Goal: Transaction & Acquisition: Purchase product/service

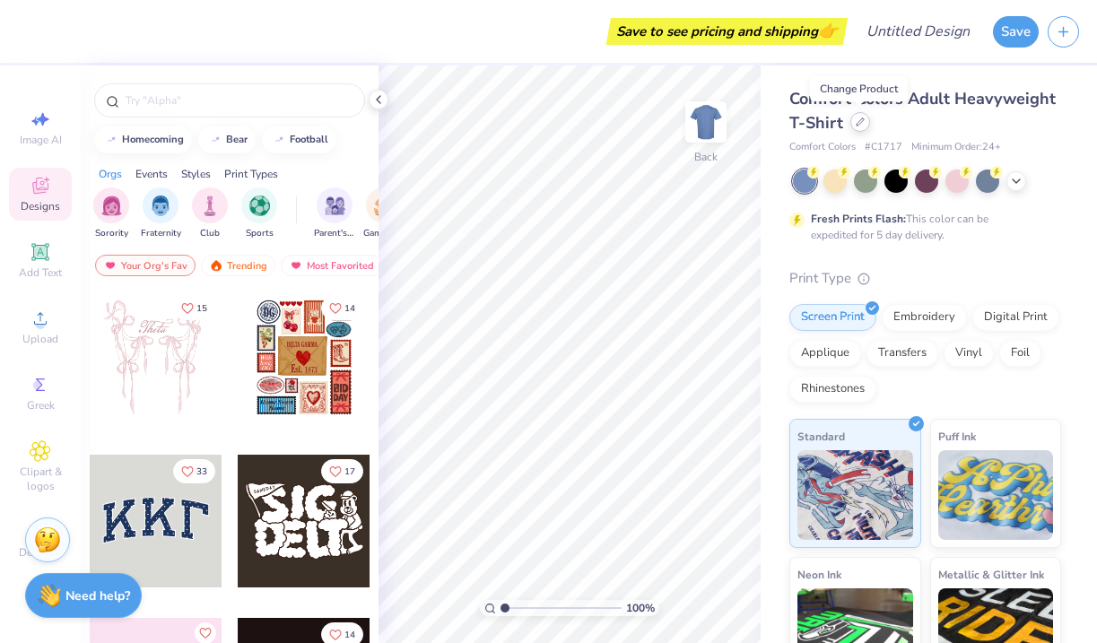
click at [861, 123] on icon at bounding box center [860, 121] width 9 height 9
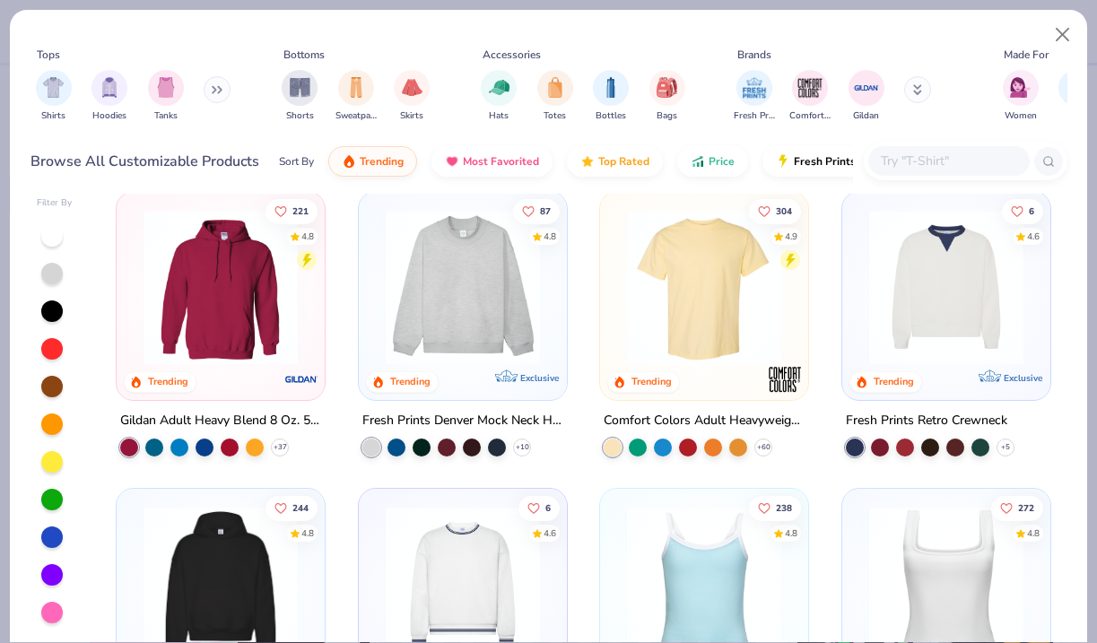
click at [254, 332] on img at bounding box center [221, 287] width 172 height 154
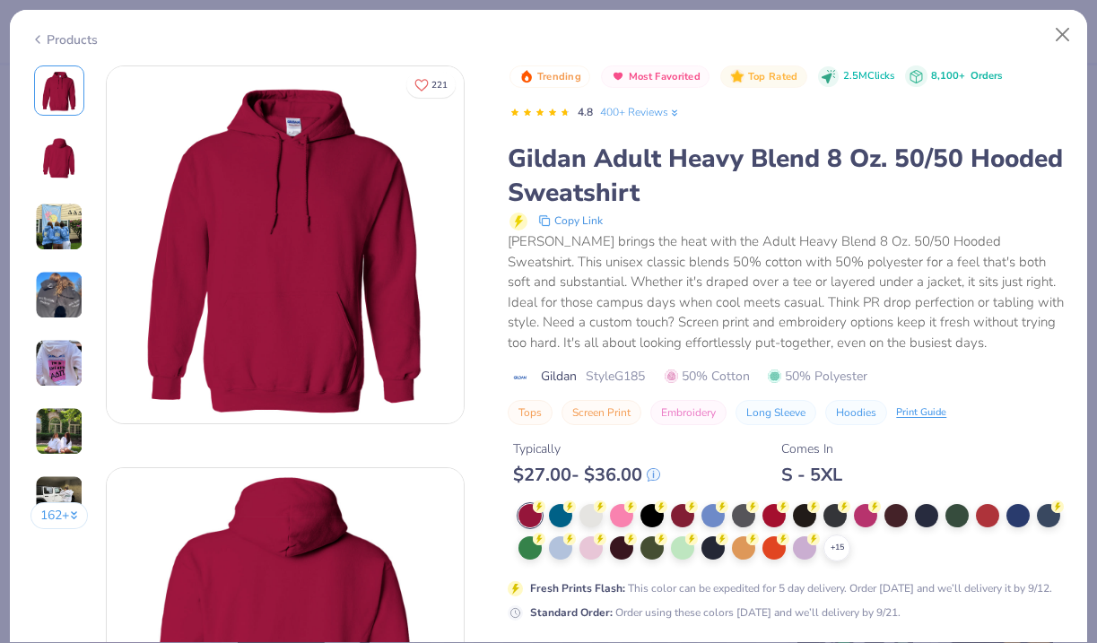
click at [65, 42] on div "Products" at bounding box center [63, 39] width 67 height 19
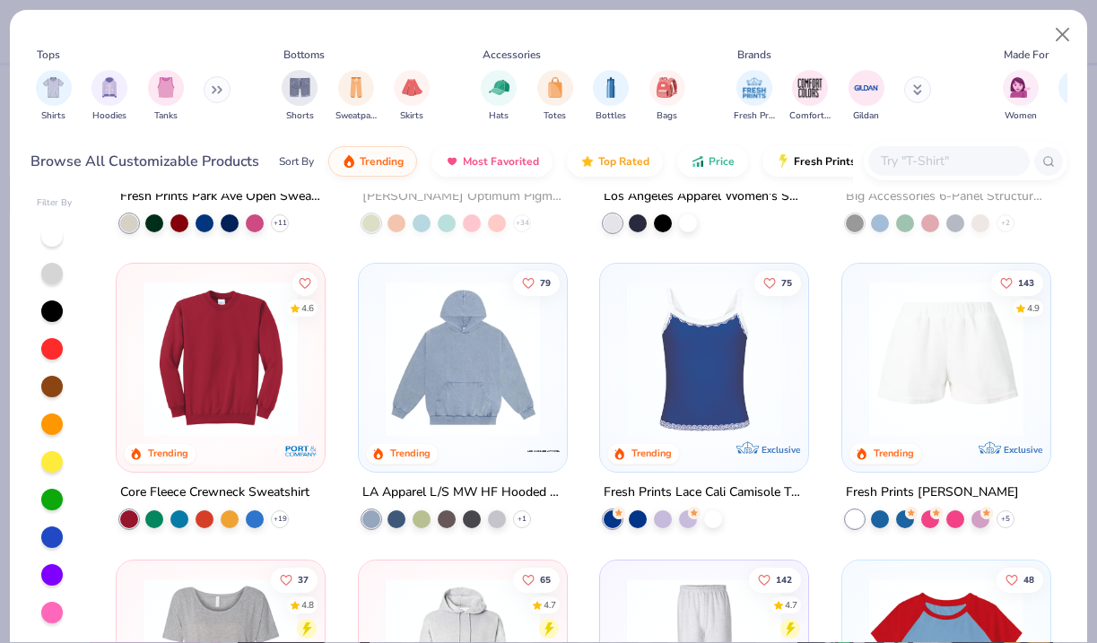
scroll to position [2885, 0]
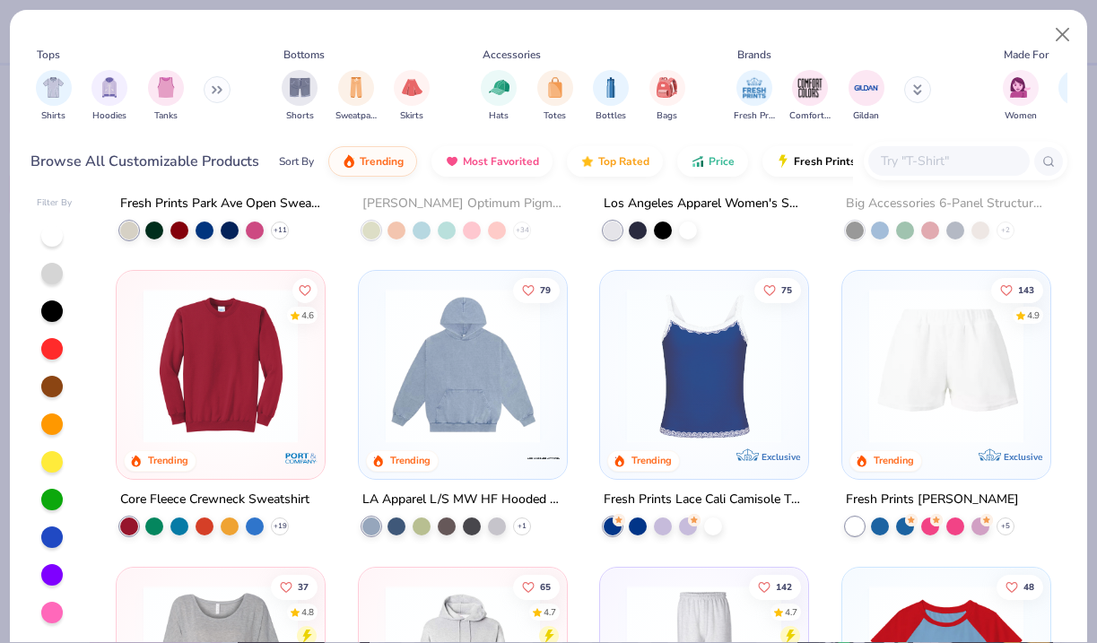
click at [482, 387] on img at bounding box center [463, 366] width 172 height 154
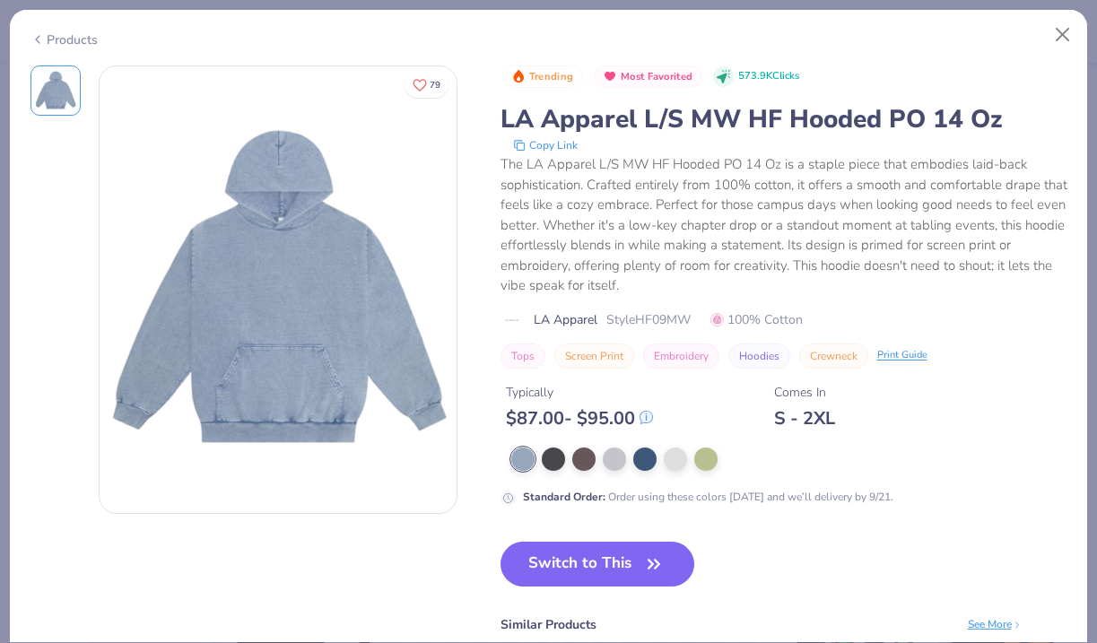
click at [75, 39] on div "Products" at bounding box center [63, 39] width 67 height 19
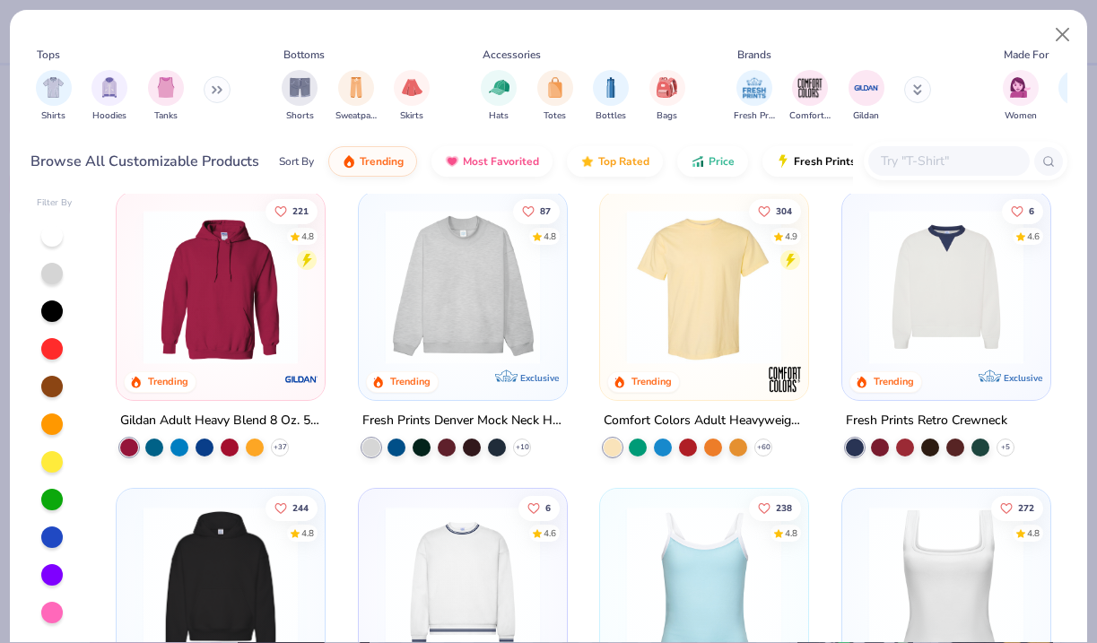
click at [247, 302] on img at bounding box center [221, 287] width 172 height 154
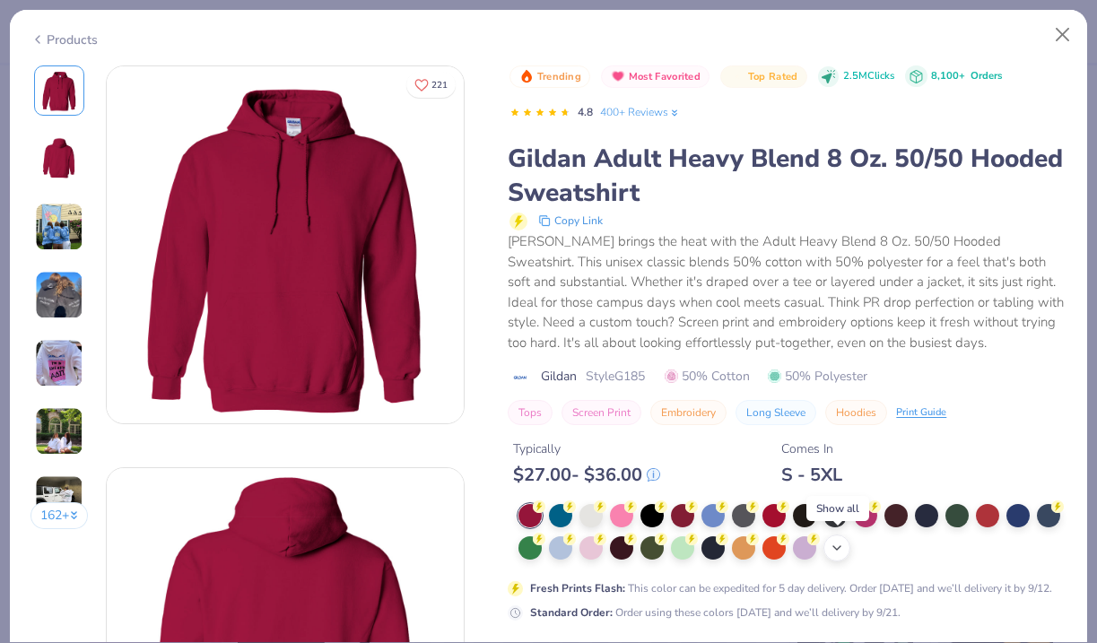
click at [843, 542] on icon at bounding box center [837, 548] width 14 height 14
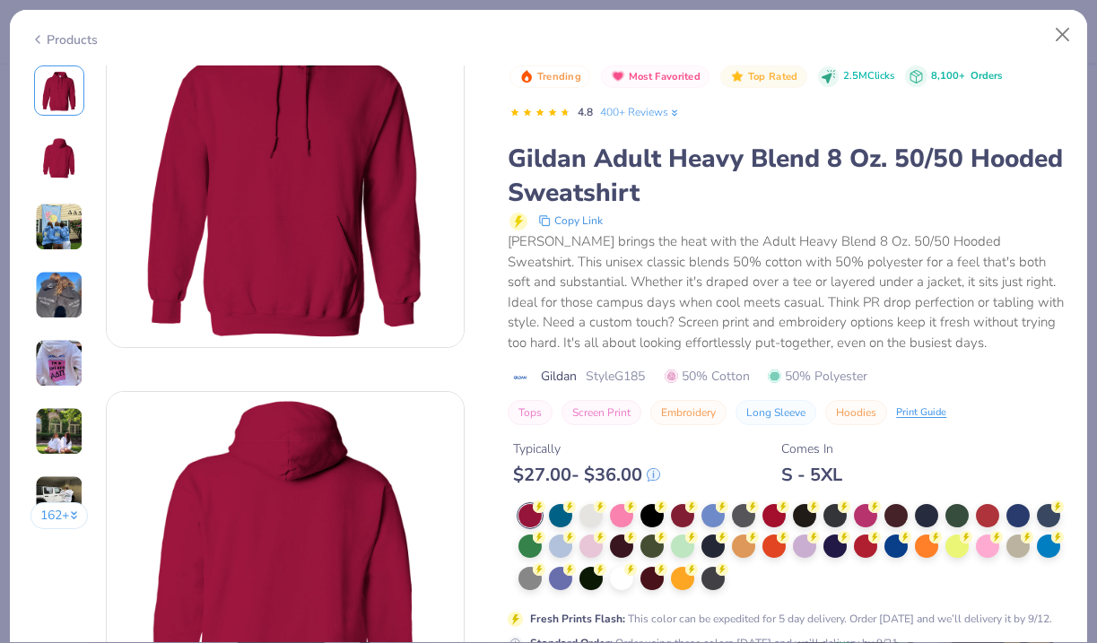
scroll to position [85, 0]
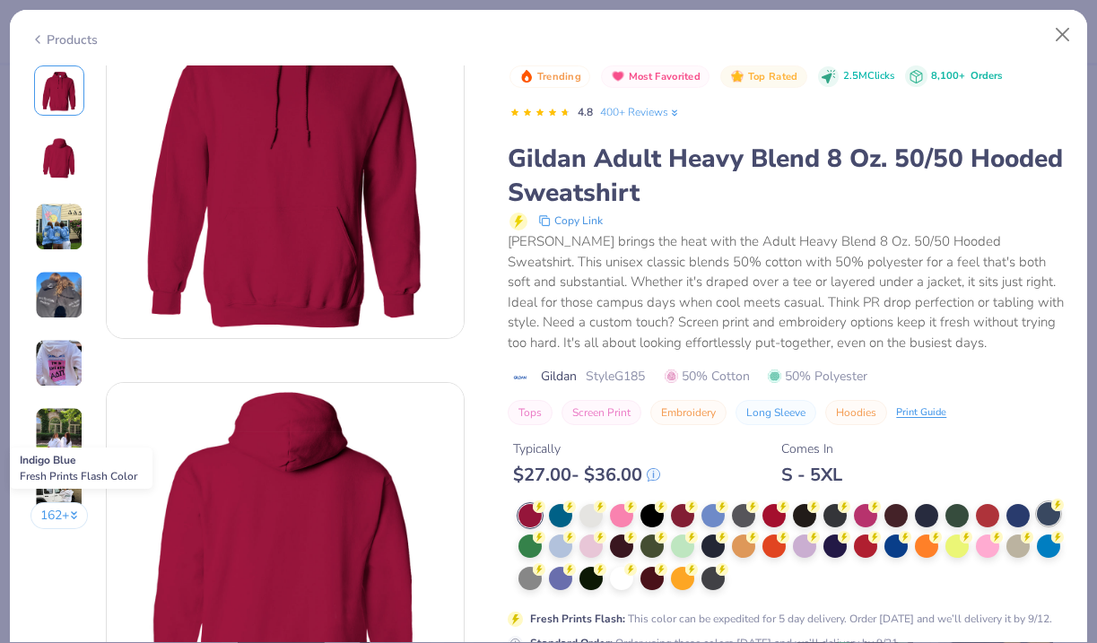
click at [1048, 511] on div at bounding box center [1048, 513] width 23 height 23
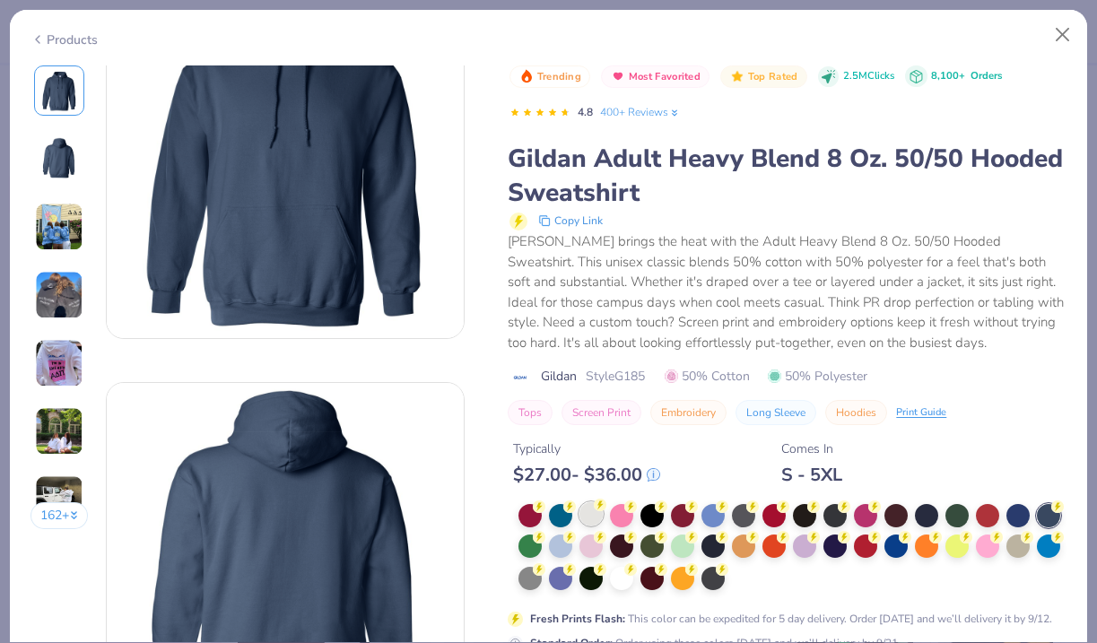
click at [584, 512] on div at bounding box center [590, 513] width 23 height 23
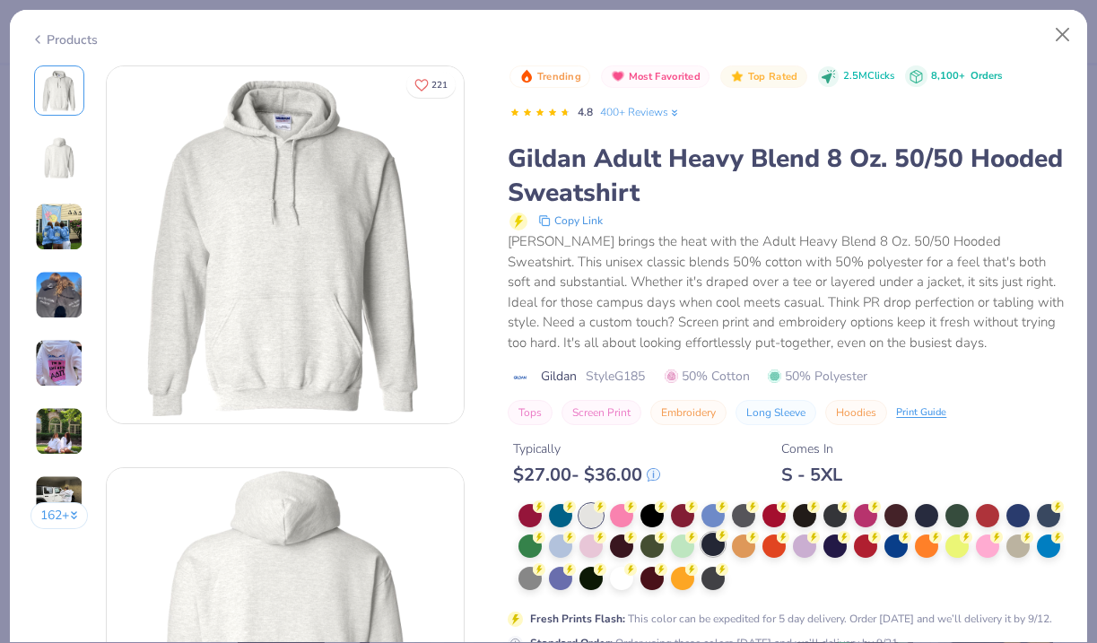
click at [714, 543] on div at bounding box center [712, 544] width 23 height 23
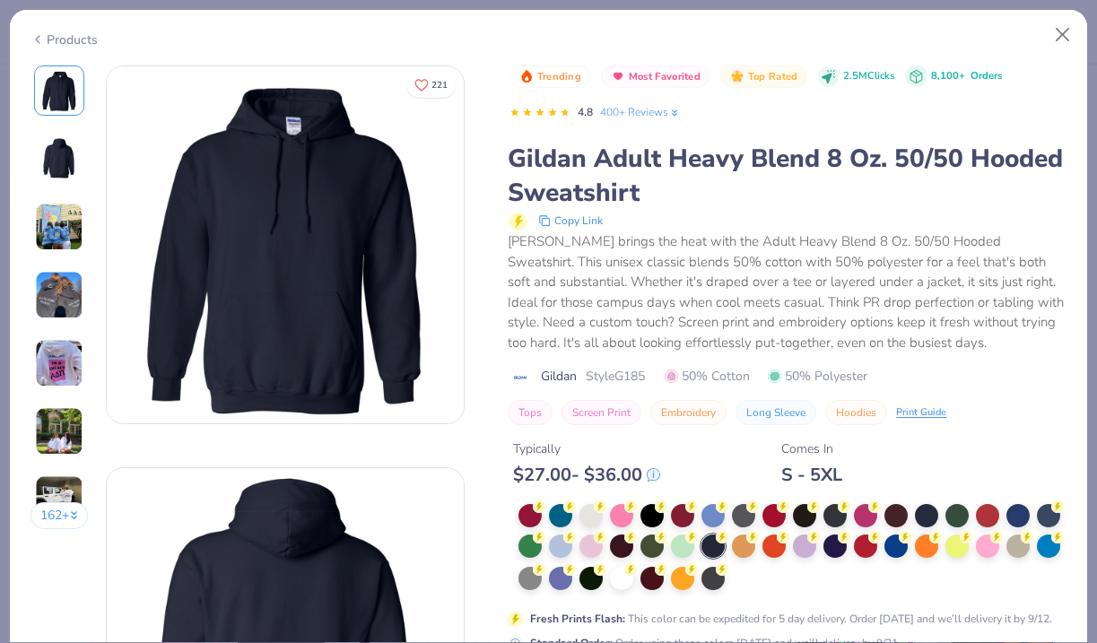
click at [712, 488] on div "Trending Most Favorited Top Rated 2.5M Clicks 8,100+ Orders 4.8 400+ Reviews Gi…" at bounding box center [787, 358] width 559 height 586
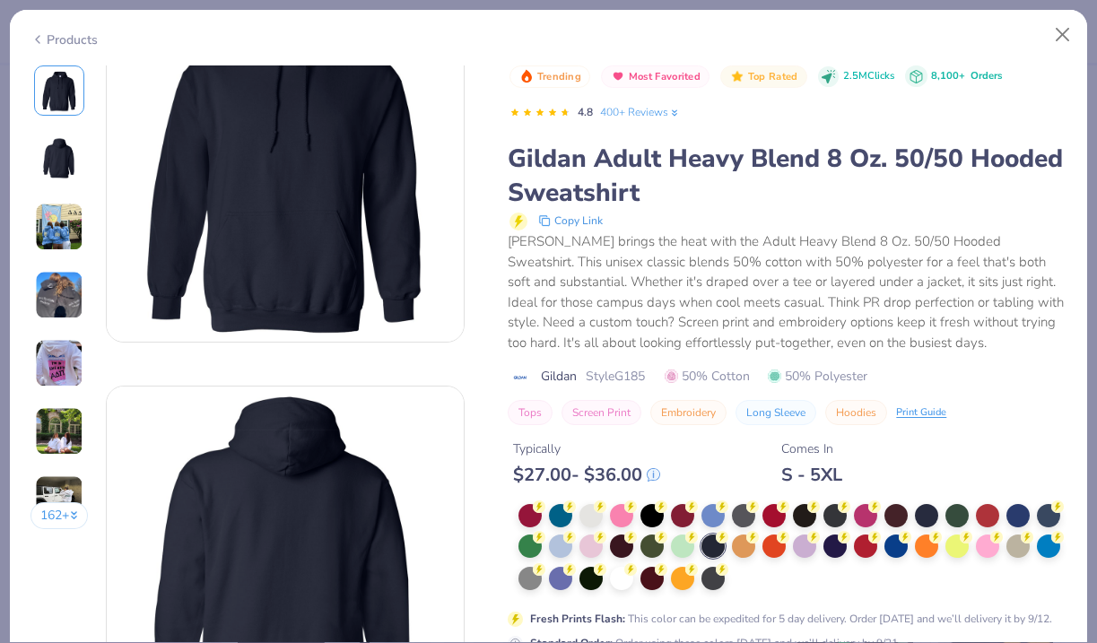
scroll to position [83, 0]
click at [684, 409] on button "Embroidery" at bounding box center [688, 412] width 76 height 25
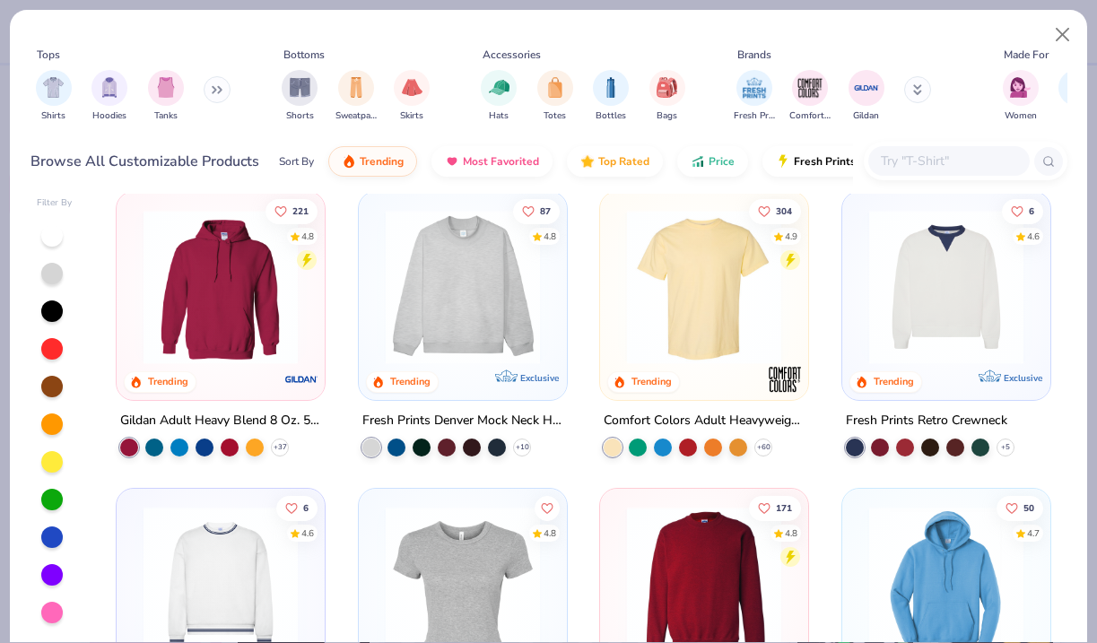
click at [230, 305] on img at bounding box center [221, 287] width 172 height 154
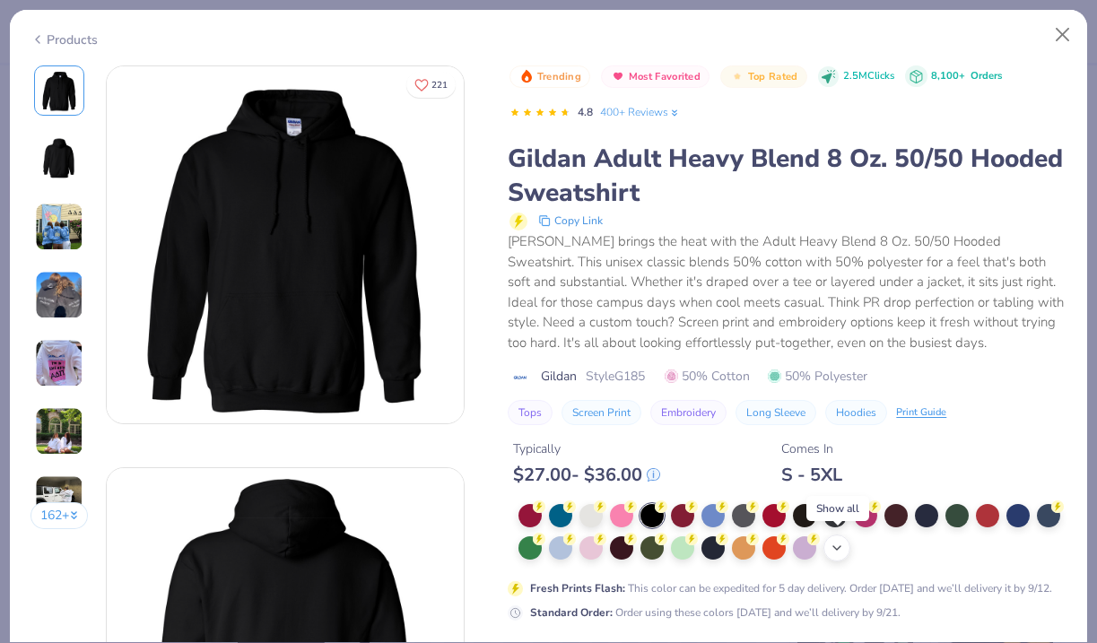
click at [839, 546] on polyline at bounding box center [836, 548] width 7 height 4
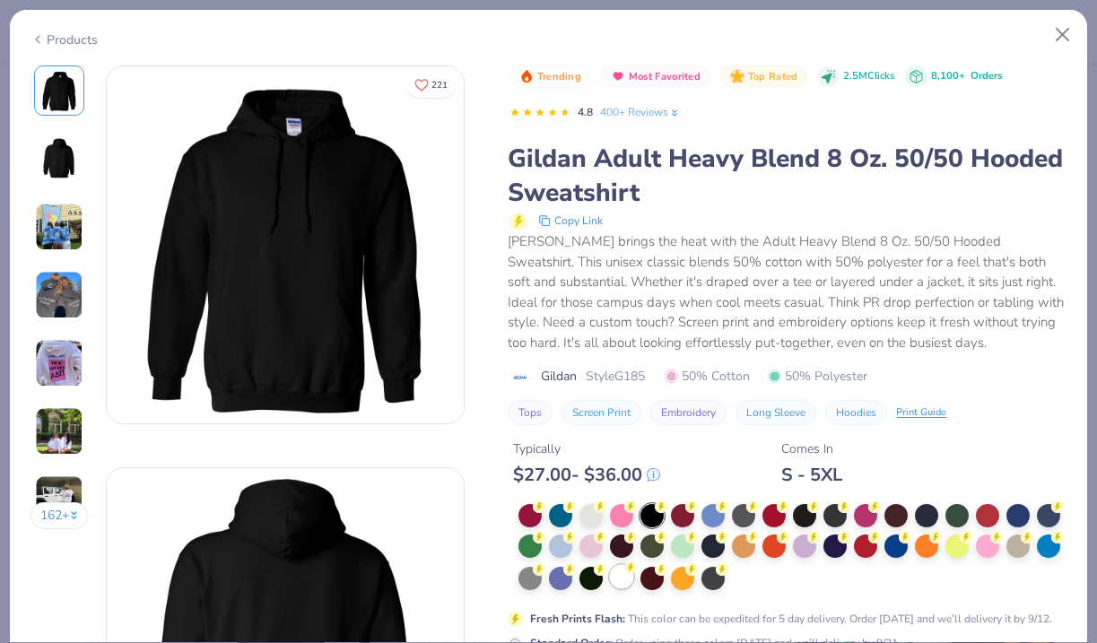
click at [622, 575] on div at bounding box center [621, 576] width 23 height 23
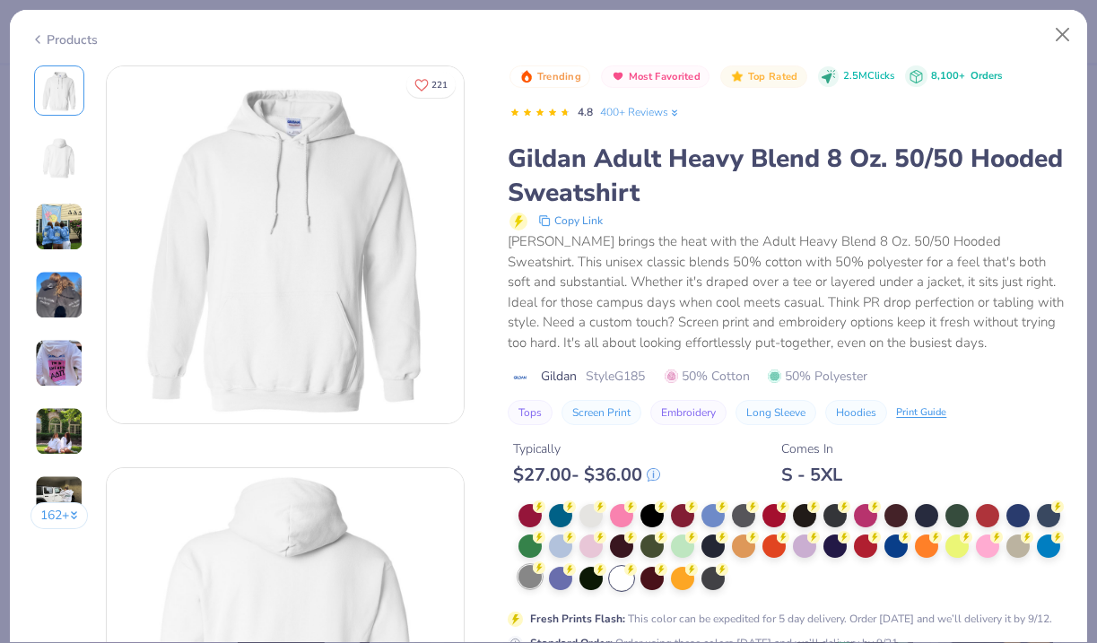
click at [534, 577] on div at bounding box center [529, 576] width 23 height 23
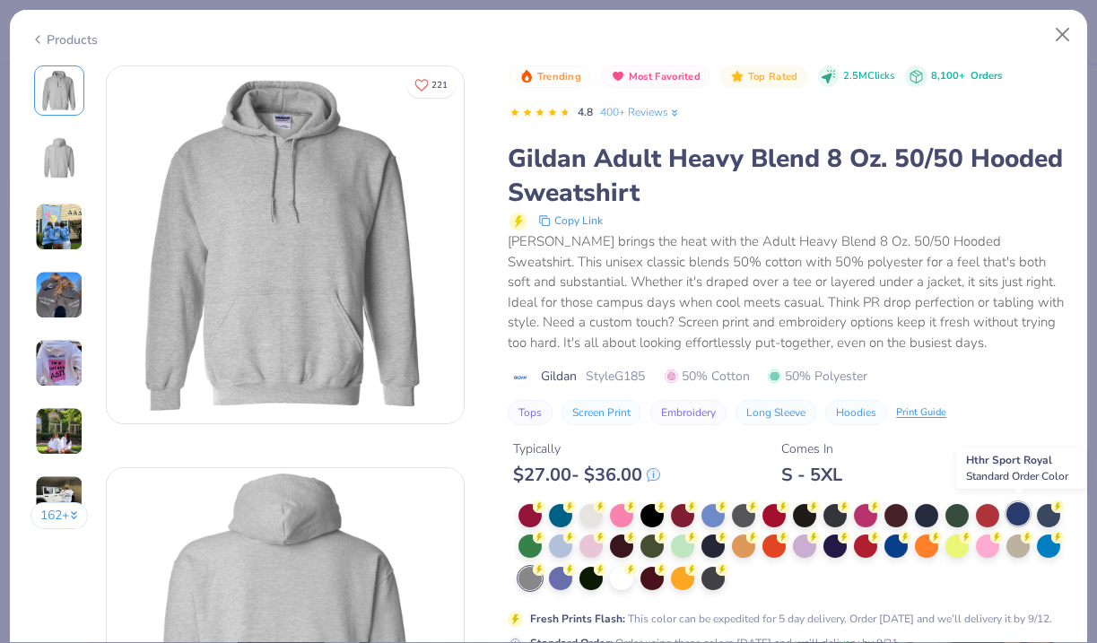
click at [1019, 516] on div at bounding box center [1017, 513] width 23 height 23
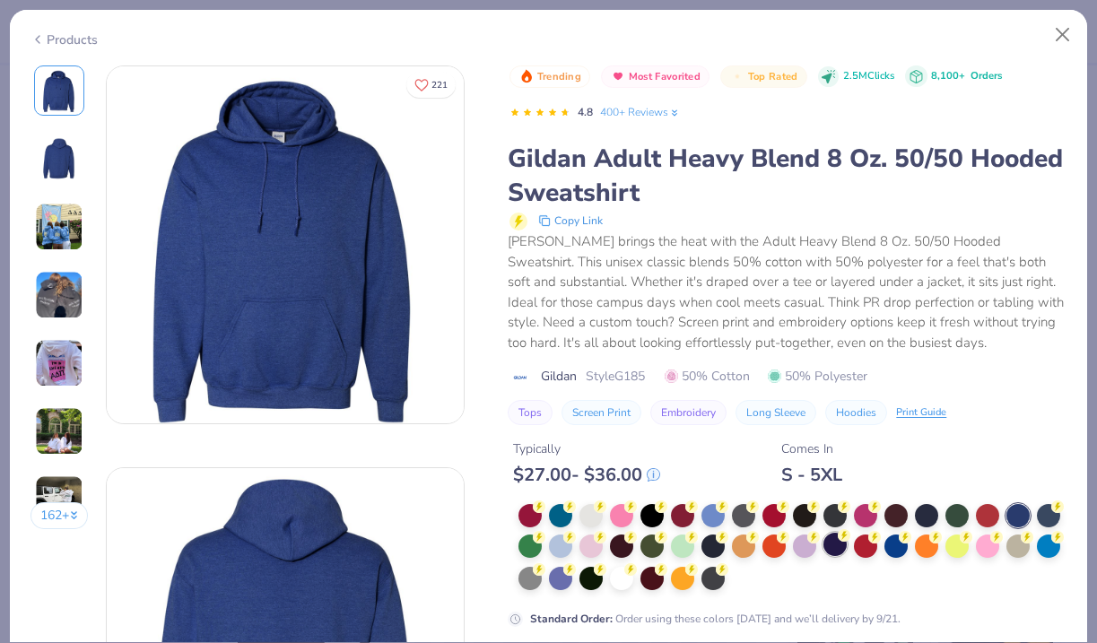
click at [836, 542] on div at bounding box center [834, 544] width 23 height 23
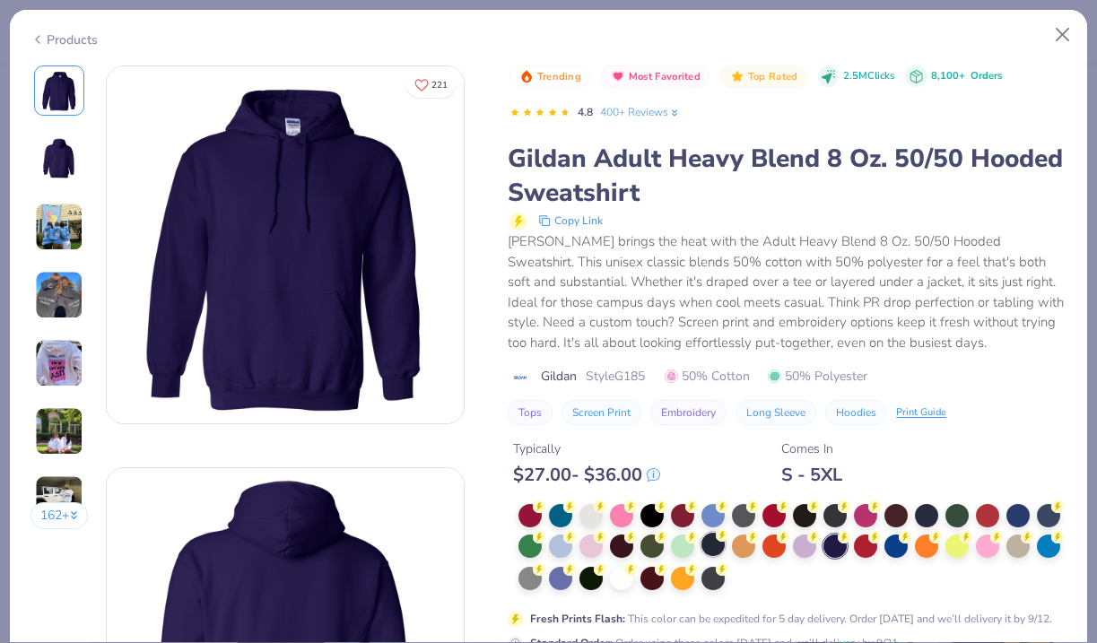
click at [705, 542] on div at bounding box center [712, 544] width 23 height 23
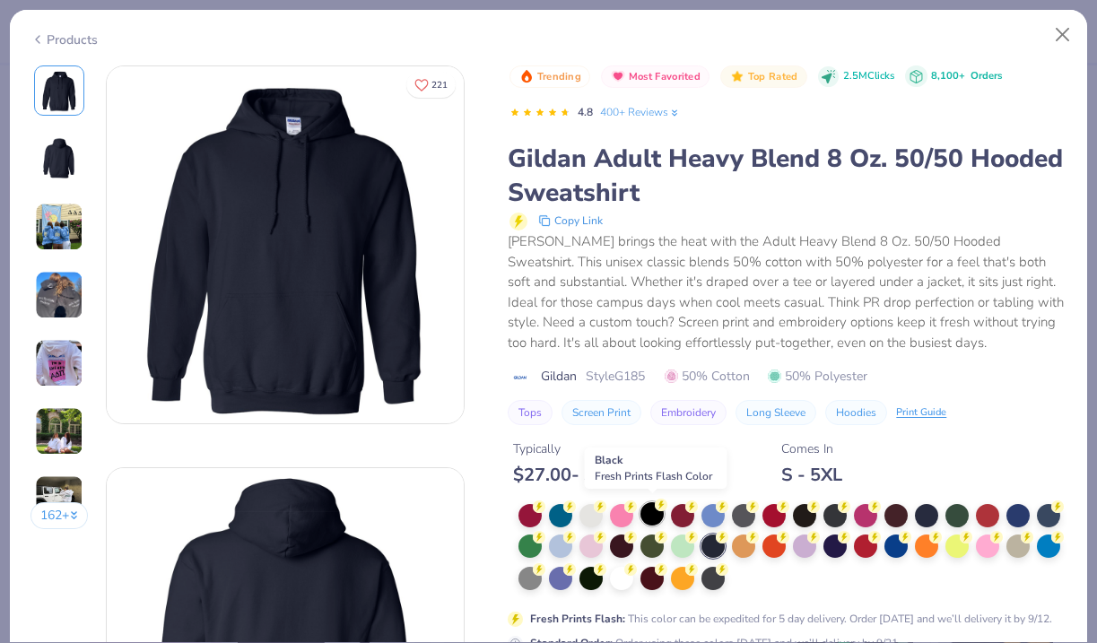
click at [654, 517] on div at bounding box center [651, 513] width 23 height 23
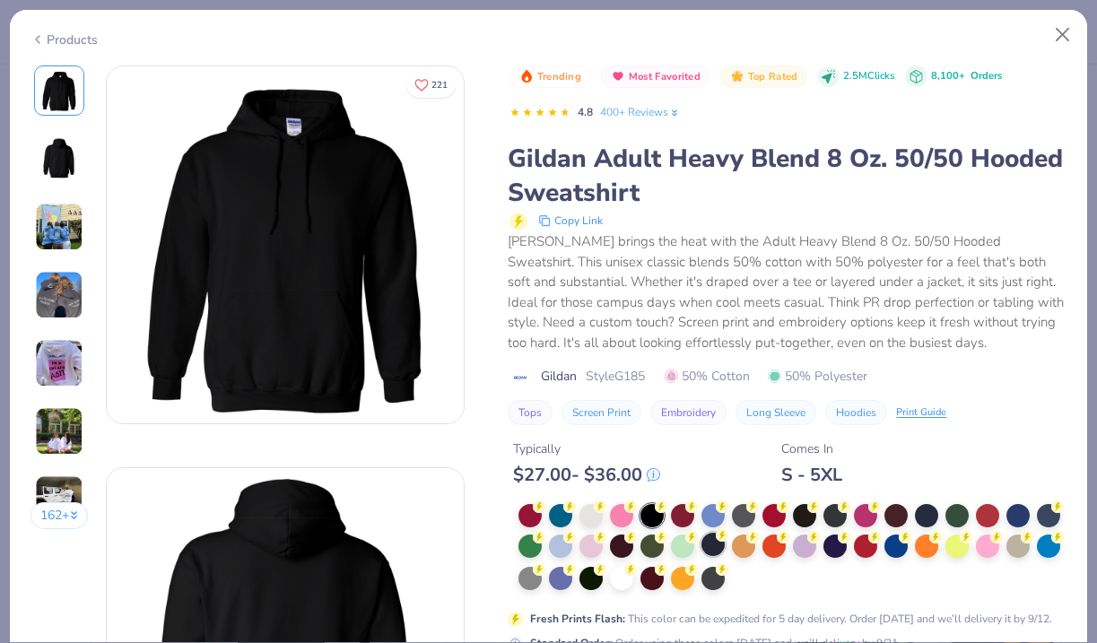
click at [717, 544] on div at bounding box center [712, 544] width 23 height 23
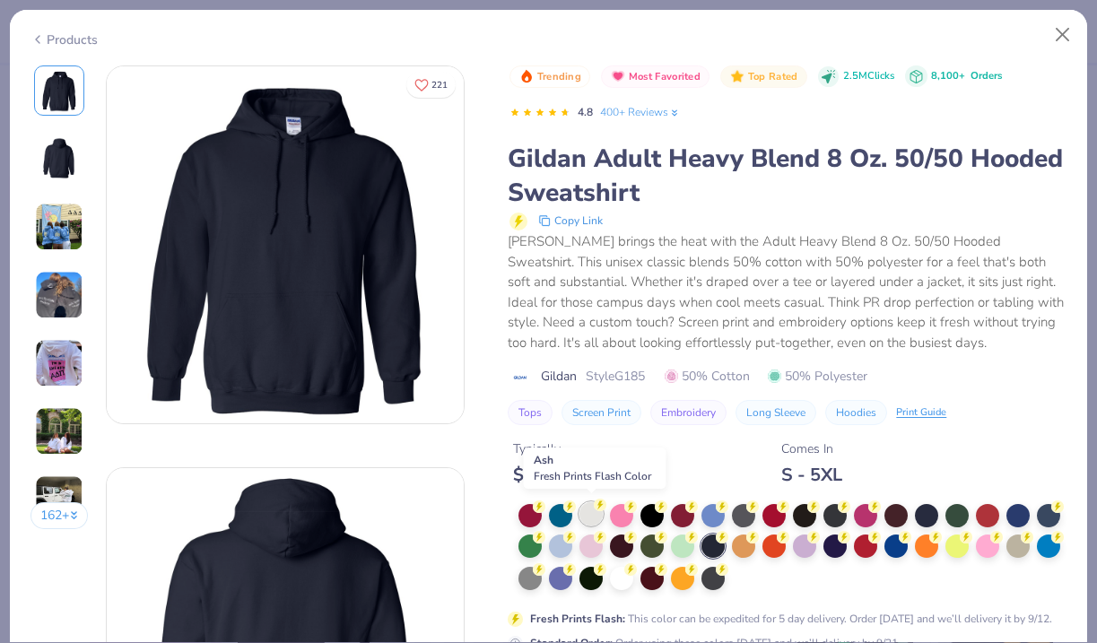
click at [589, 517] on div at bounding box center [590, 513] width 23 height 23
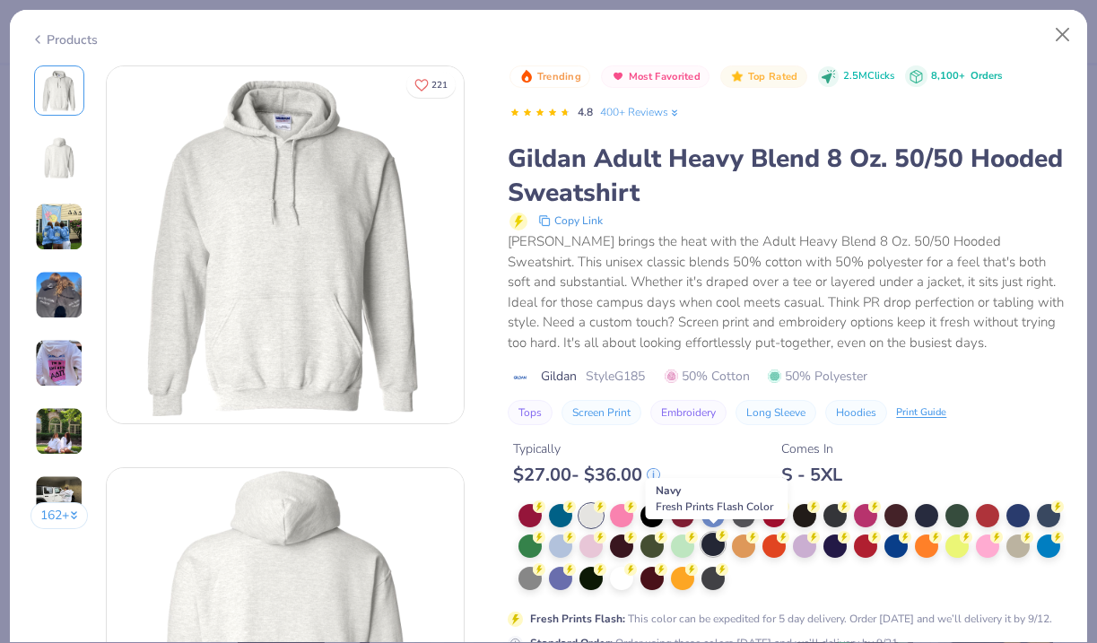
click at [714, 543] on div at bounding box center [712, 544] width 23 height 23
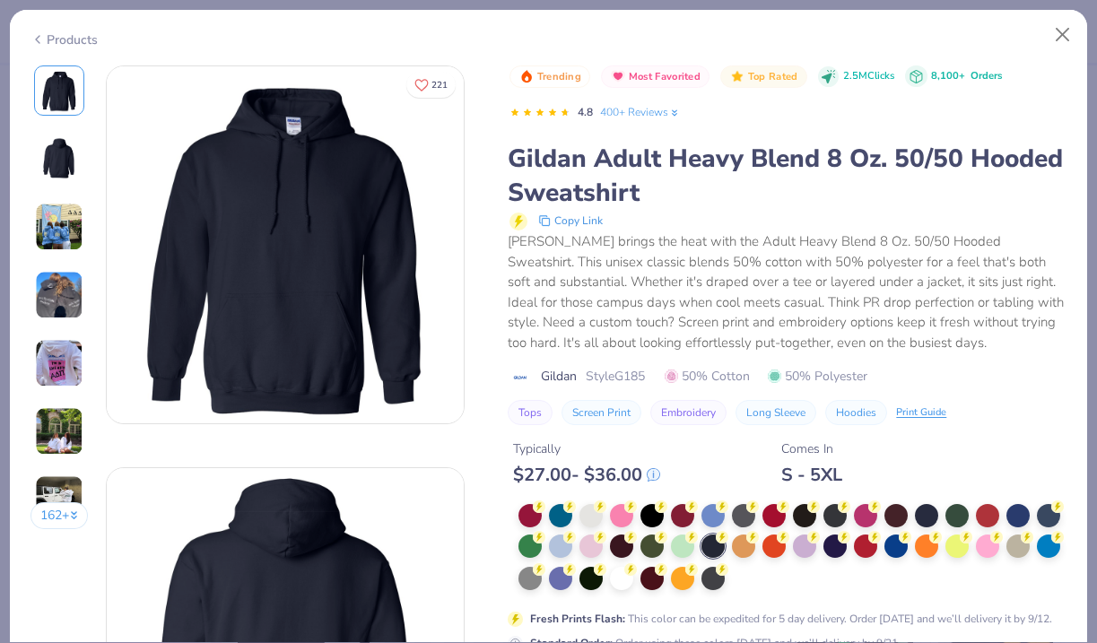
scroll to position [39, 0]
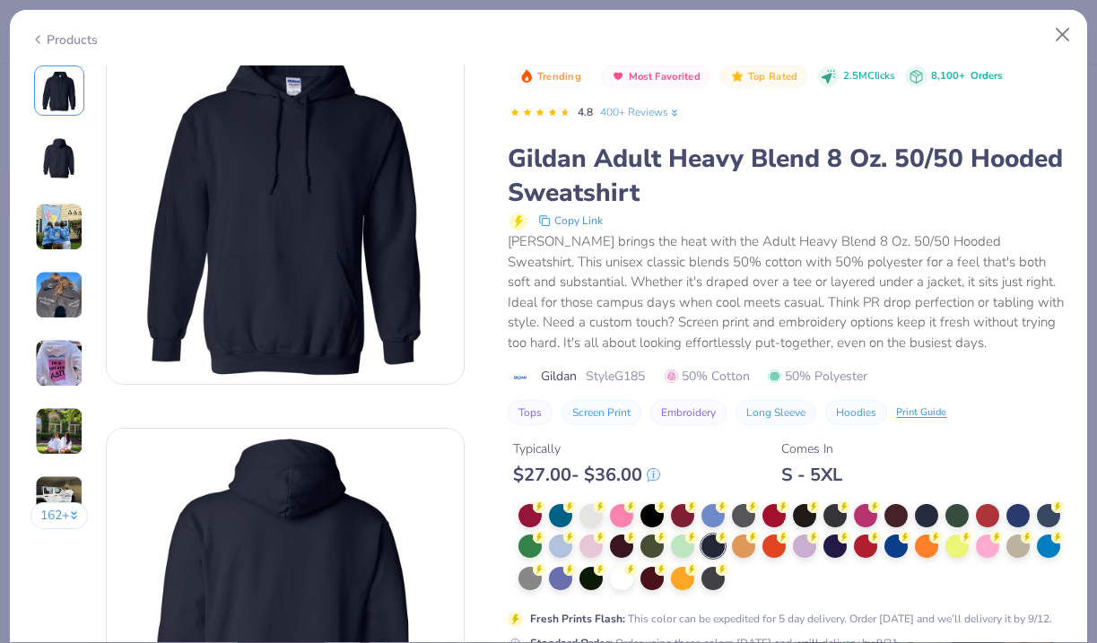
drag, startPoint x: 1055, startPoint y: 245, endPoint x: 856, endPoint y: 478, distance: 306.6
click at [856, 478] on div "Trending Most Favorited Top Rated 2.5M Clicks 8,100+ Orders 4.8 400+ Reviews Gi…" at bounding box center [787, 358] width 559 height 586
click at [968, 412] on div "Tops Screen Print Embroidery Long Sleeve Hoodies Print Guide" at bounding box center [787, 412] width 559 height 25
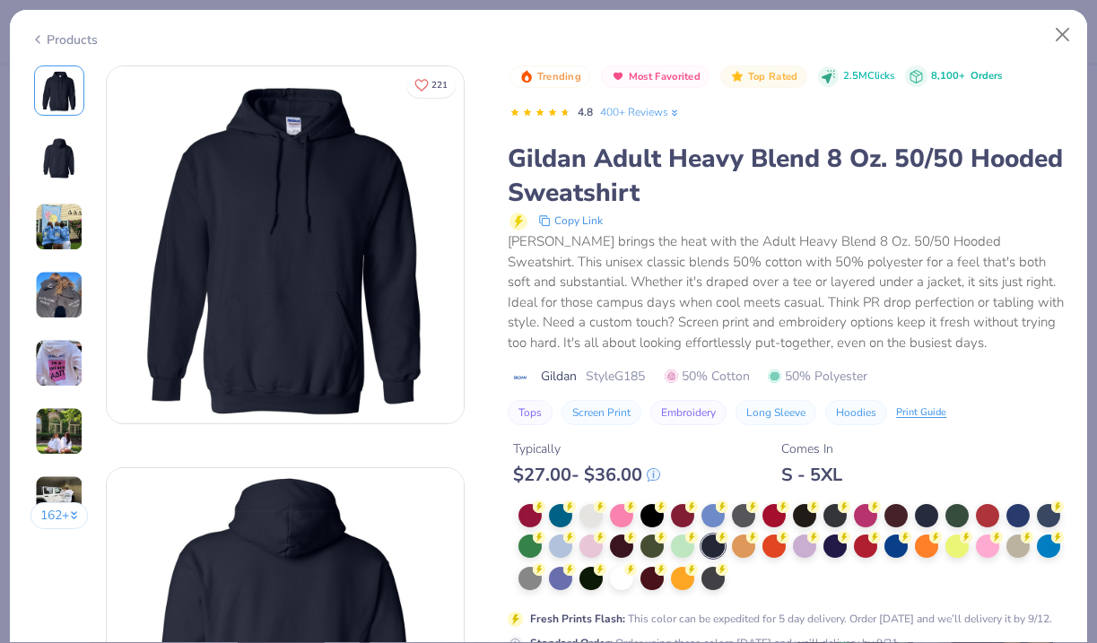
scroll to position [0, 0]
click at [586, 409] on button "Screen Print" at bounding box center [601, 412] width 80 height 25
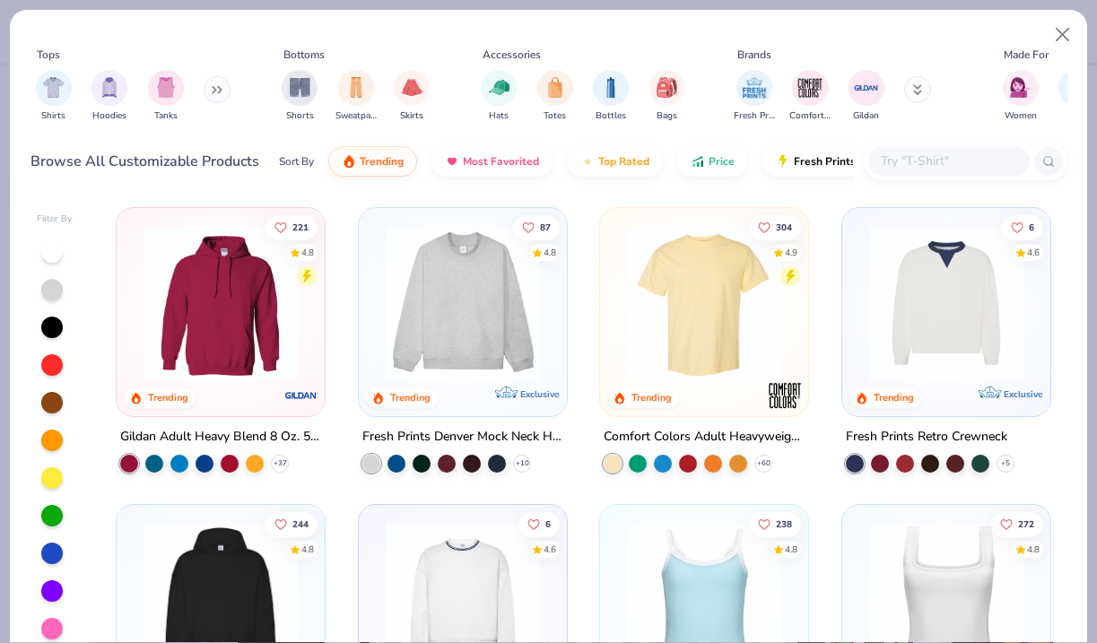
click at [223, 358] on img at bounding box center [221, 303] width 172 height 154
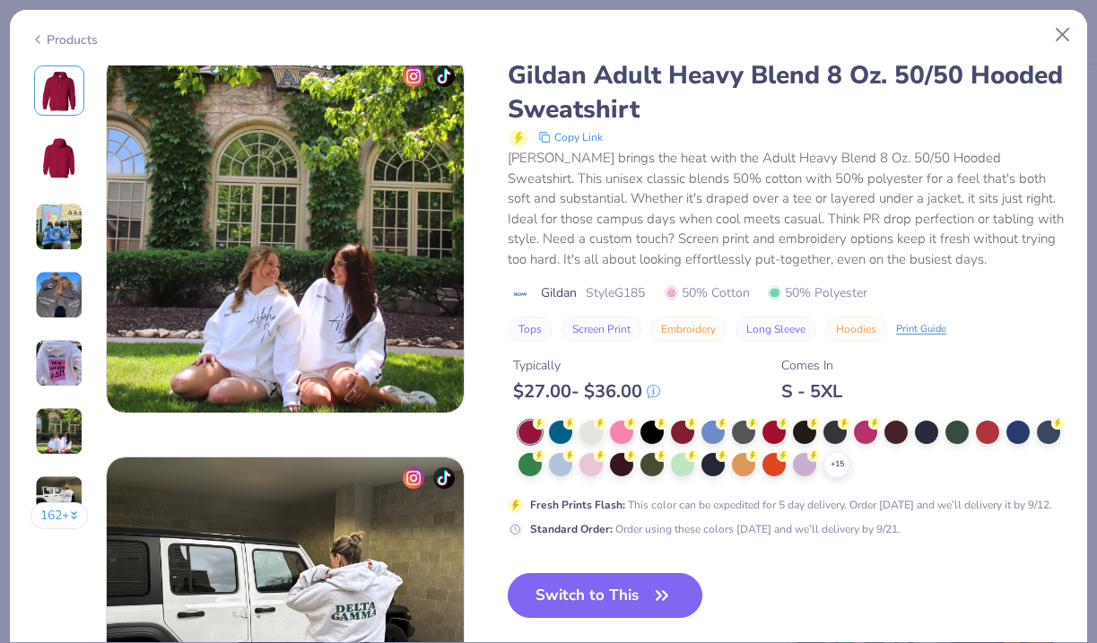
scroll to position [2021, 0]
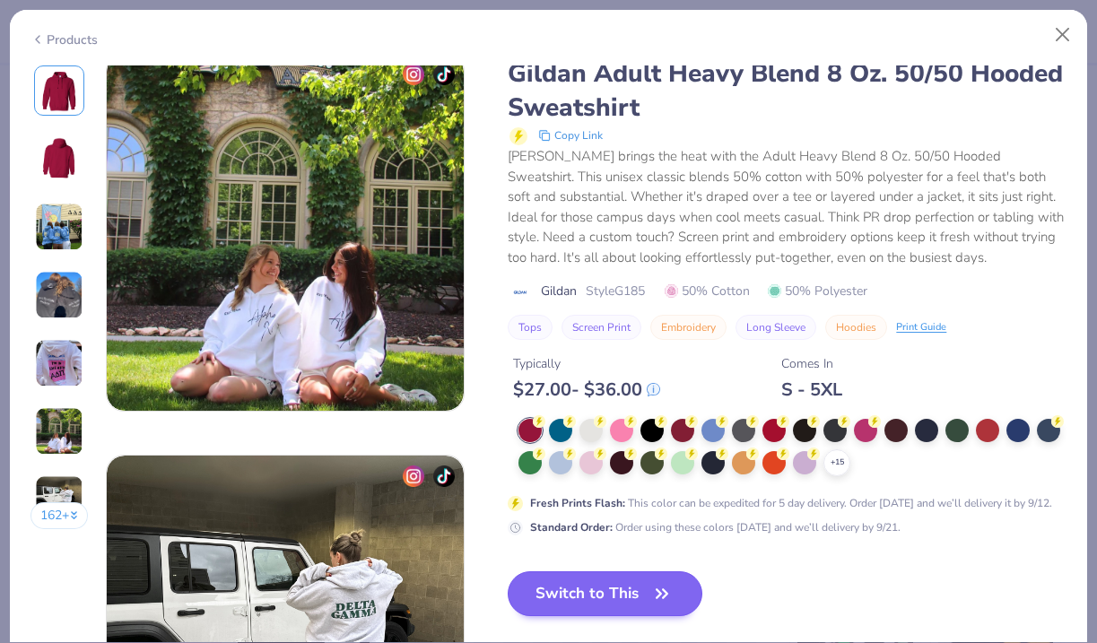
click at [604, 598] on button "Switch to This" at bounding box center [605, 593] width 195 height 45
click at [590, 434] on div "Military Green Fresh Prints Flash Color" at bounding box center [656, 417] width 143 height 41
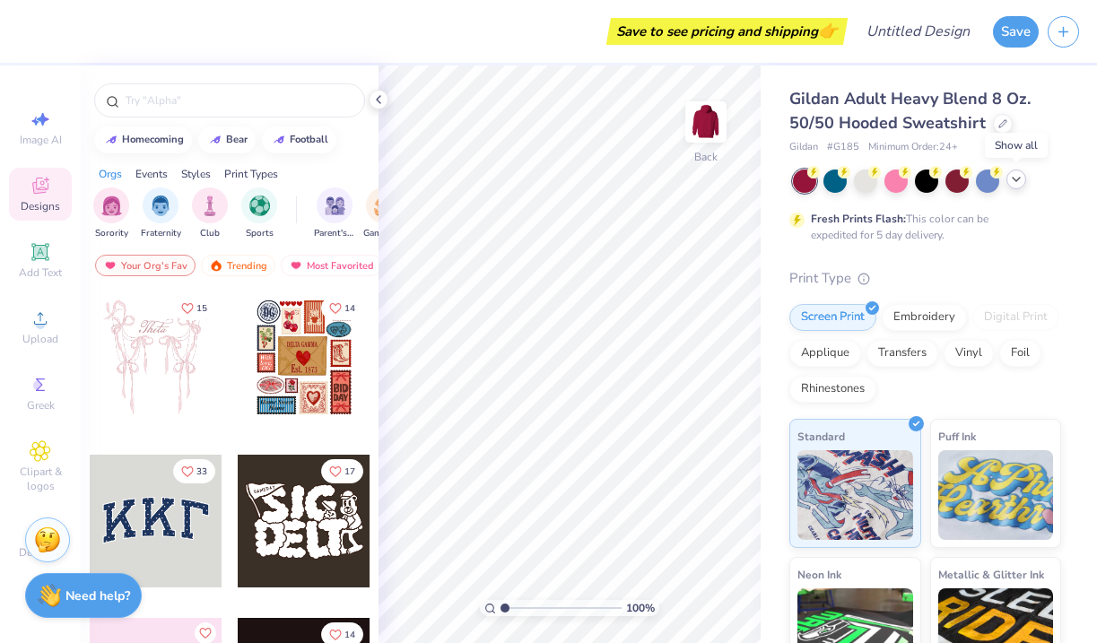
click at [1012, 180] on icon at bounding box center [1016, 179] width 14 height 14
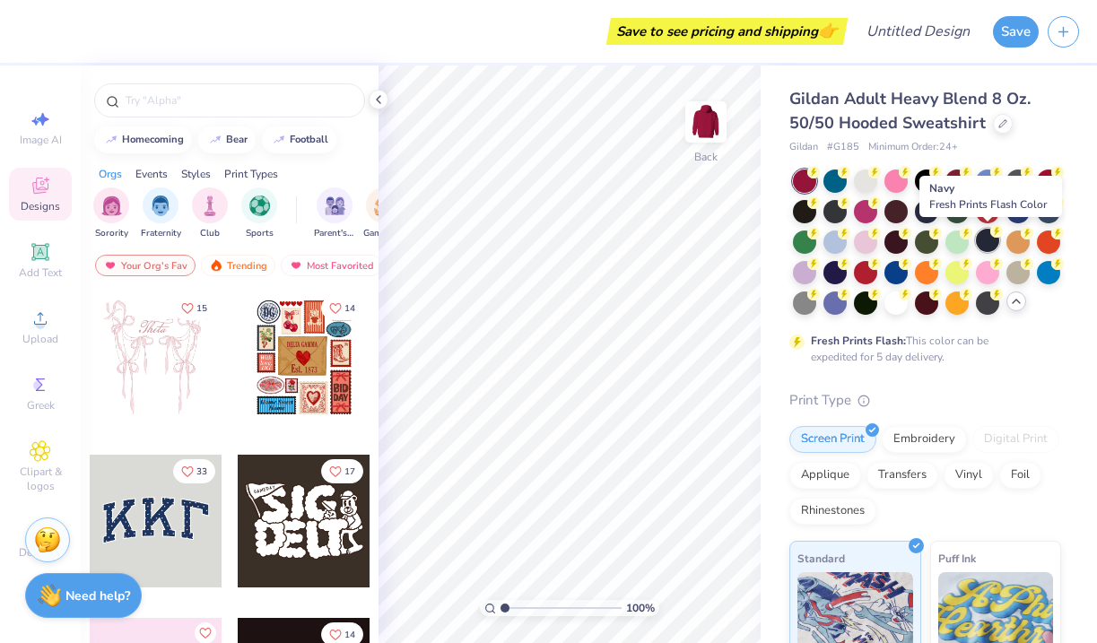
click at [991, 242] on div at bounding box center [987, 240] width 23 height 23
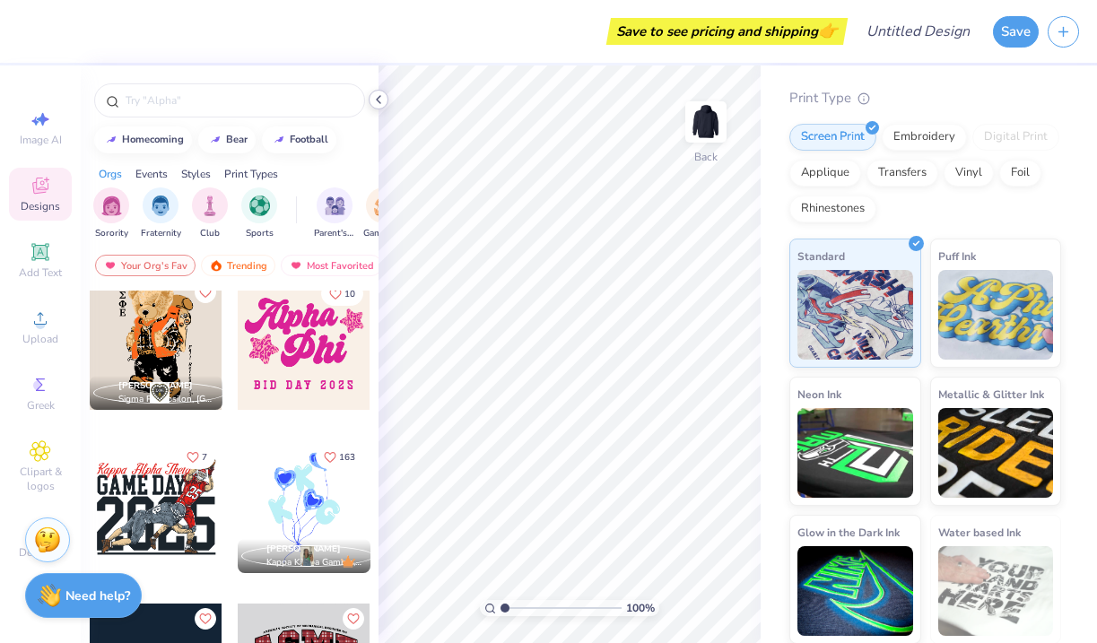
scroll to position [2848, 0]
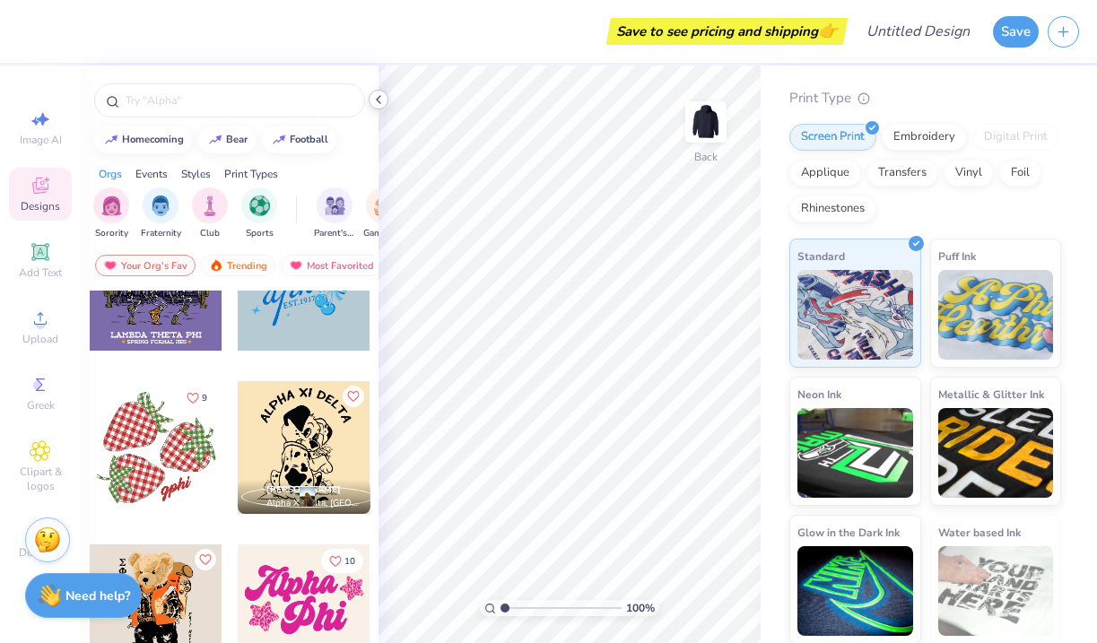
click at [377, 95] on icon at bounding box center [378, 99] width 14 height 14
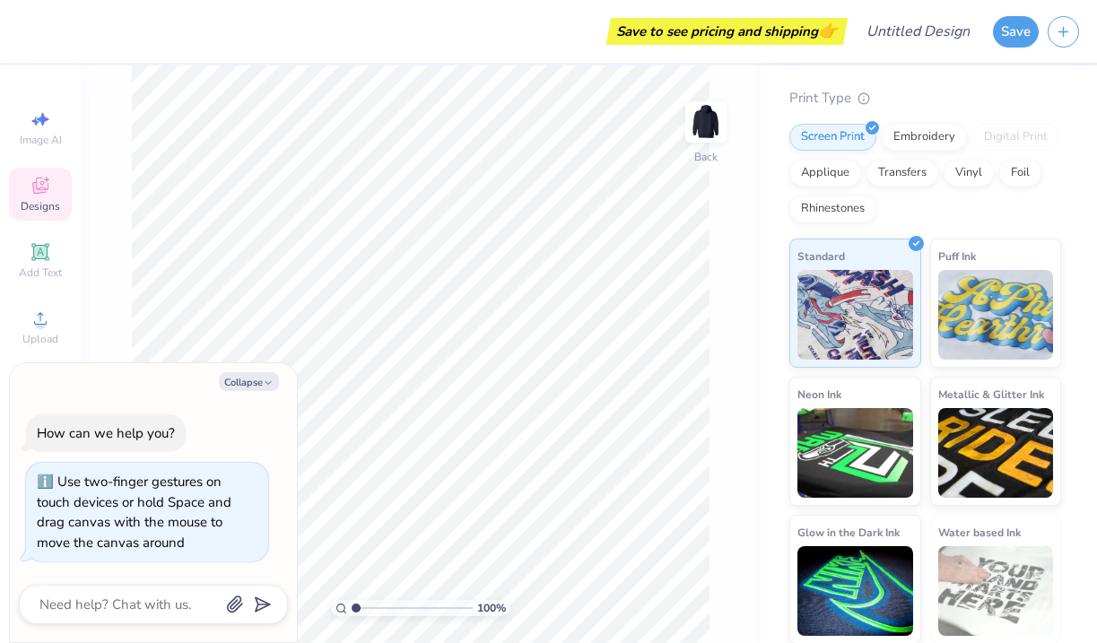
drag, startPoint x: 357, startPoint y: 609, endPoint x: 320, endPoint y: 624, distance: 39.8
type input "1"
click at [320, 624] on div "100 %" at bounding box center [421, 354] width 578 height 578
click at [273, 386] on icon "button" at bounding box center [268, 383] width 11 height 11
type textarea "x"
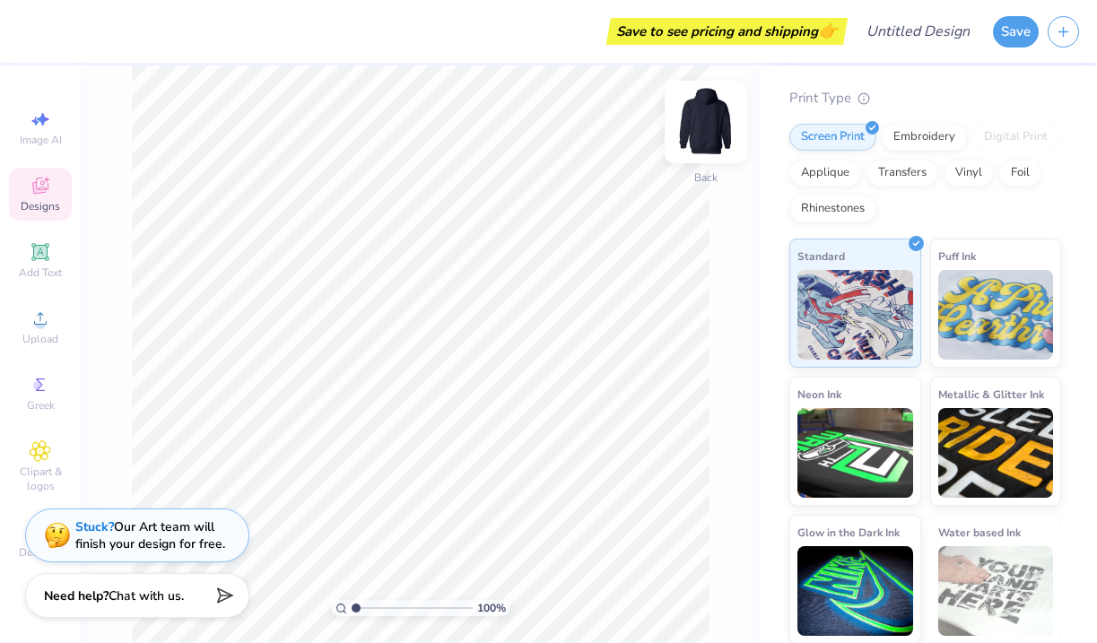
click at [695, 140] on img at bounding box center [706, 122] width 72 height 72
click at [55, 203] on span "Designs" at bounding box center [40, 206] width 39 height 14
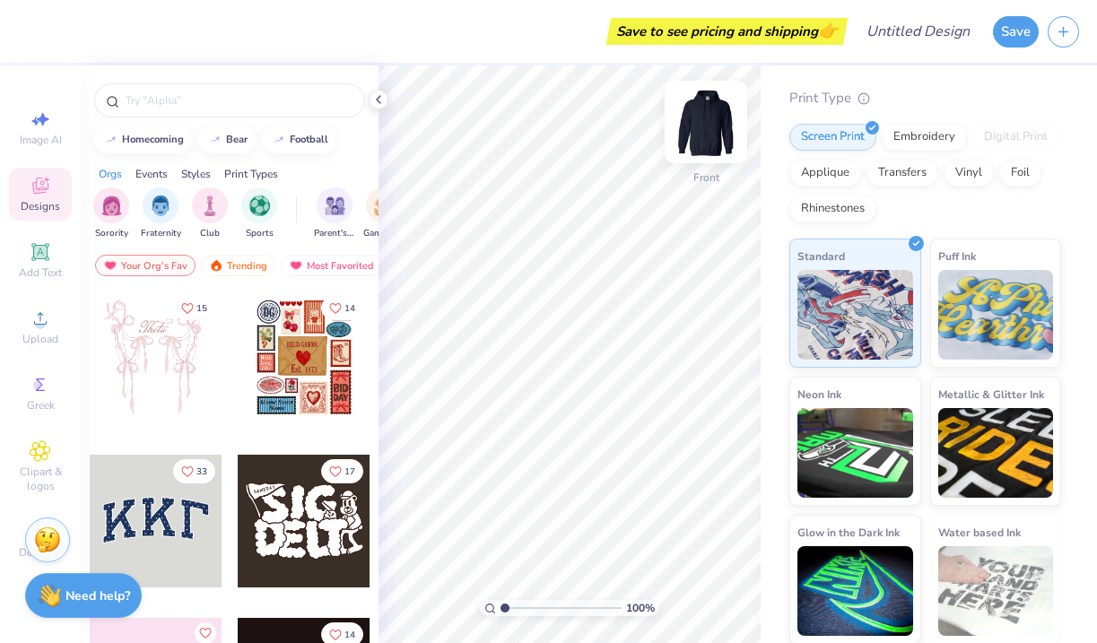
click at [708, 112] on img at bounding box center [706, 122] width 72 height 72
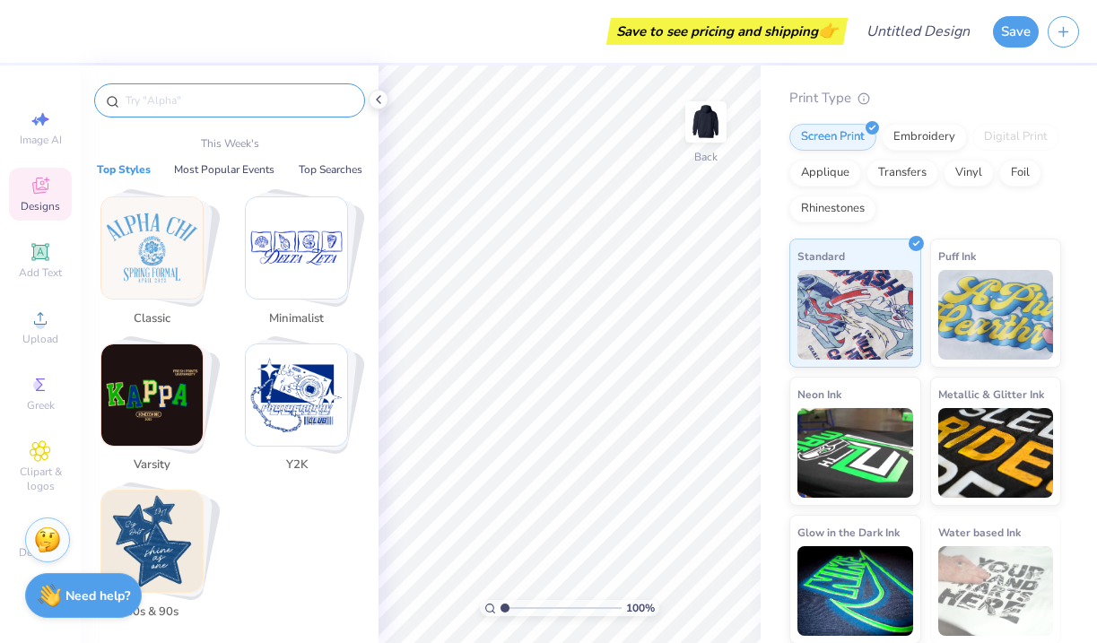
click at [228, 91] on input "text" at bounding box center [239, 100] width 230 height 18
click at [36, 448] on icon at bounding box center [40, 451] width 21 height 22
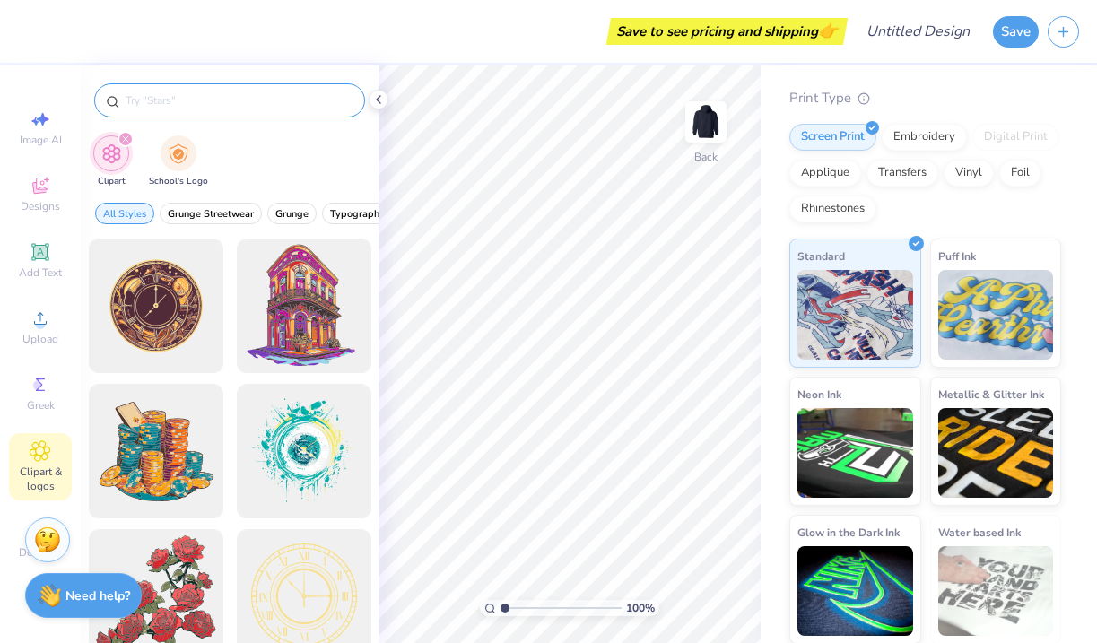
click at [216, 101] on input "text" at bounding box center [239, 100] width 230 height 18
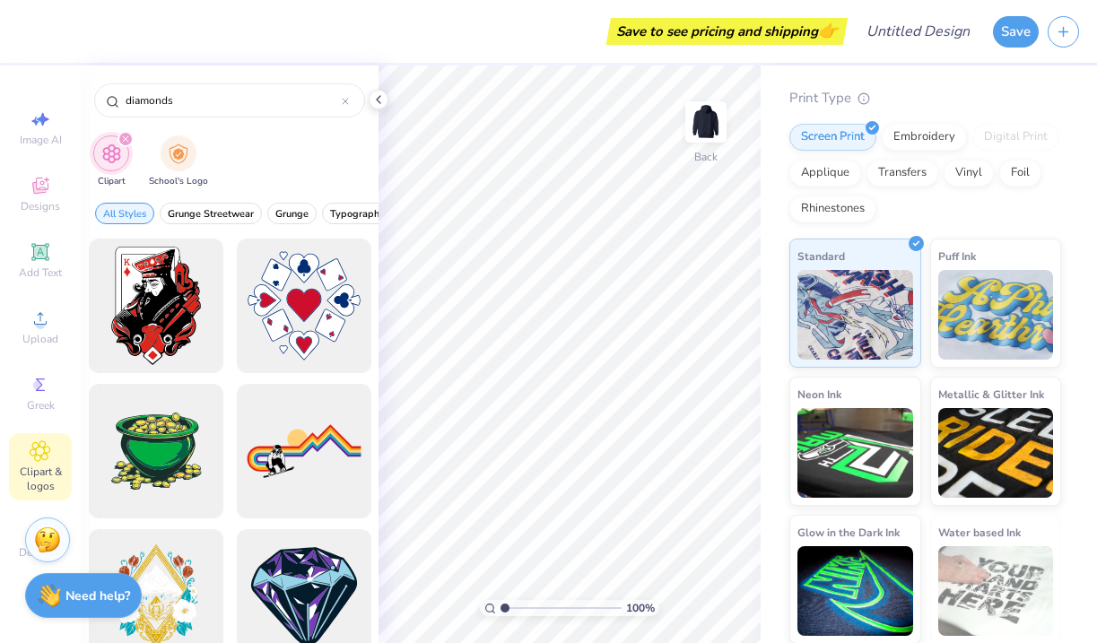
scroll to position [0, 0]
type input "d"
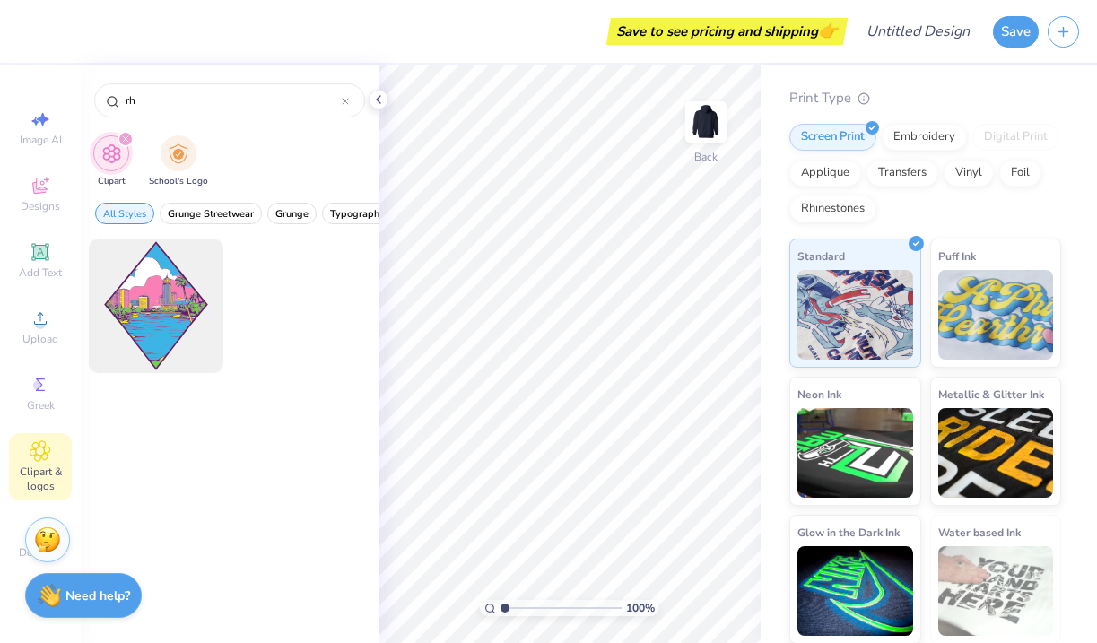
type input "r"
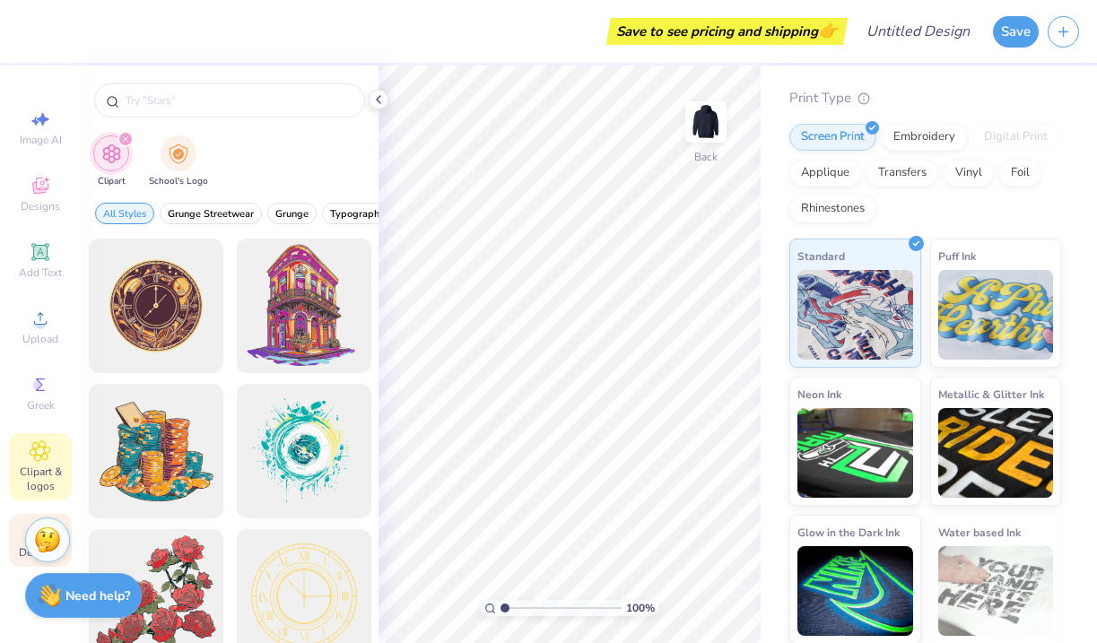
click at [22, 552] on span "Decorate" at bounding box center [40, 552] width 43 height 14
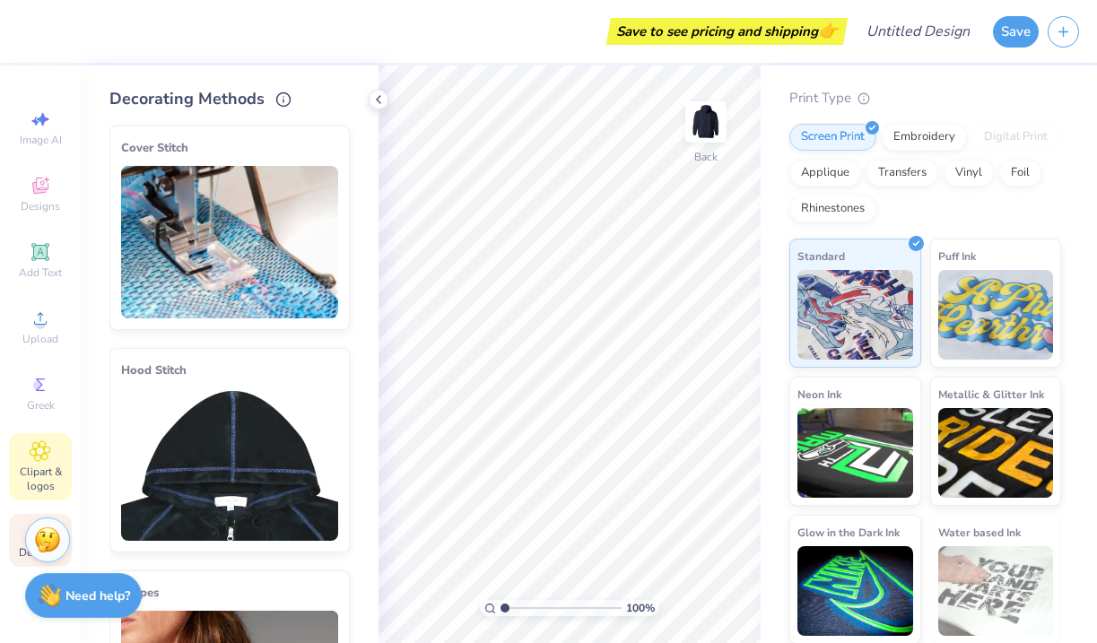
click at [30, 452] on icon at bounding box center [40, 451] width 20 height 20
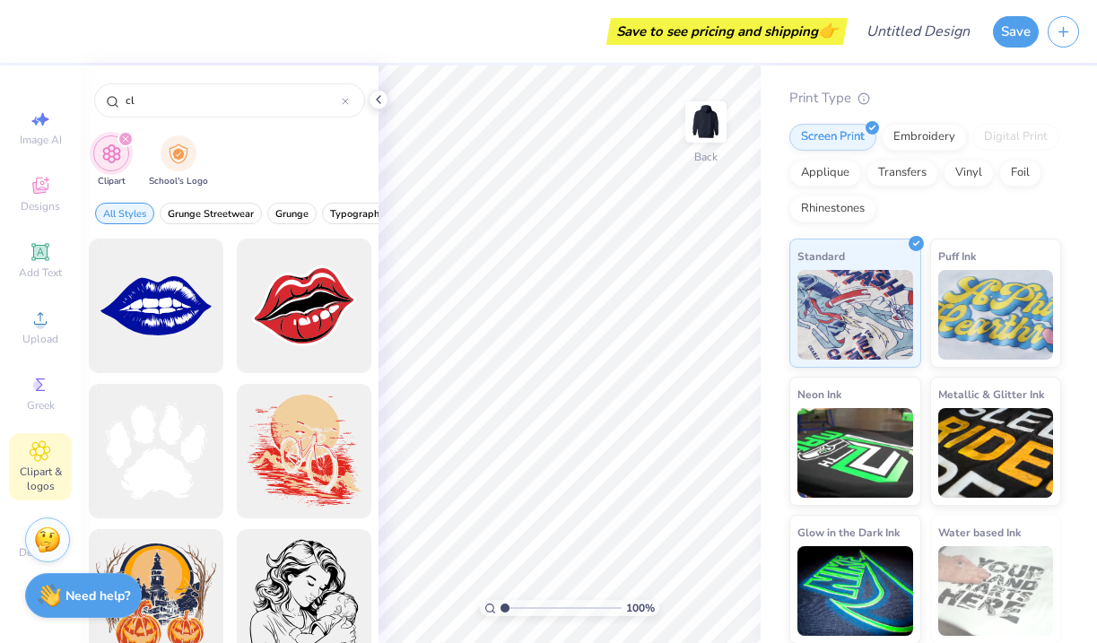
type input "c"
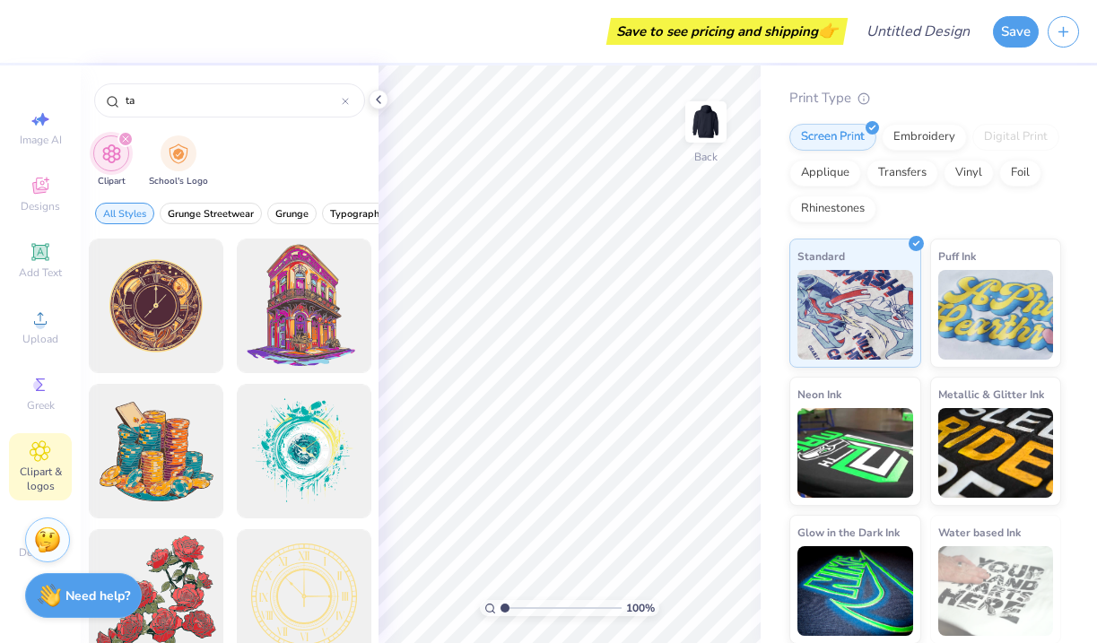
type input "t"
type input "stars"
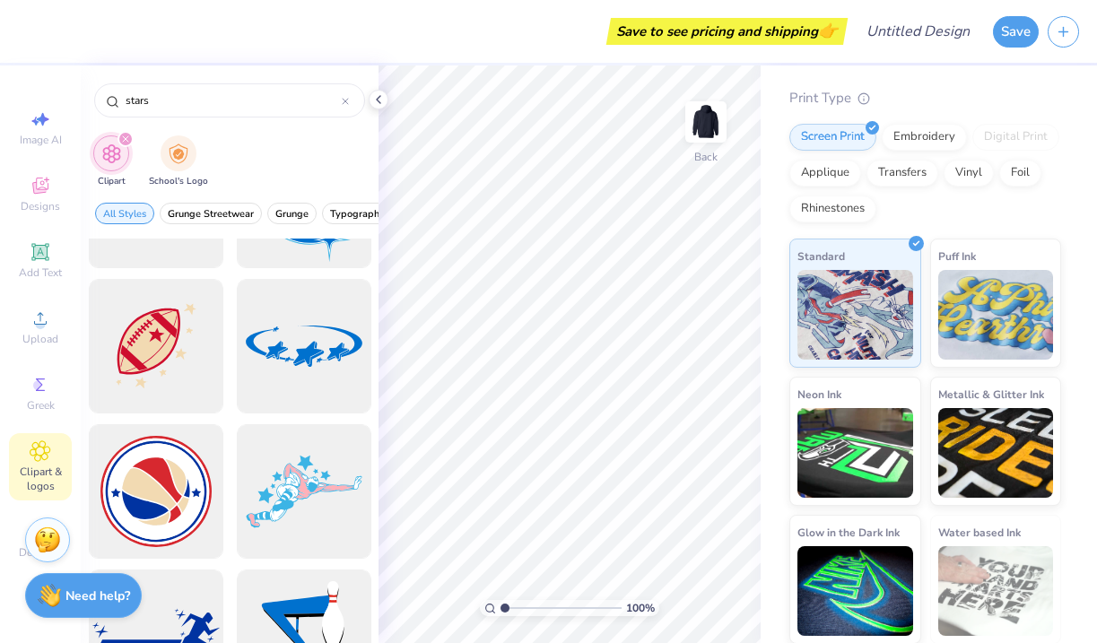
scroll to position [9499, 0]
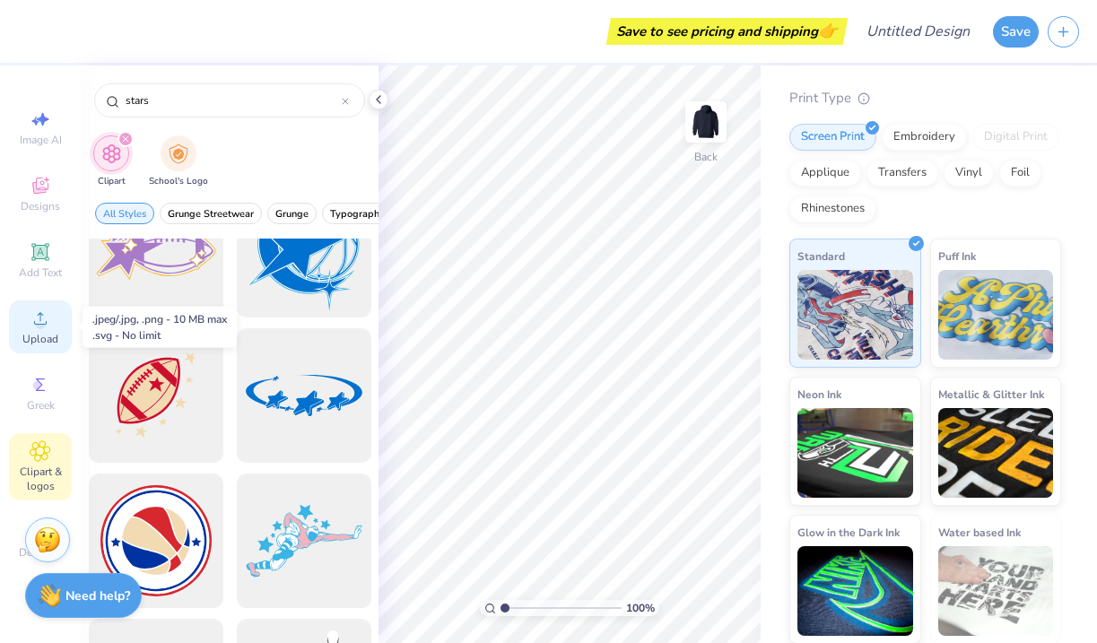
click at [27, 331] on div "Upload" at bounding box center [40, 326] width 63 height 53
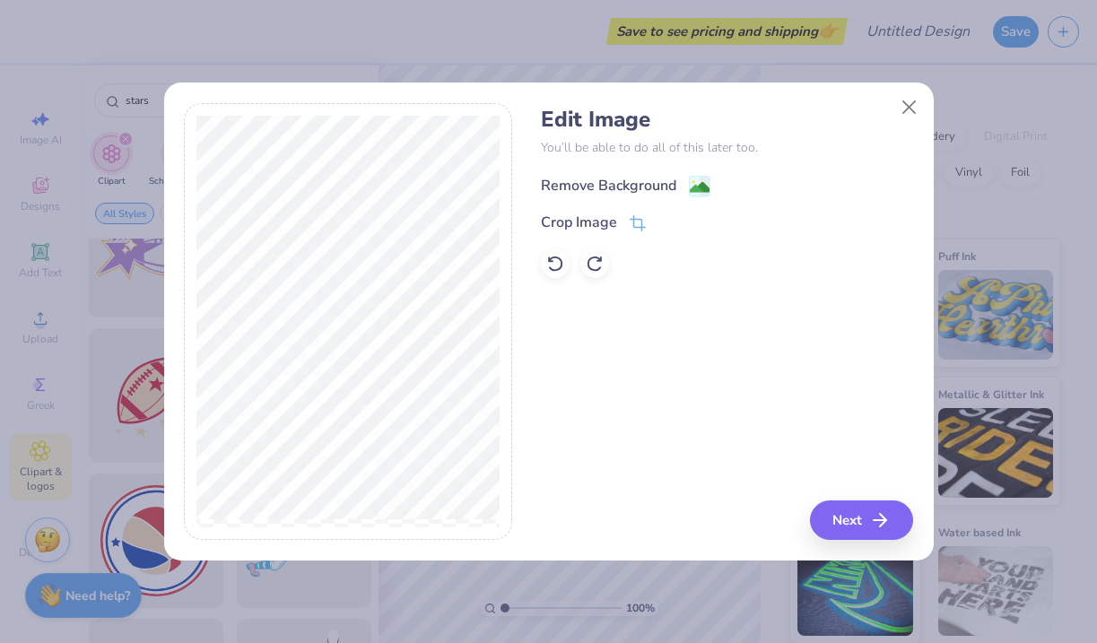
click at [667, 180] on div "Remove Background" at bounding box center [608, 186] width 135 height 22
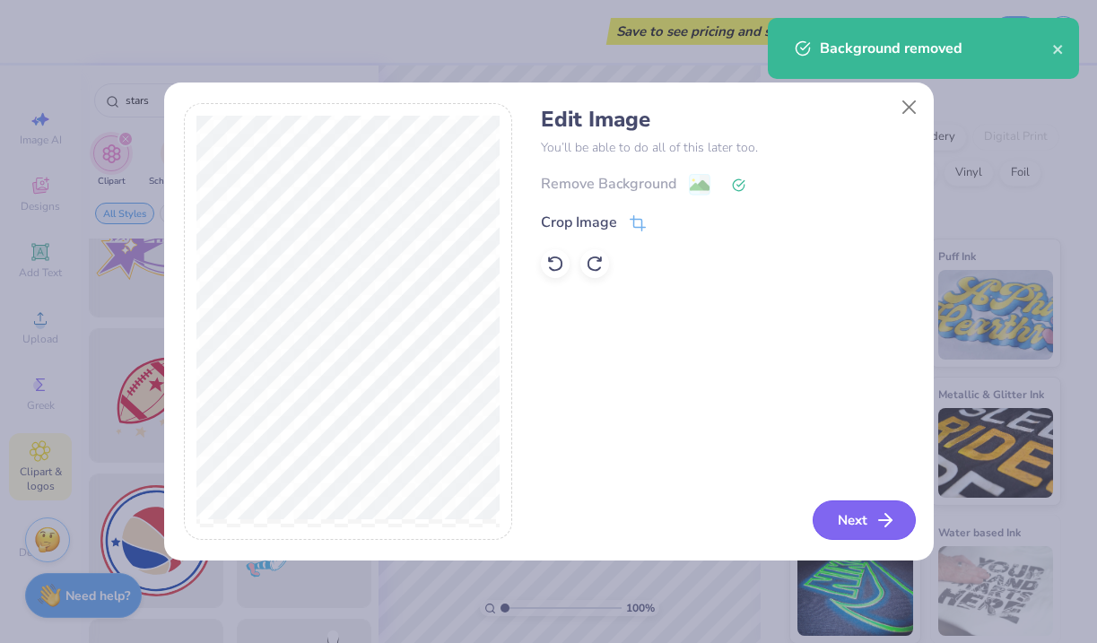
click at [839, 520] on button "Next" at bounding box center [863, 519] width 103 height 39
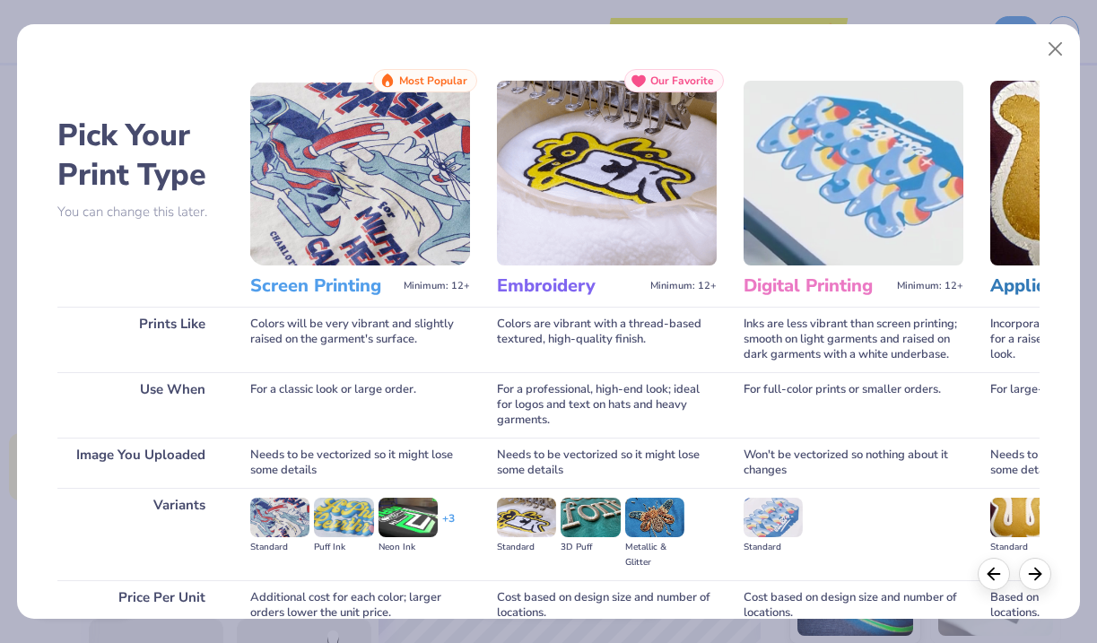
click at [404, 210] on img at bounding box center [360, 173] width 220 height 185
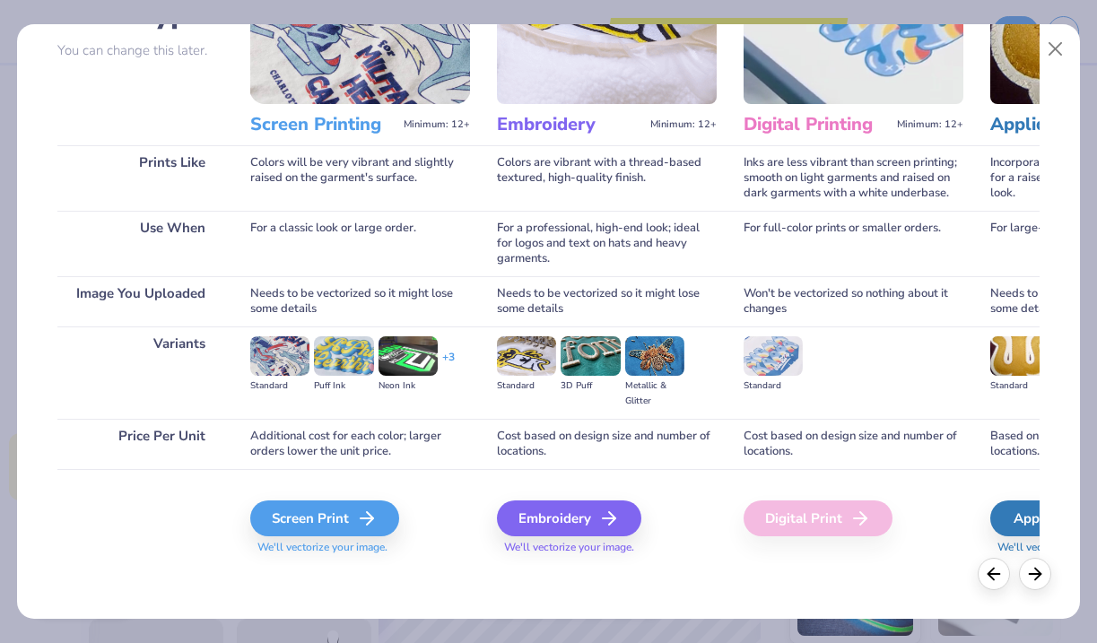
scroll to position [161, 0]
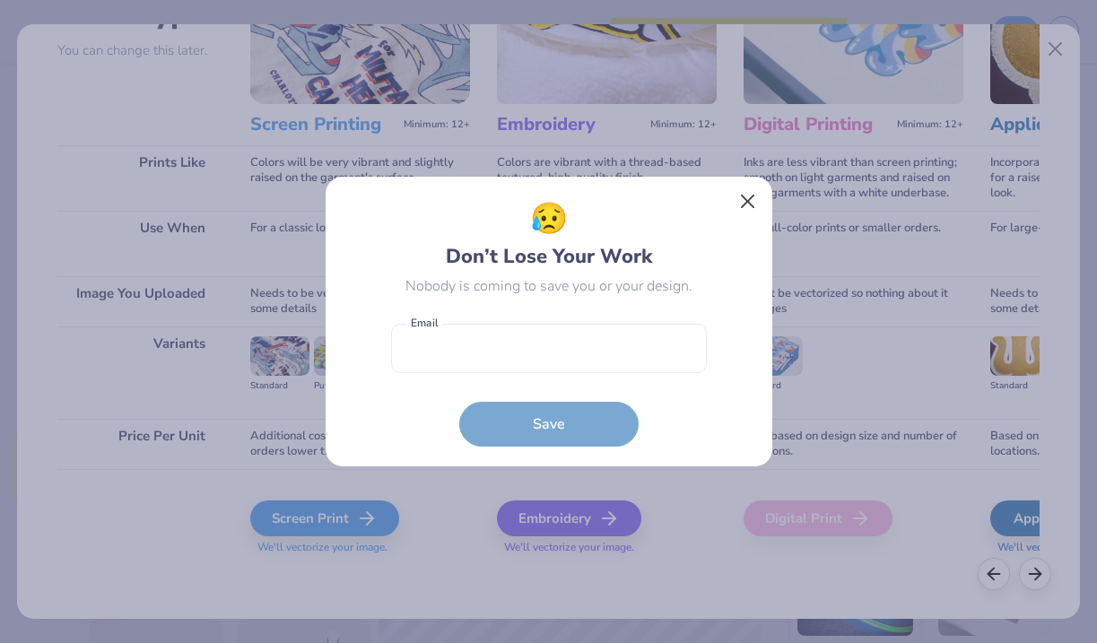
click at [749, 197] on button "Close" at bounding box center [747, 202] width 34 height 34
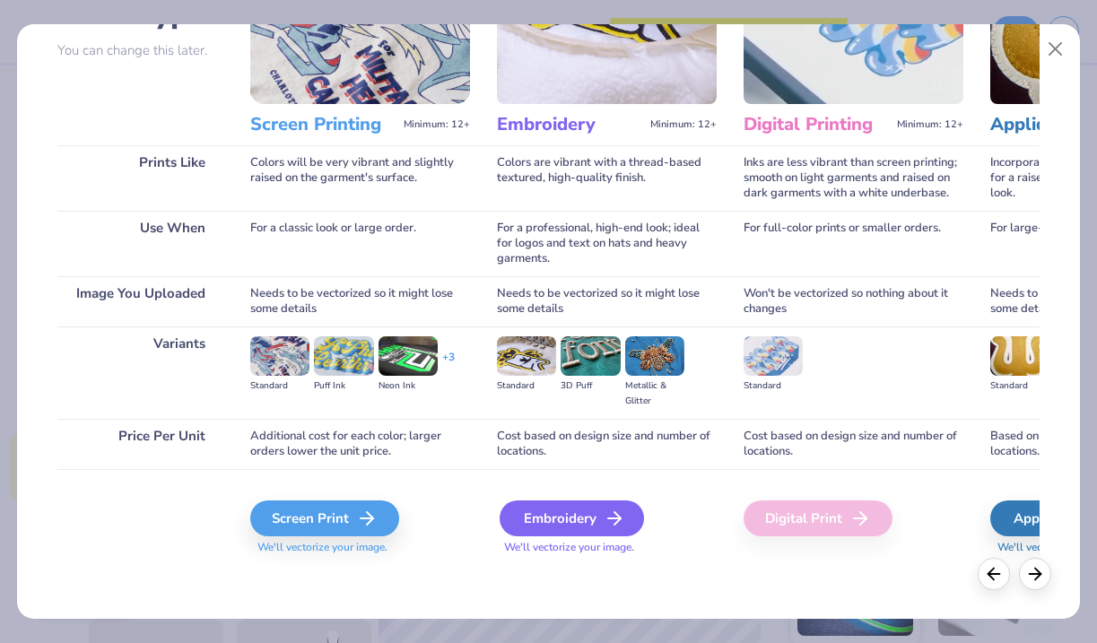
click at [578, 518] on div "Embroidery" at bounding box center [571, 518] width 144 height 36
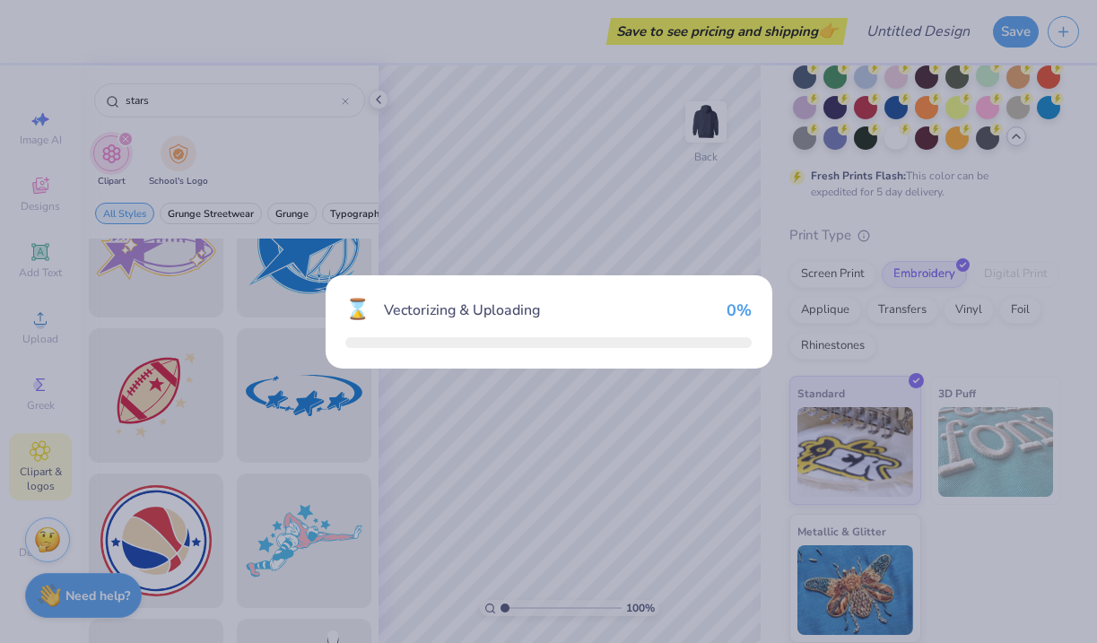
scroll to position [164, 0]
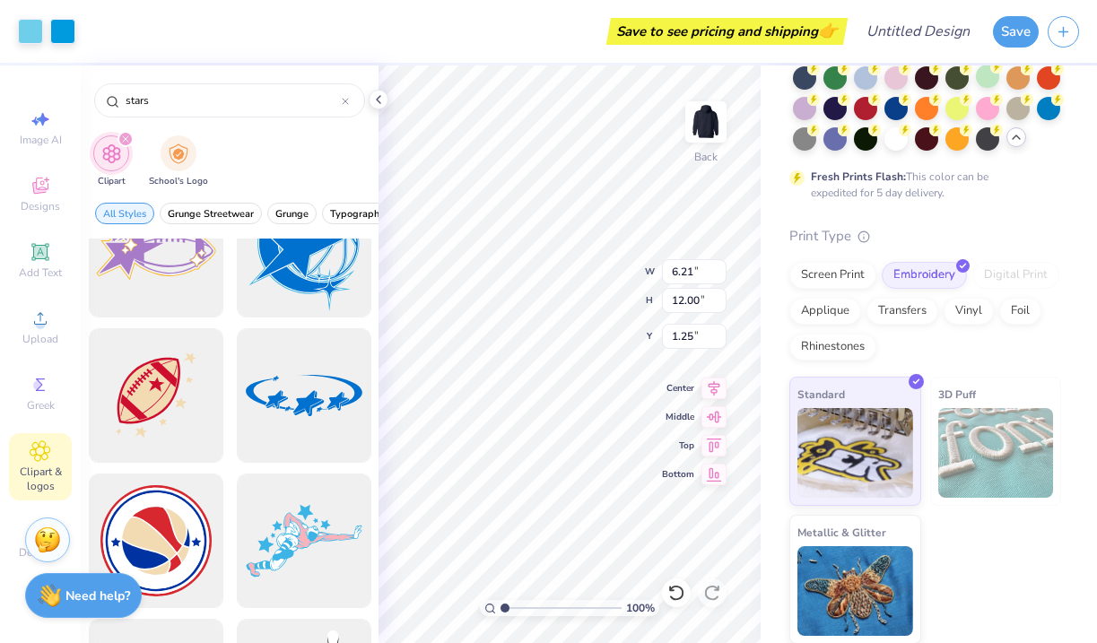
type input "1.42"
type input "2.74"
type input "0.81"
click at [46, 256] on icon at bounding box center [39, 251] width 13 height 13
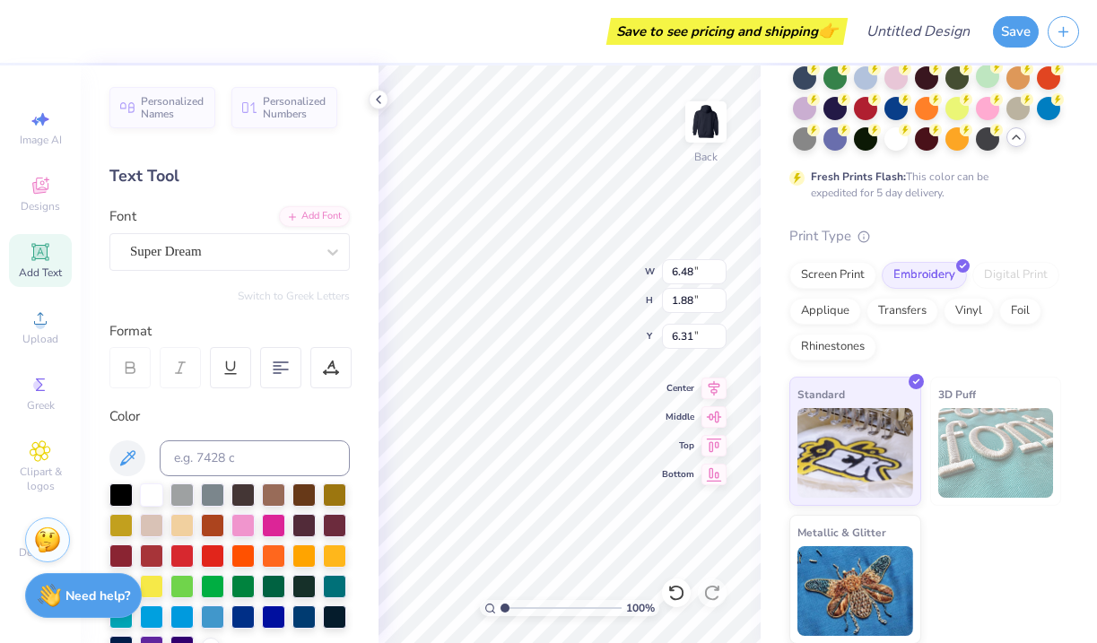
type textarea "T"
type textarea "Sh'licha"
click at [324, 251] on icon at bounding box center [333, 252] width 18 height 18
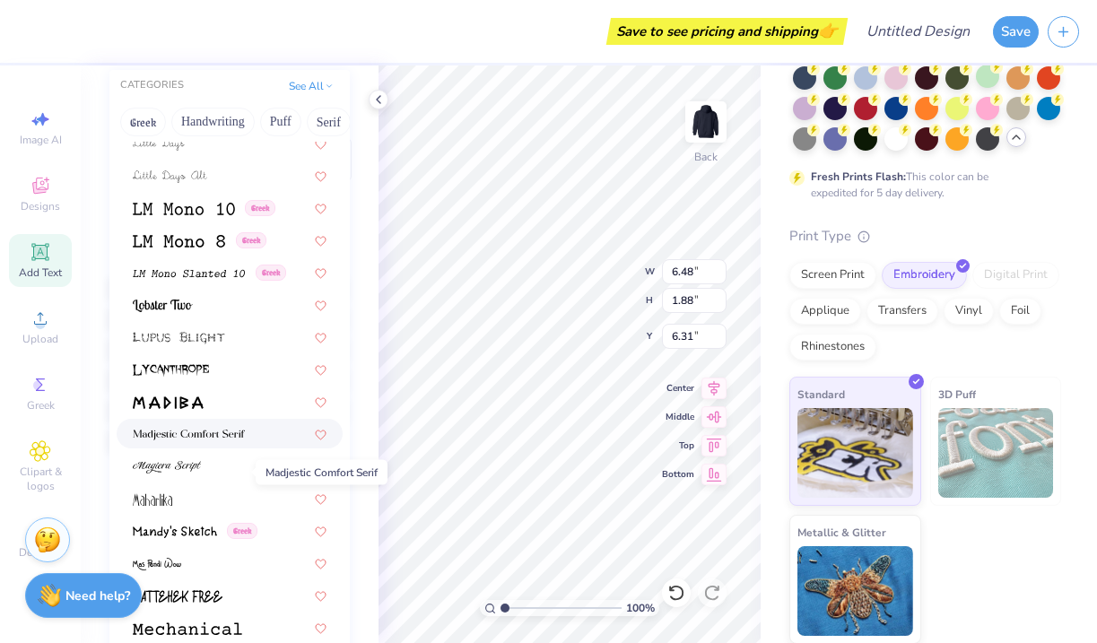
scroll to position [6068, 0]
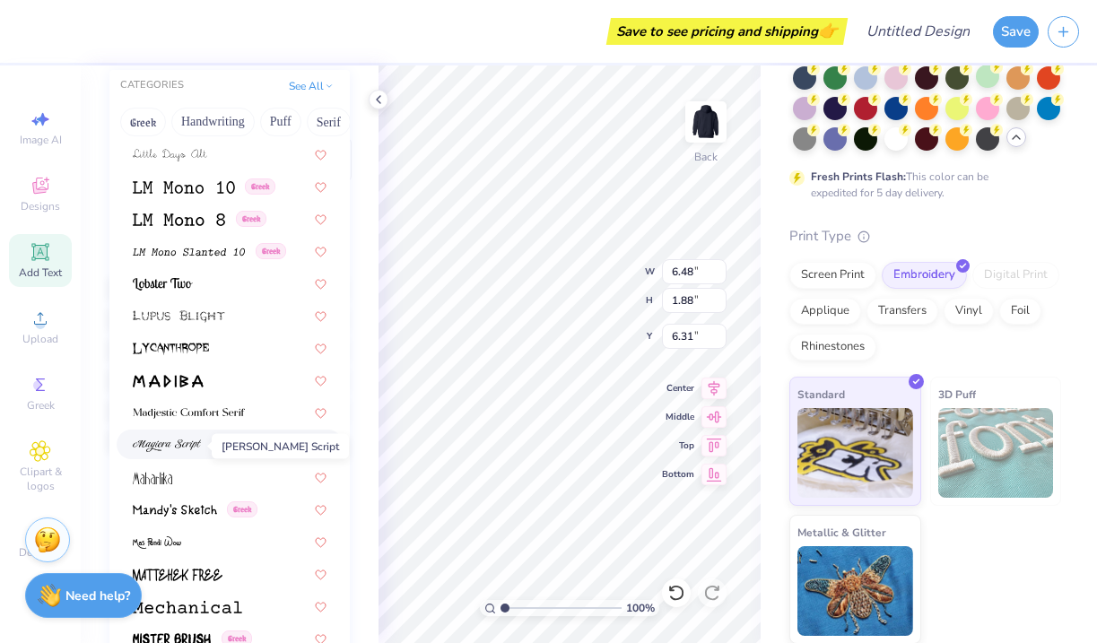
click at [170, 448] on img at bounding box center [167, 445] width 68 height 13
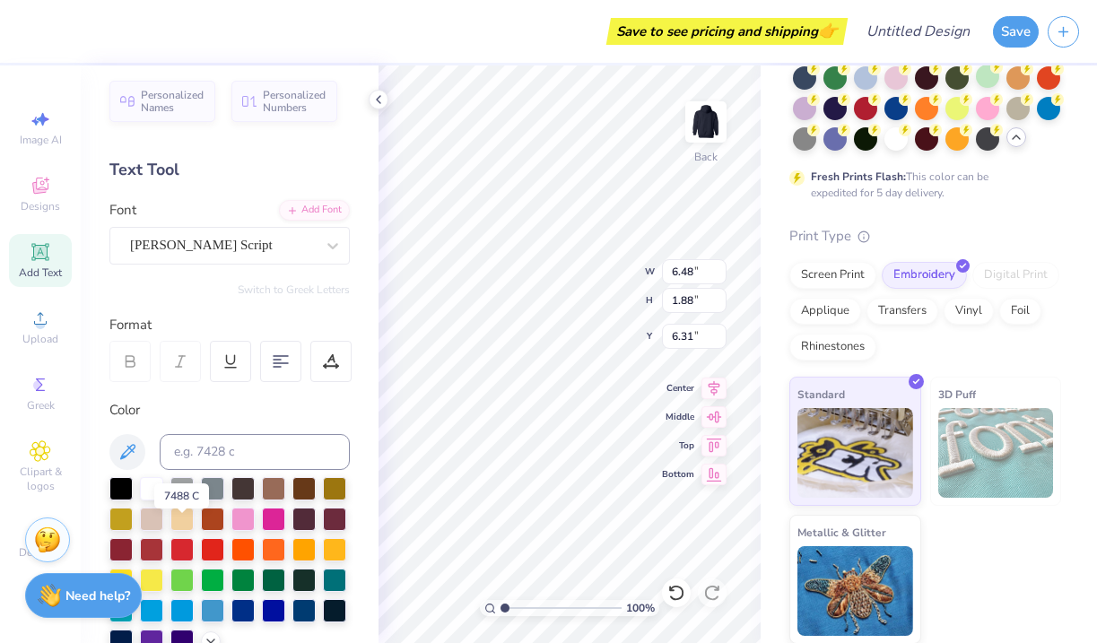
scroll to position [0, 0]
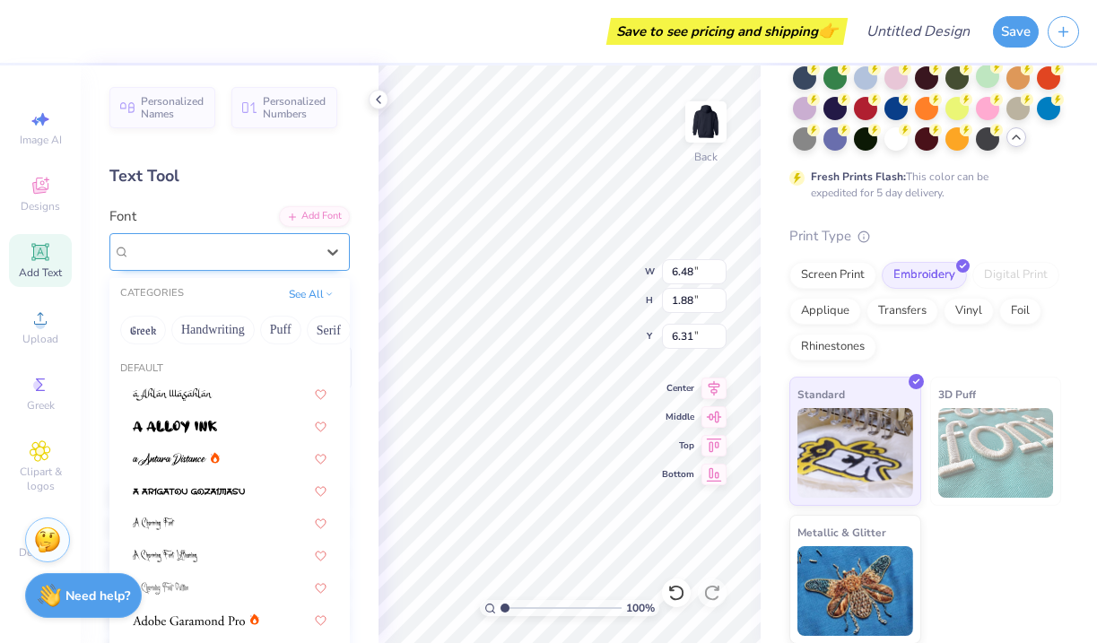
click at [287, 241] on div "[PERSON_NAME] Script" at bounding box center [222, 252] width 188 height 28
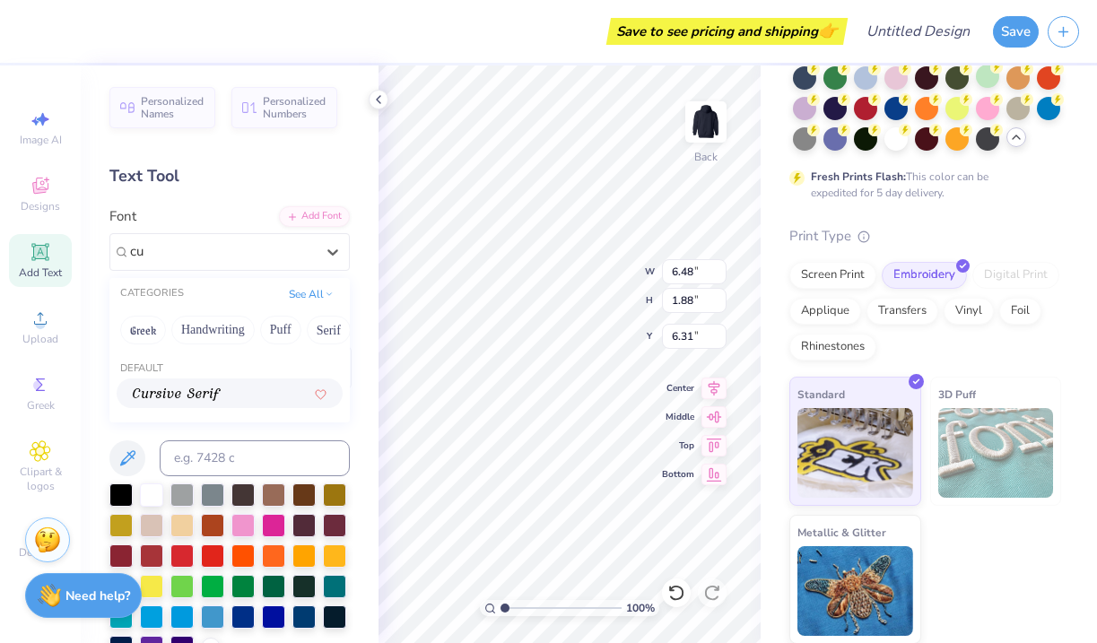
type input "c"
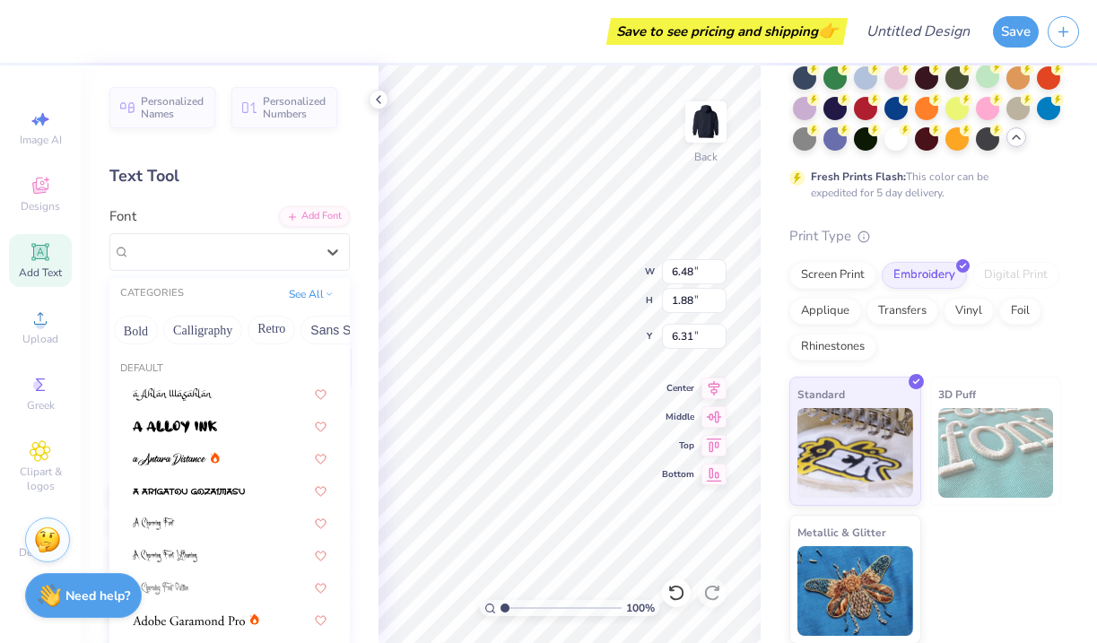
scroll to position [0, 240]
click at [214, 339] on button "Calligraphy" at bounding box center [204, 330] width 79 height 29
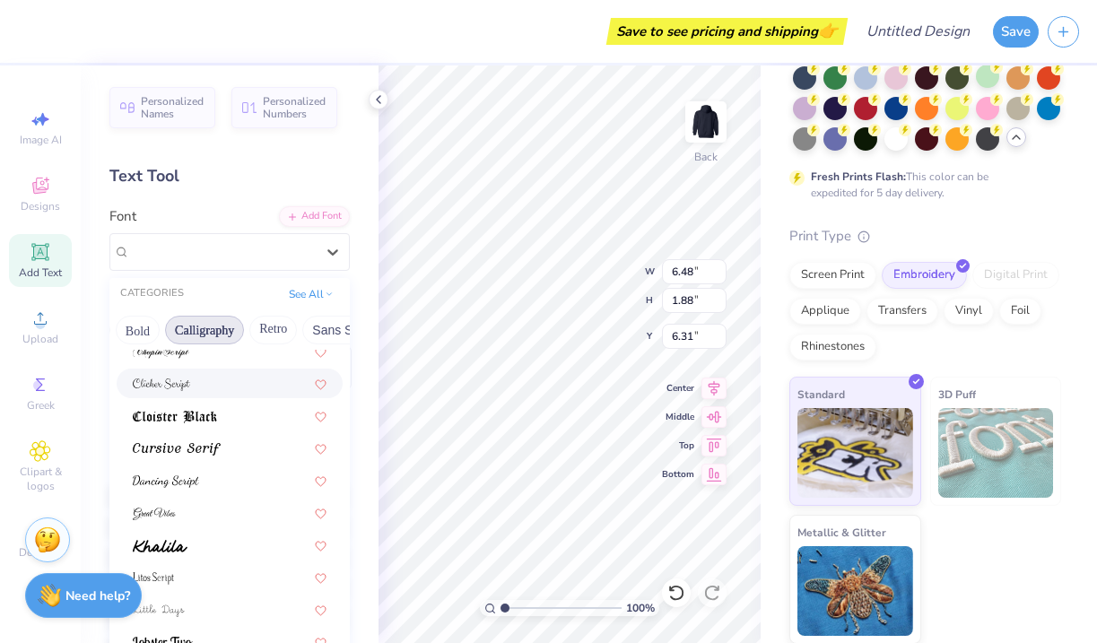
scroll to position [341, 0]
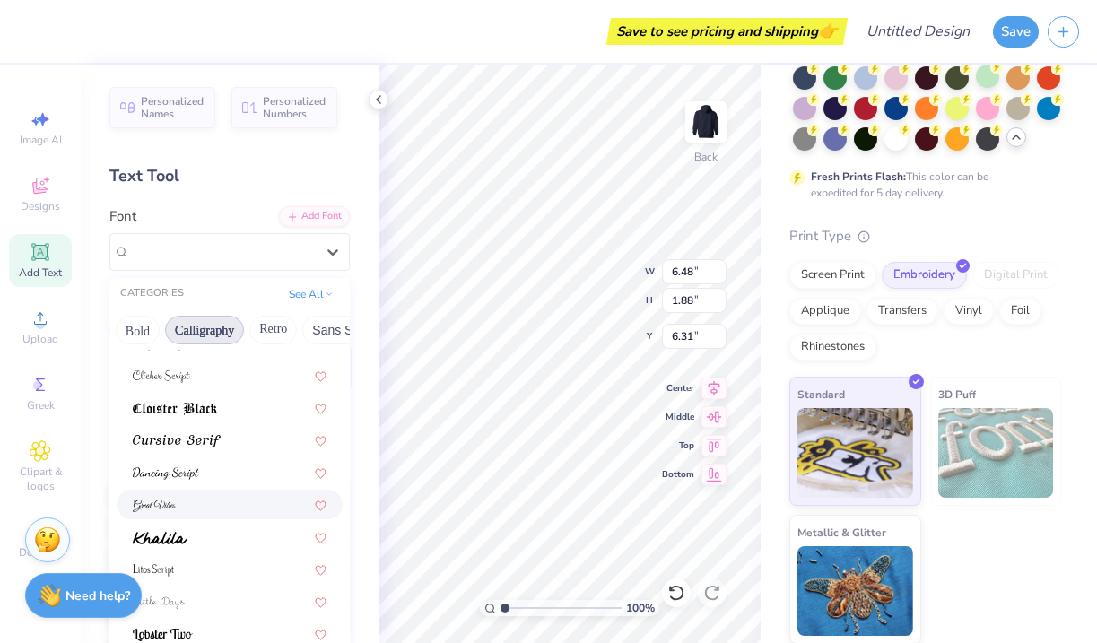
click at [233, 504] on div at bounding box center [230, 504] width 194 height 19
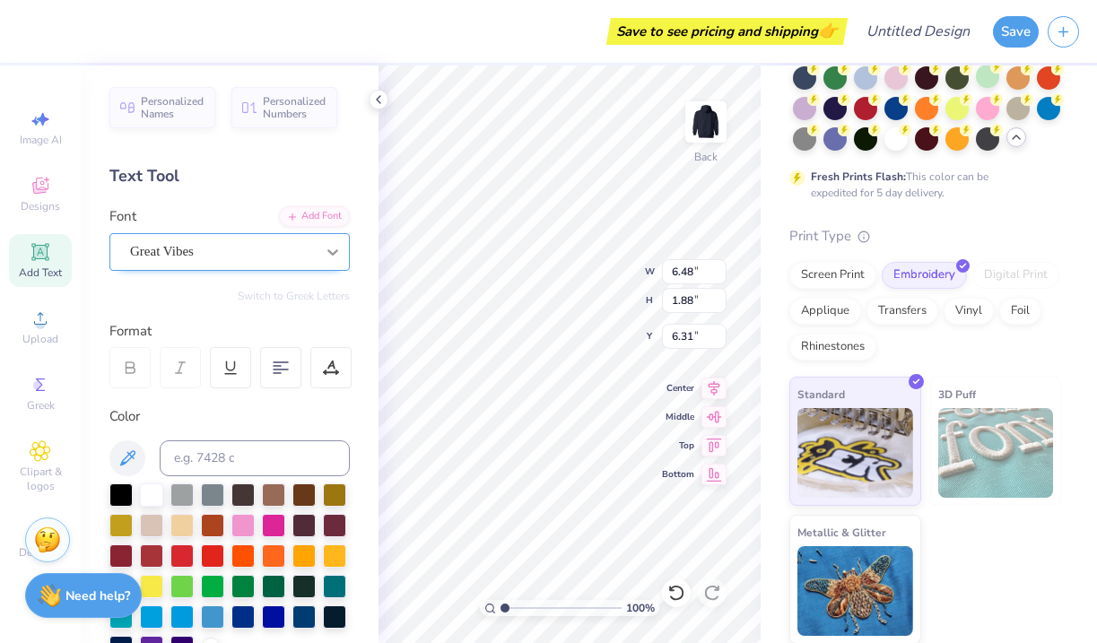
click at [318, 248] on div at bounding box center [333, 252] width 32 height 32
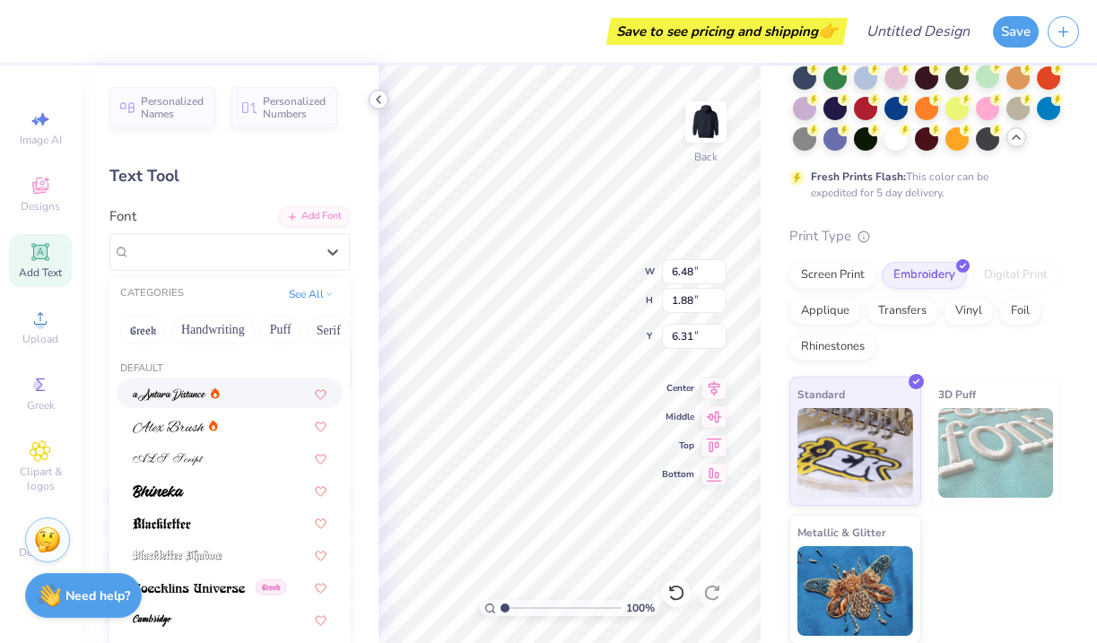
click at [383, 104] on icon at bounding box center [378, 99] width 14 height 14
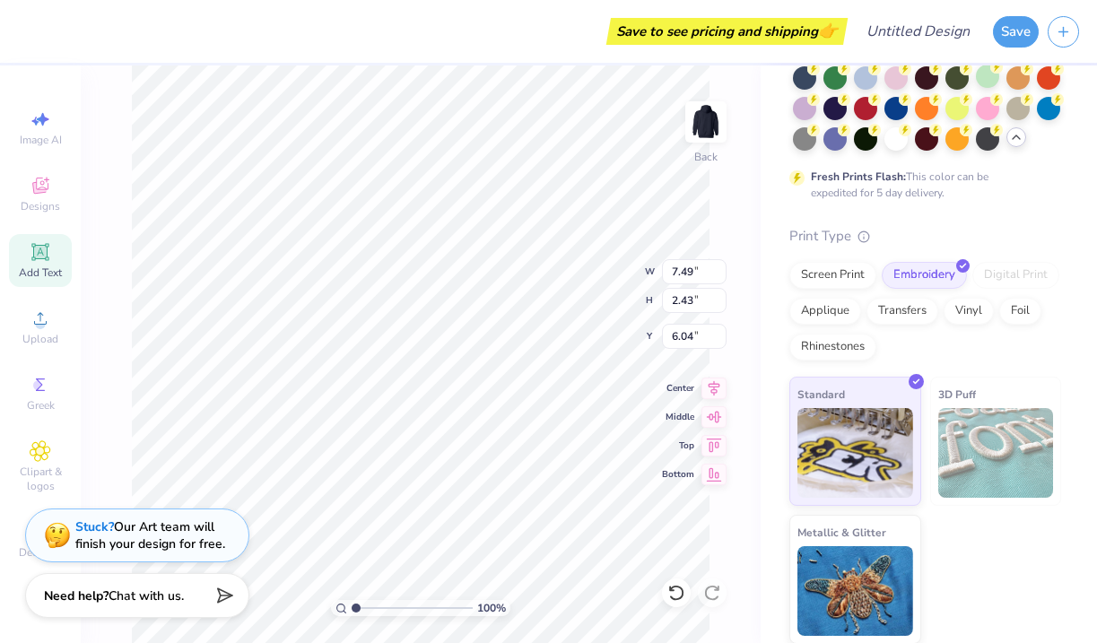
type input "7.49"
type input "2.43"
type input "6.04"
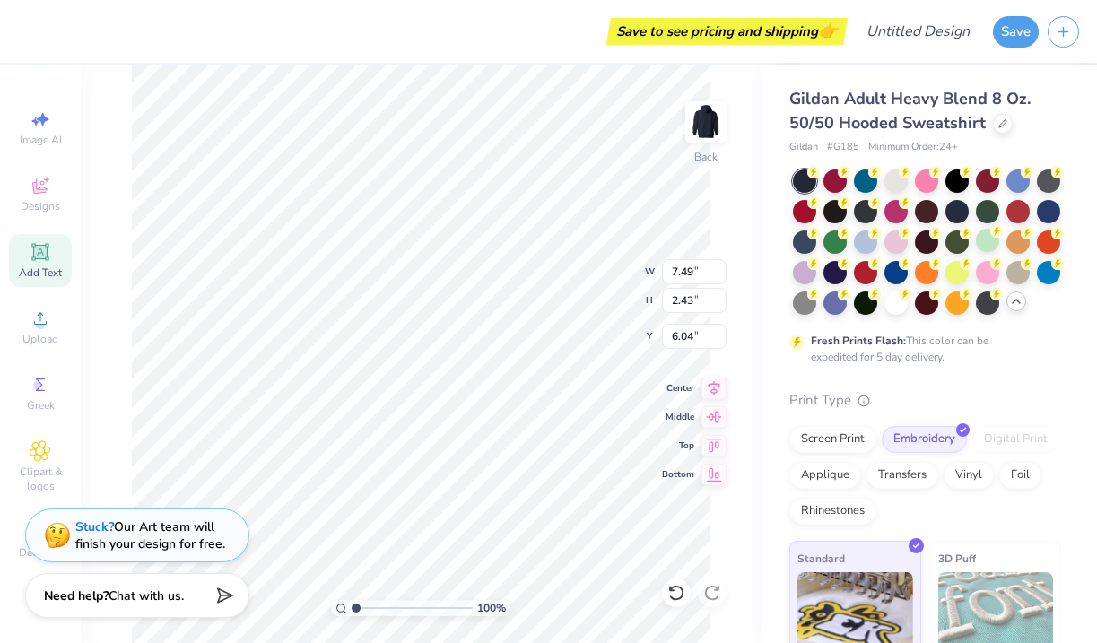
scroll to position [0, 0]
click at [1005, 124] on div at bounding box center [1003, 122] width 20 height 20
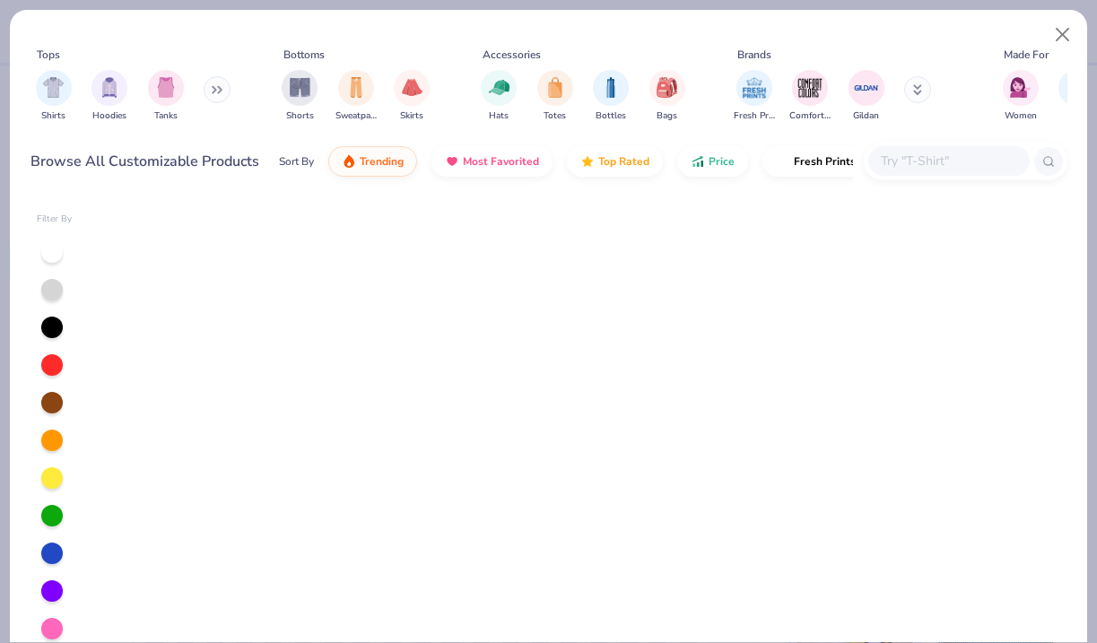
scroll to position [3581, 0]
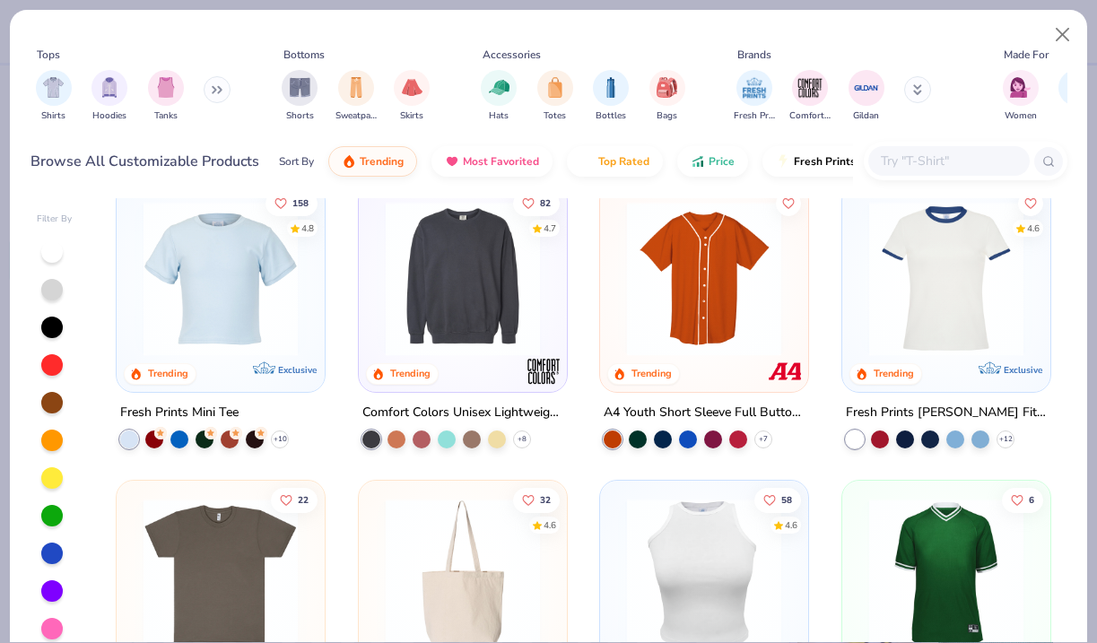
click at [221, 88] on icon at bounding box center [217, 89] width 11 height 9
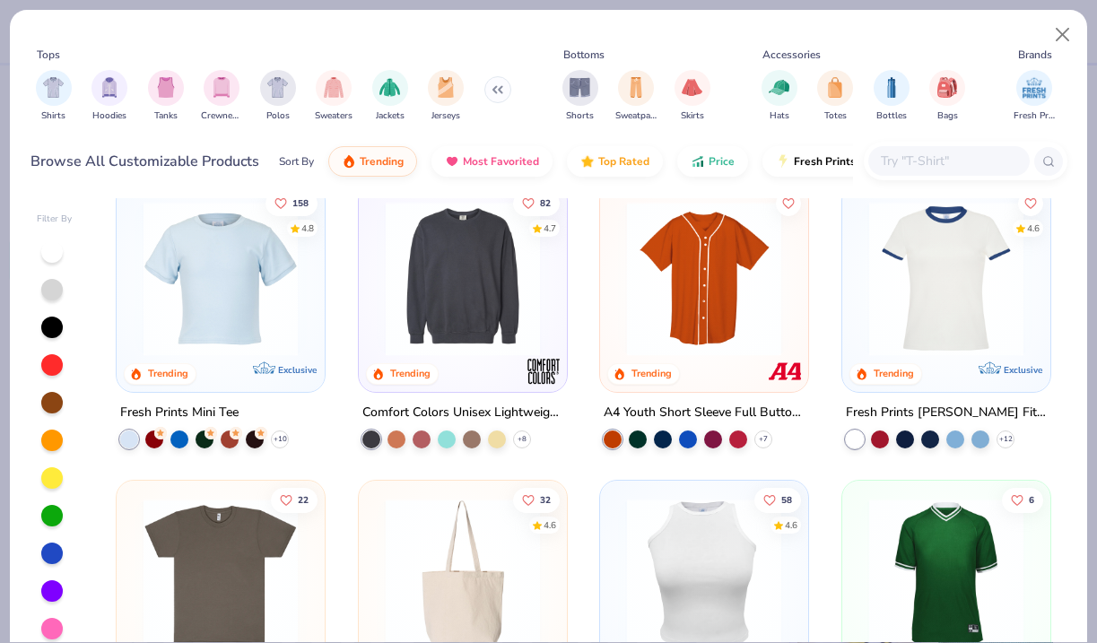
scroll to position [0, 0]
click at [931, 165] on input "text" at bounding box center [948, 161] width 138 height 21
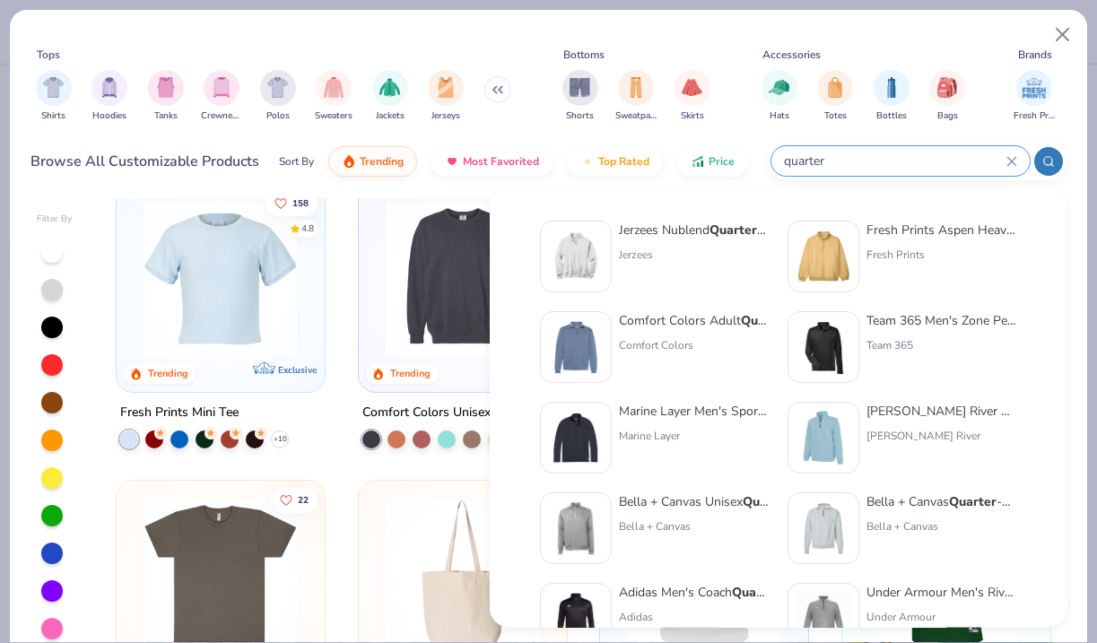
type input "quarter"
click at [647, 245] on div "Jerzees Nublend Quarter -Zip Cadet Collar Sweatshirt Jerzees" at bounding box center [694, 257] width 151 height 72
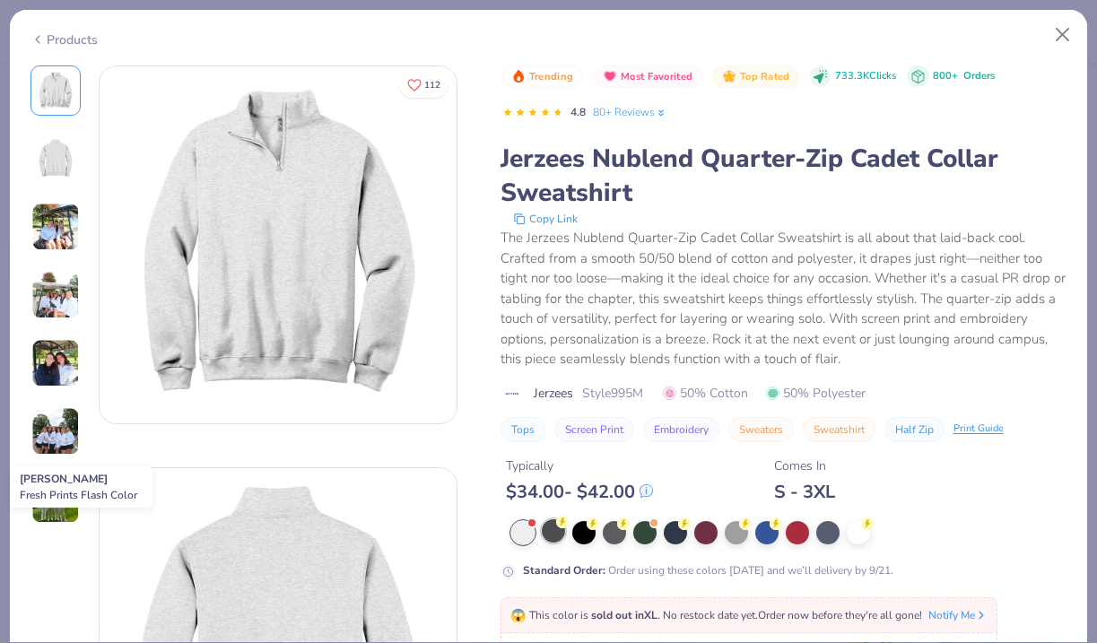
click at [552, 527] on div at bounding box center [553, 530] width 23 height 23
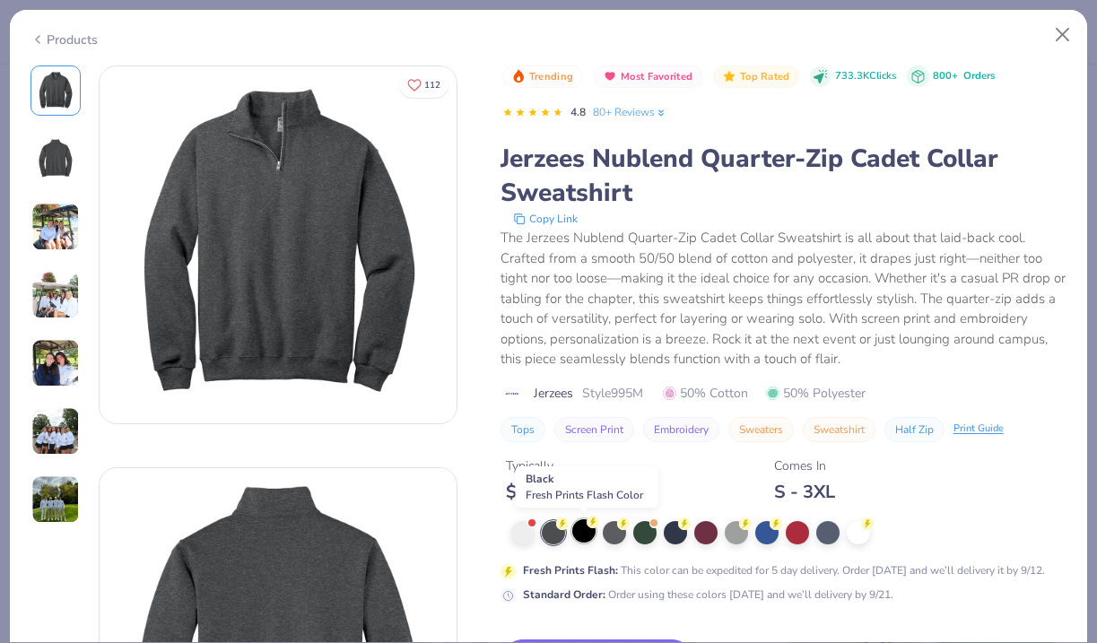
click at [591, 534] on div at bounding box center [583, 530] width 23 height 23
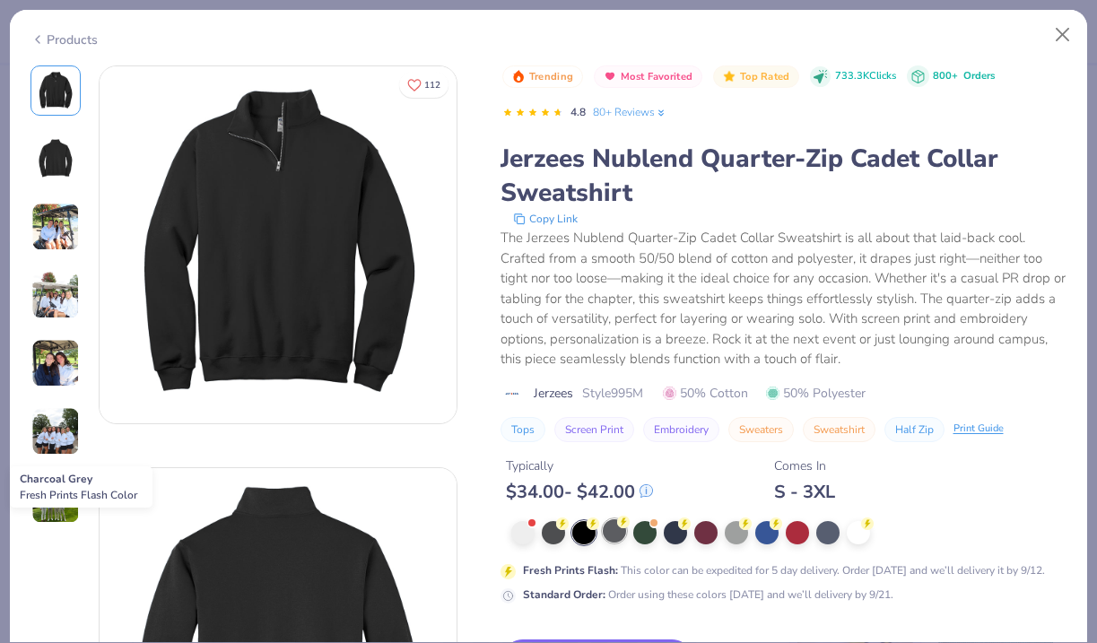
click at [616, 533] on div at bounding box center [614, 530] width 23 height 23
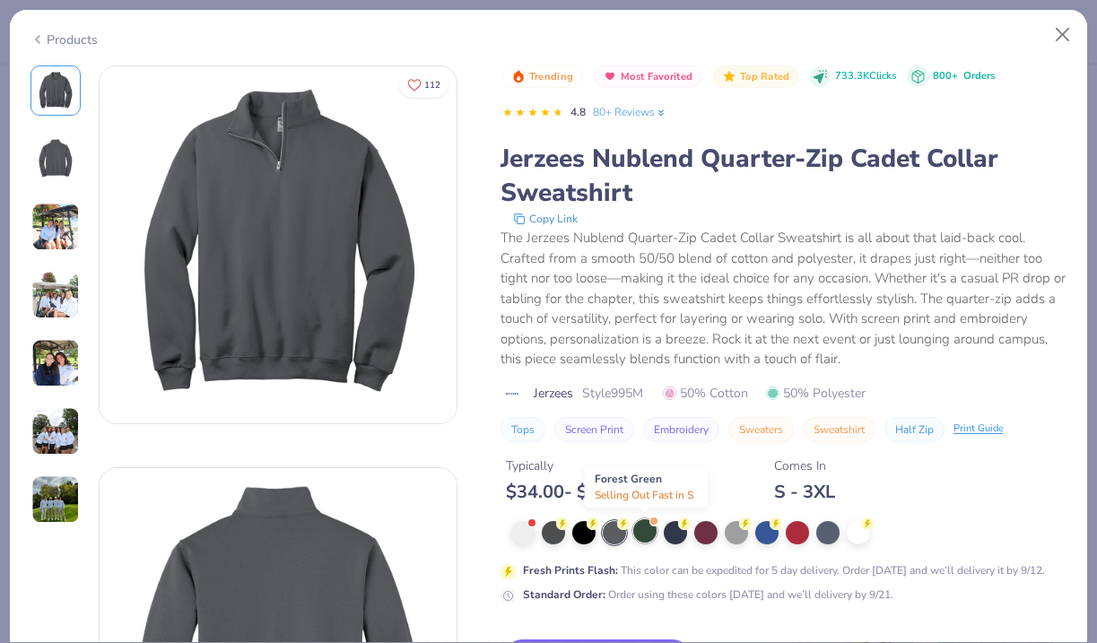
click at [641, 534] on div at bounding box center [644, 530] width 23 height 23
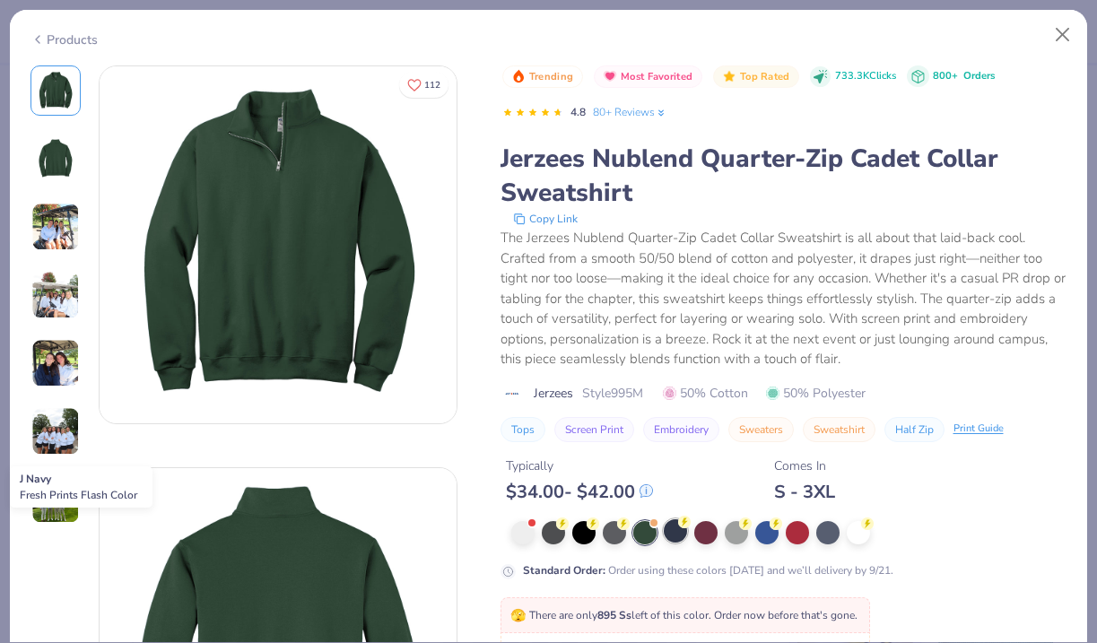
click at [674, 535] on div at bounding box center [675, 530] width 23 height 23
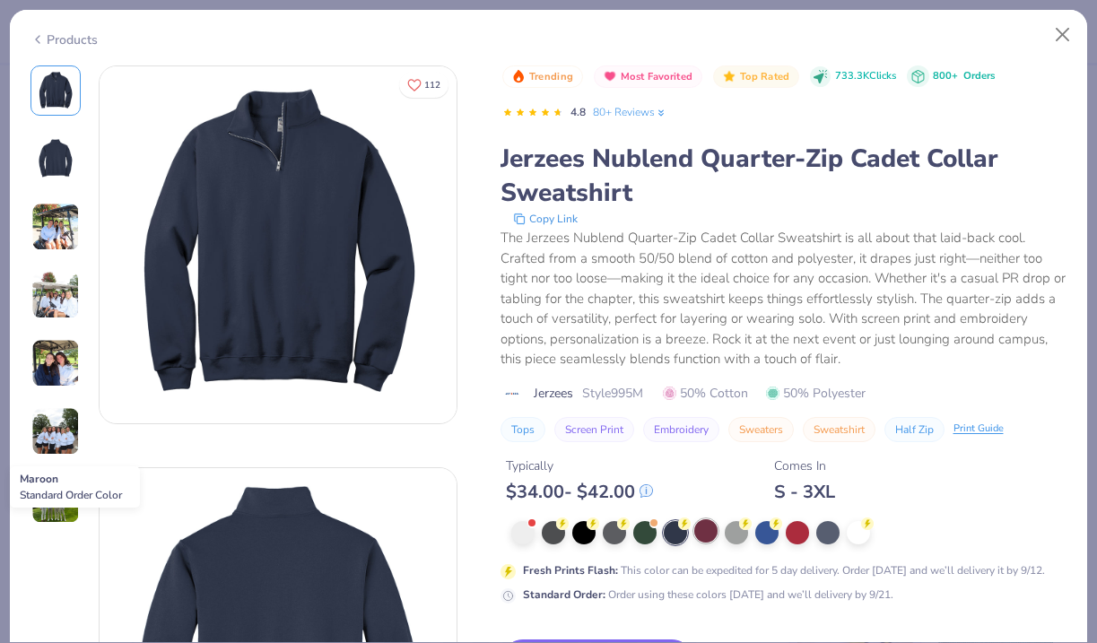
click at [707, 534] on div at bounding box center [705, 530] width 23 height 23
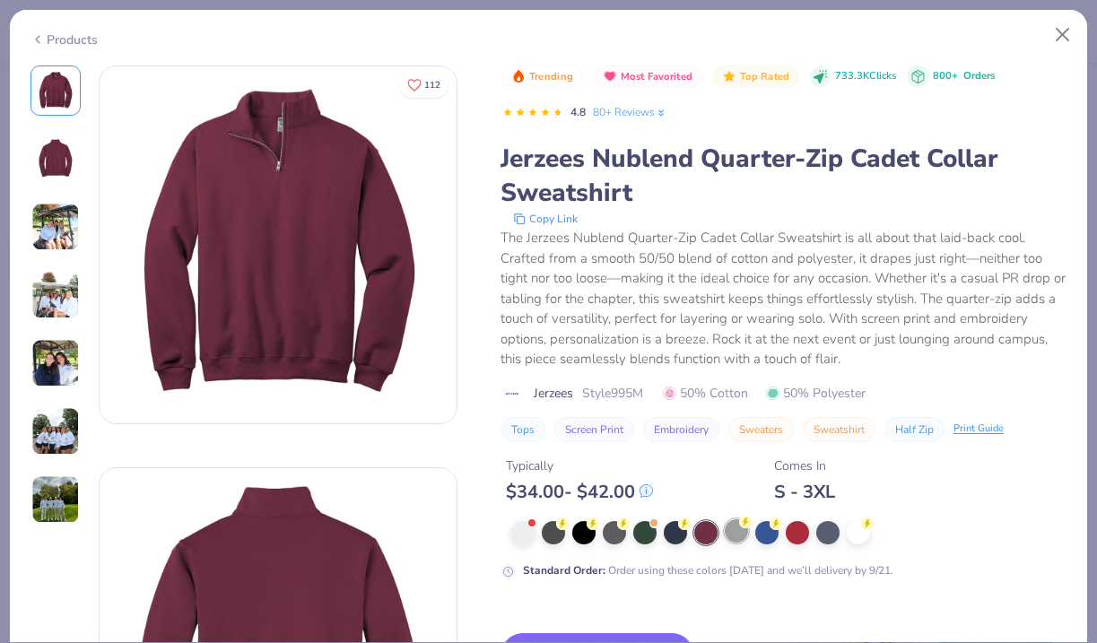
click at [741, 536] on div at bounding box center [736, 530] width 23 height 23
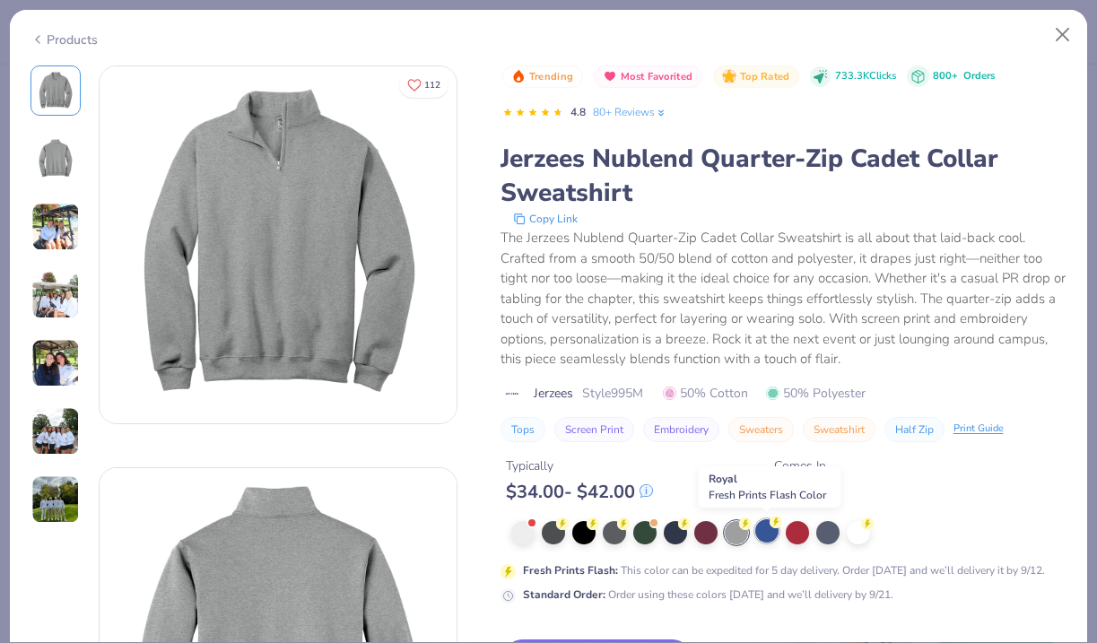
click at [763, 533] on div at bounding box center [766, 530] width 23 height 23
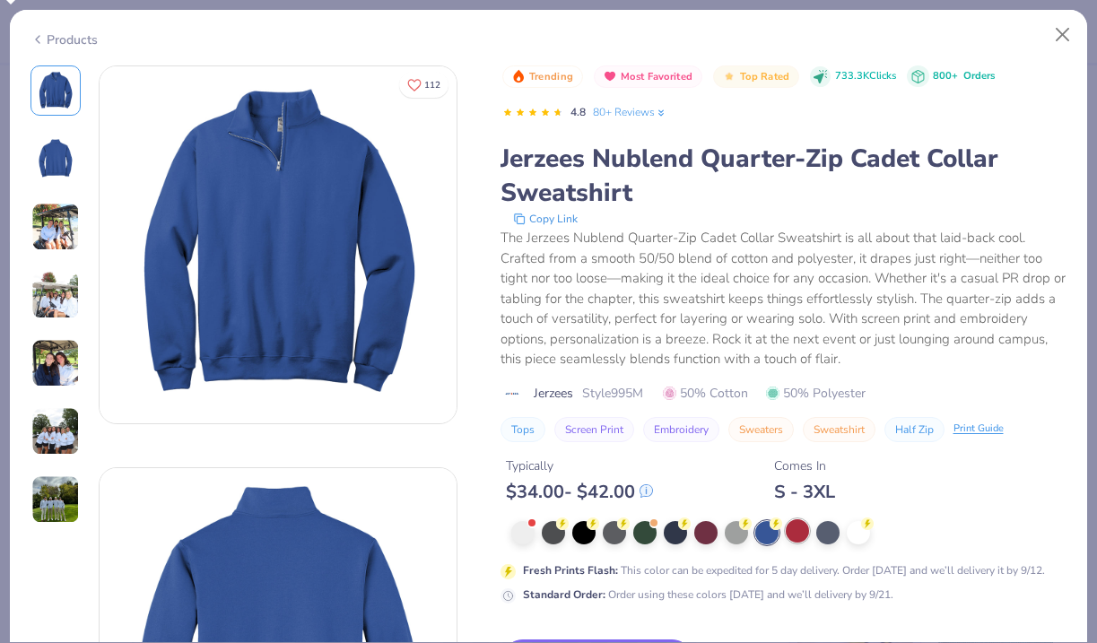
click at [794, 532] on div at bounding box center [797, 530] width 23 height 23
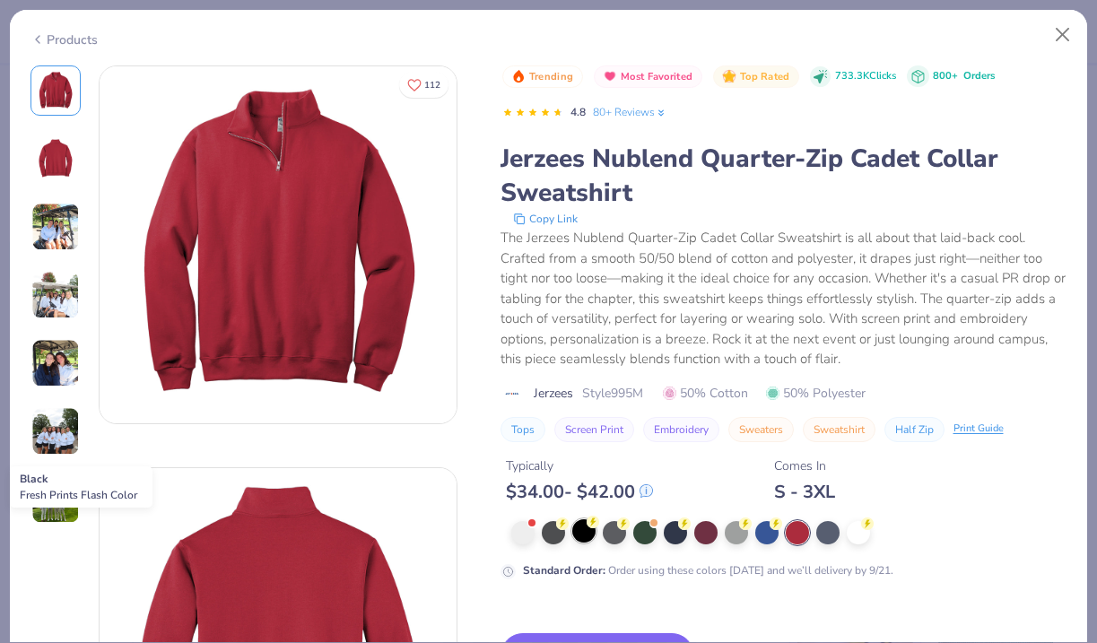
click at [582, 530] on div at bounding box center [583, 530] width 23 height 23
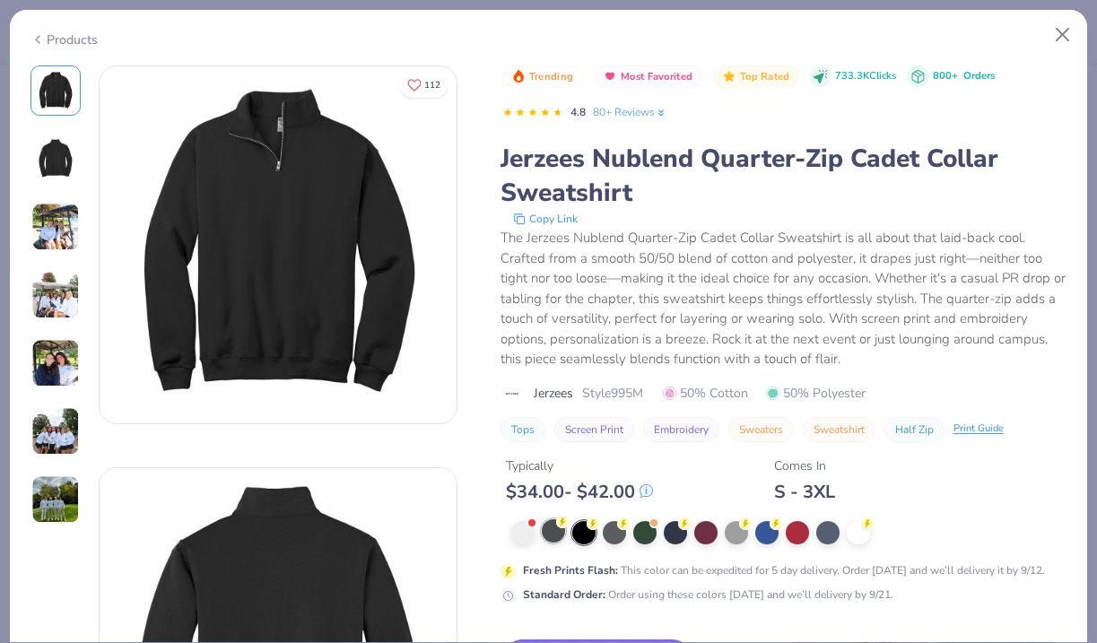
click at [554, 531] on div at bounding box center [553, 530] width 23 height 23
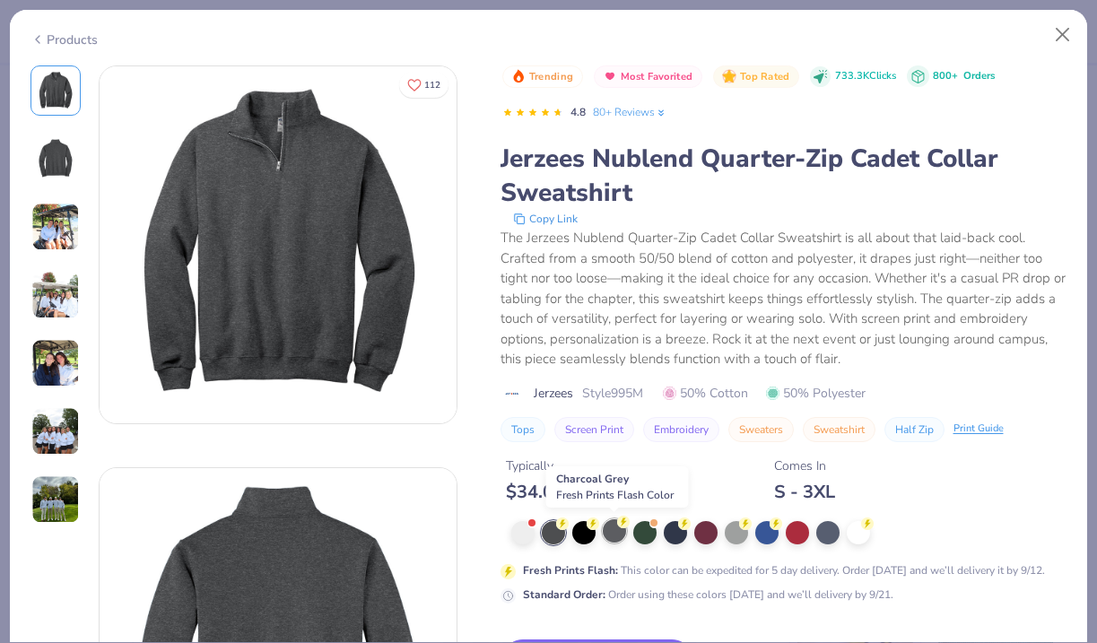
click at [616, 539] on div at bounding box center [614, 530] width 23 height 23
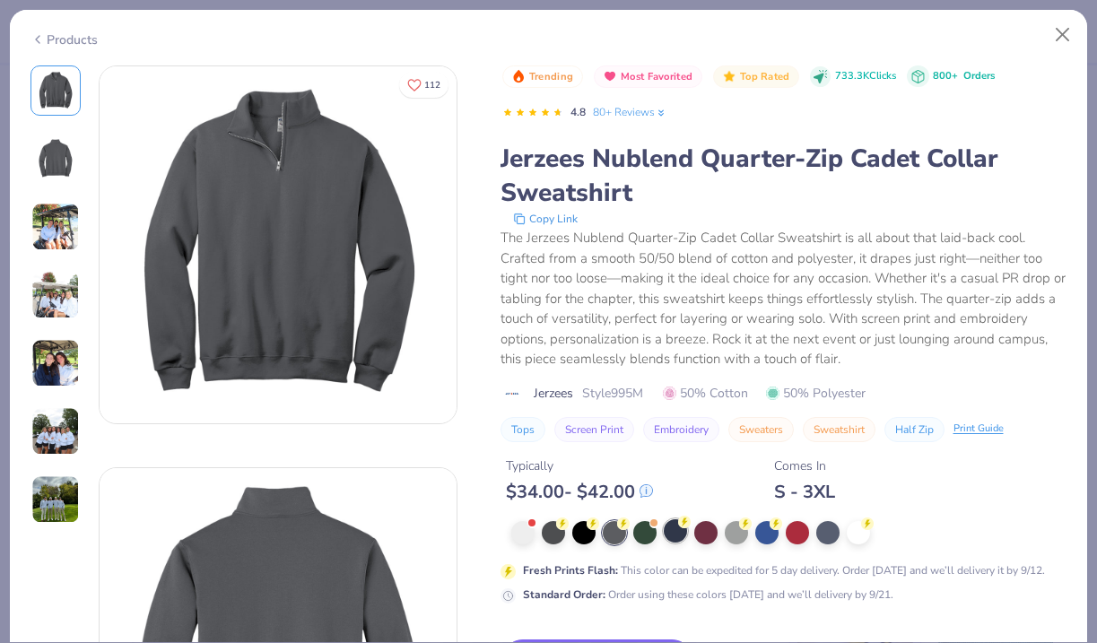
click at [680, 531] on div at bounding box center [675, 530] width 23 height 23
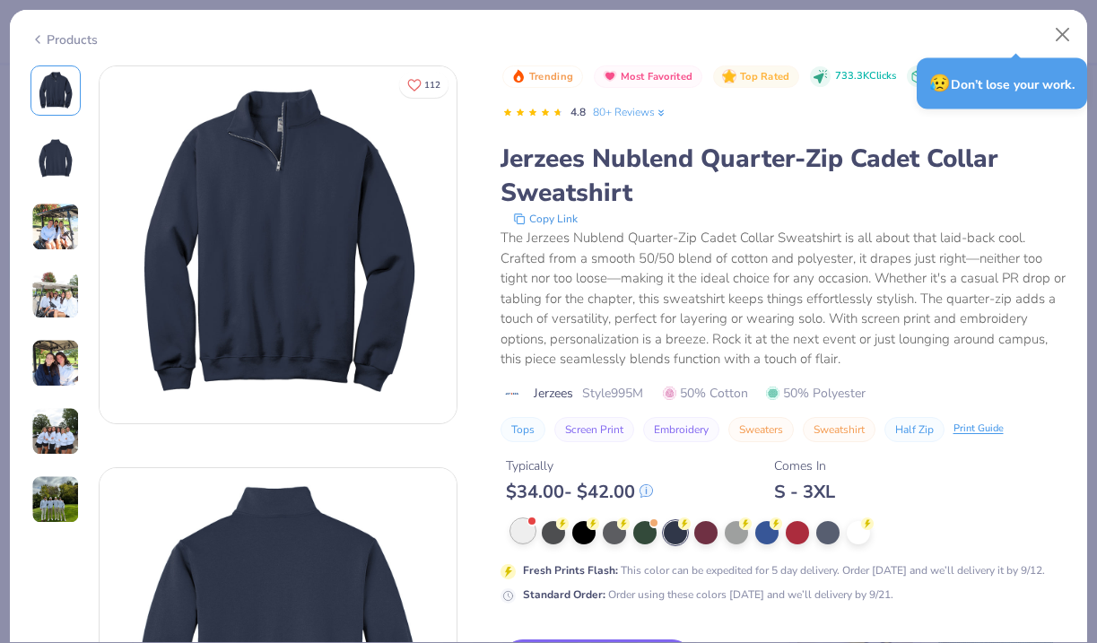
click at [525, 534] on div at bounding box center [522, 530] width 23 height 23
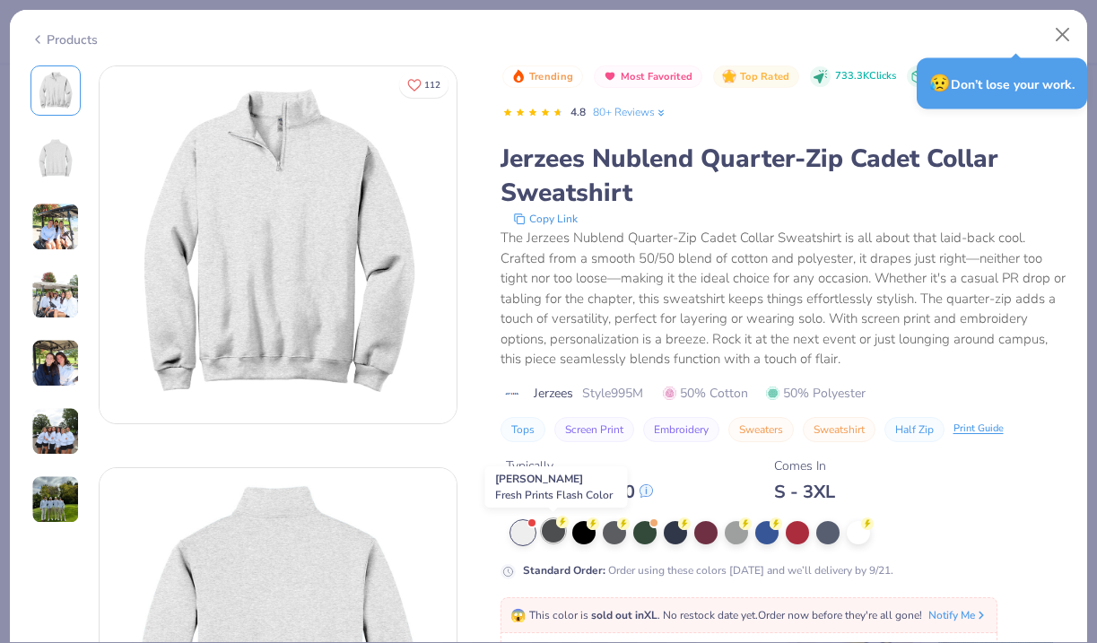
click at [548, 535] on div at bounding box center [553, 530] width 23 height 23
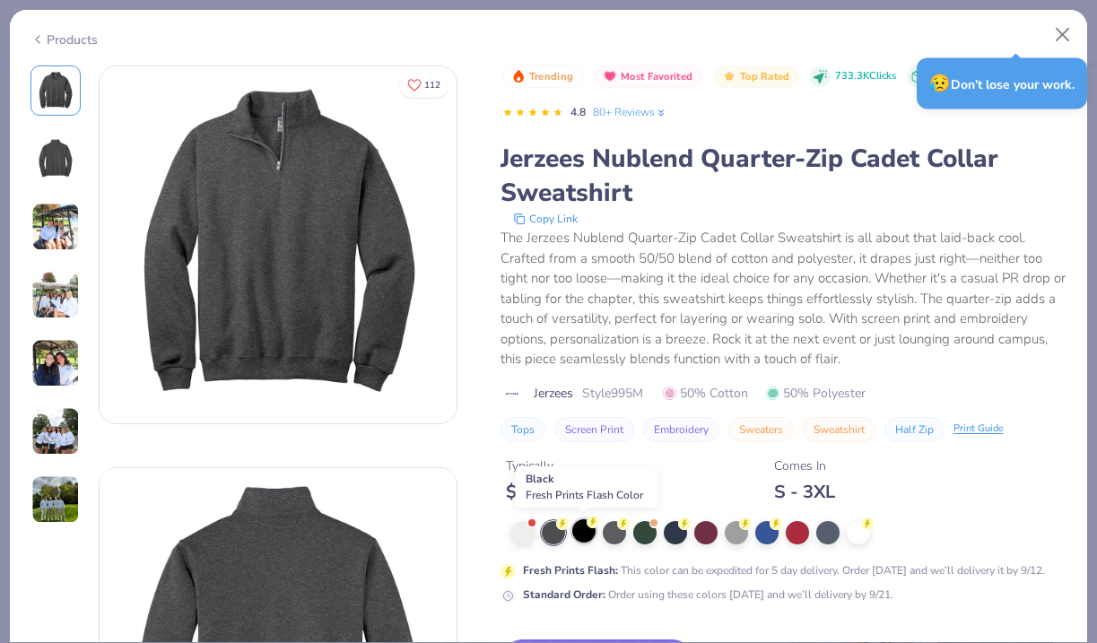
click at [578, 536] on div at bounding box center [583, 530] width 23 height 23
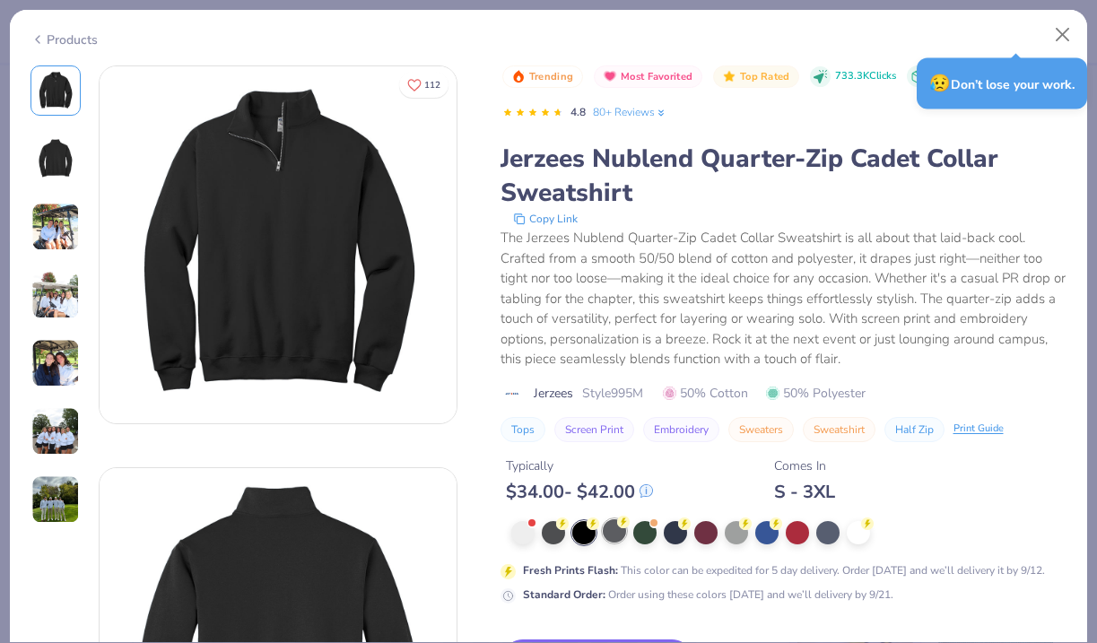
click at [614, 536] on div at bounding box center [614, 530] width 23 height 23
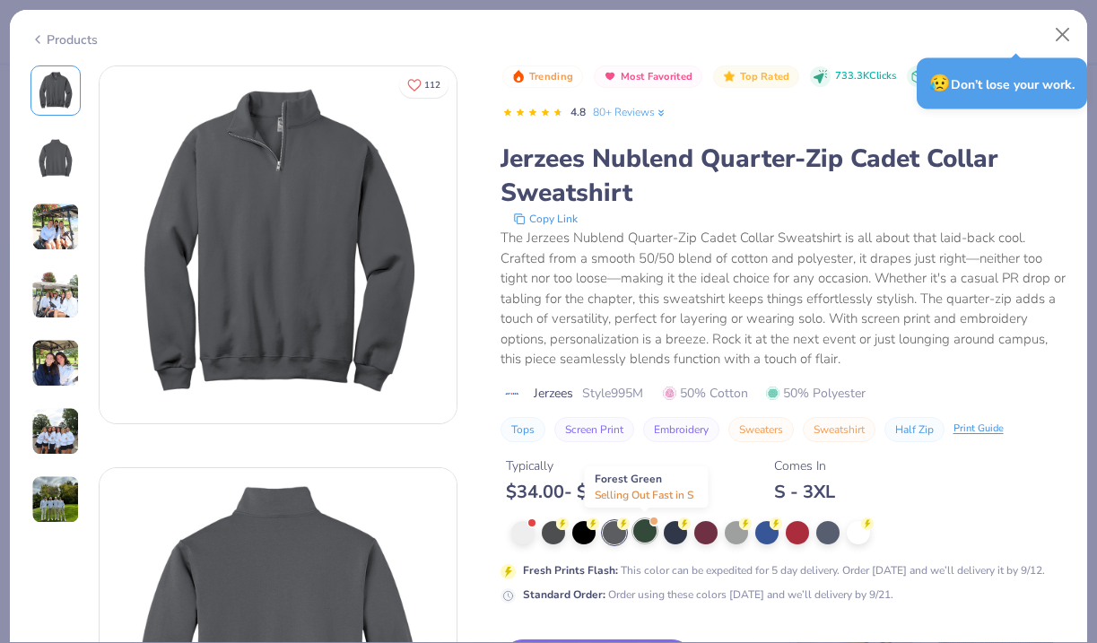
click at [635, 532] on div at bounding box center [644, 530] width 23 height 23
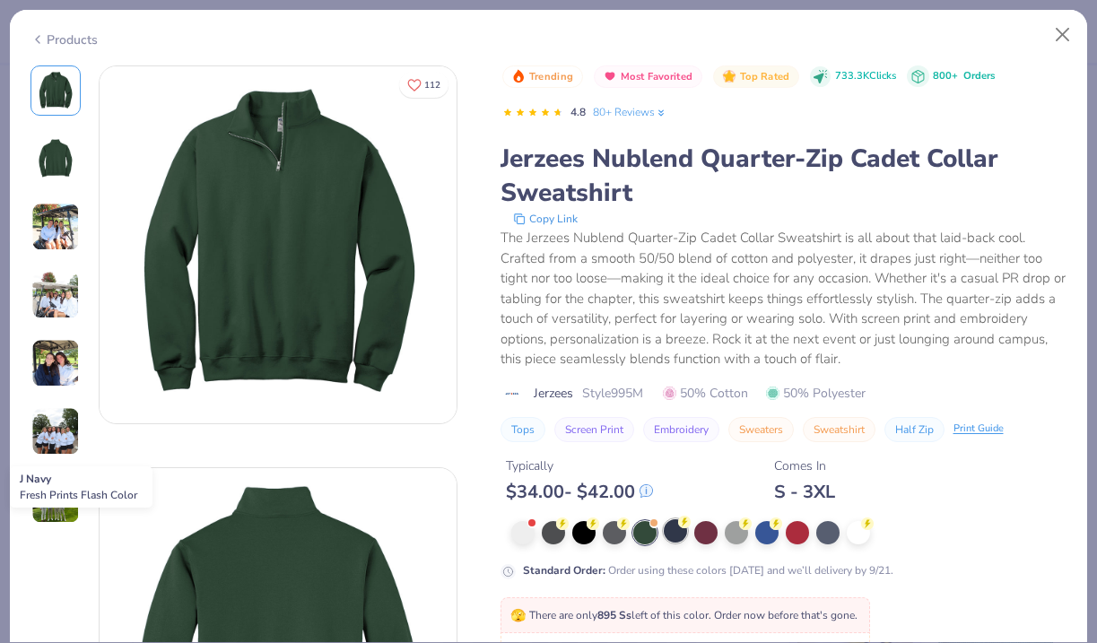
click at [680, 532] on div at bounding box center [675, 530] width 23 height 23
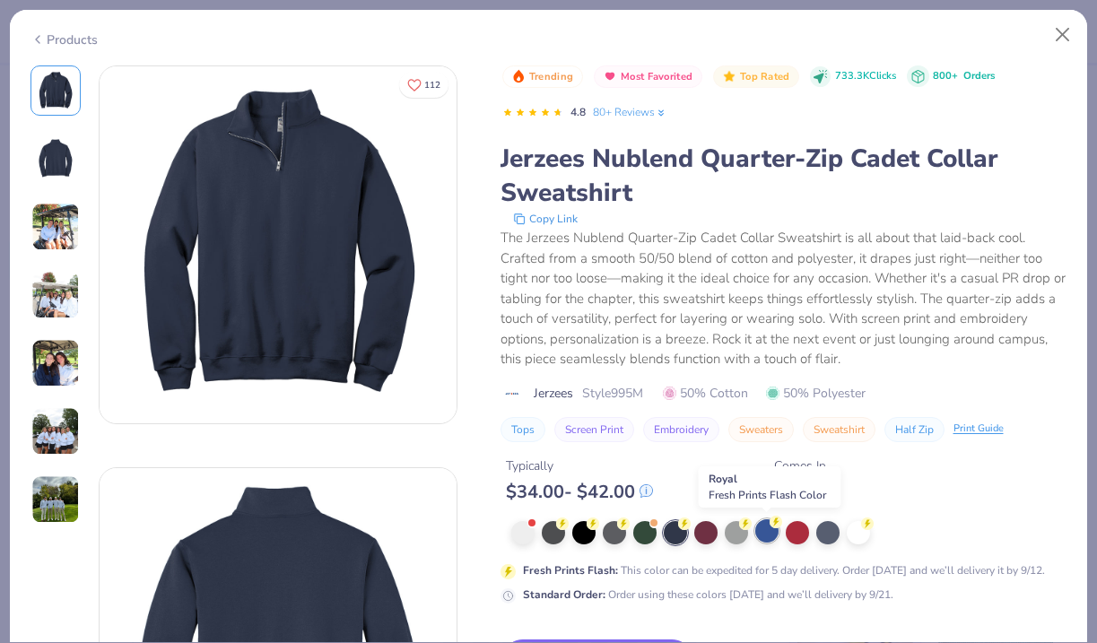
click at [755, 529] on div at bounding box center [766, 530] width 23 height 23
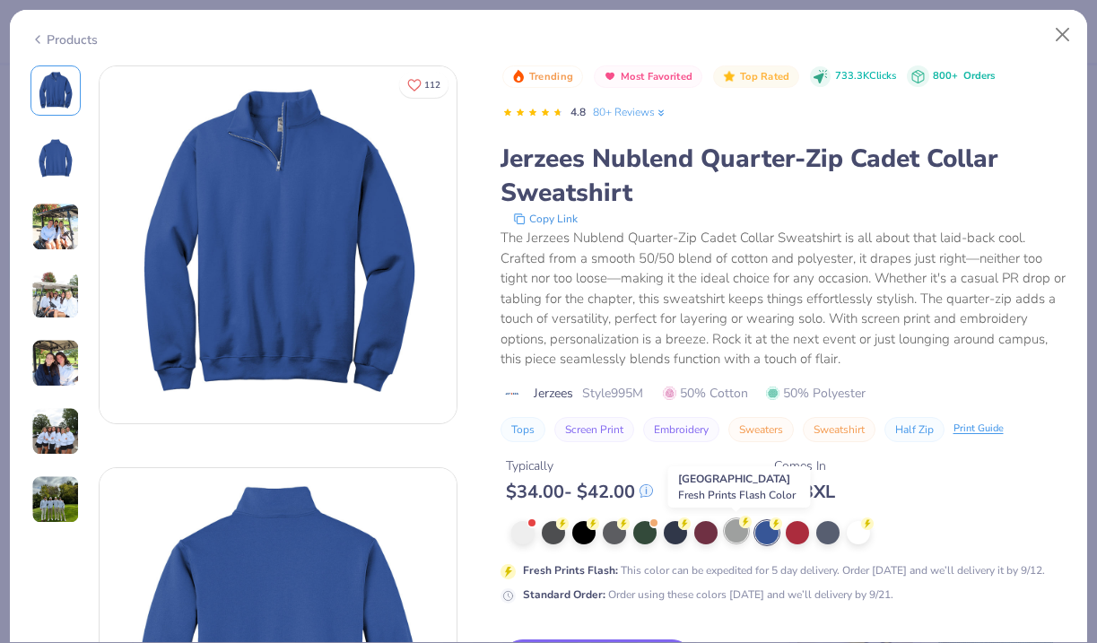
click at [737, 530] on div at bounding box center [736, 530] width 23 height 23
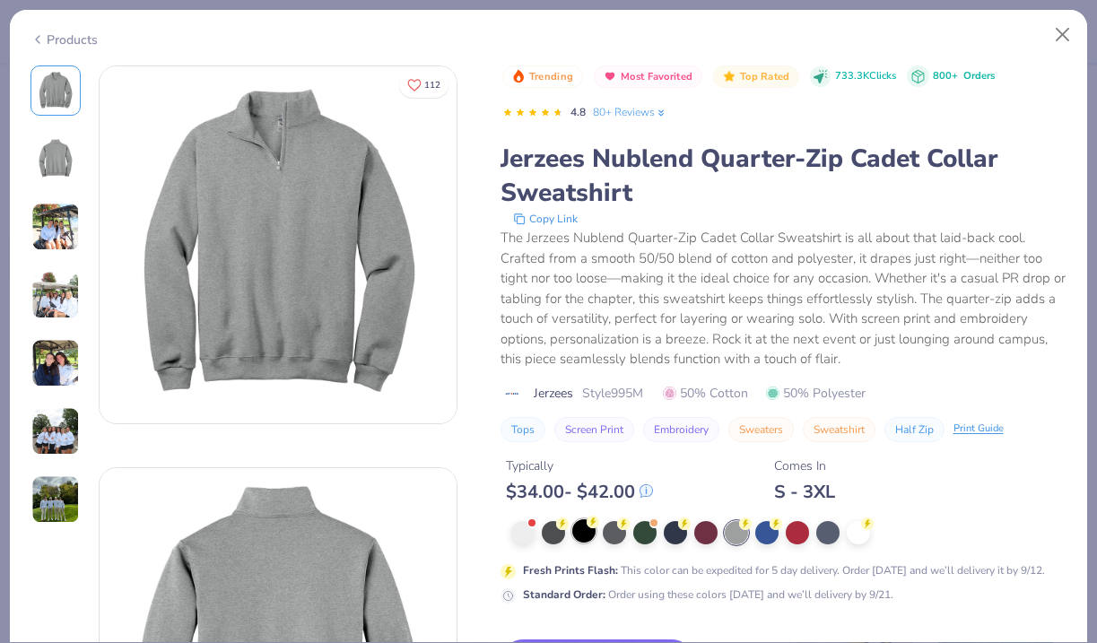
click at [585, 535] on div at bounding box center [583, 530] width 23 height 23
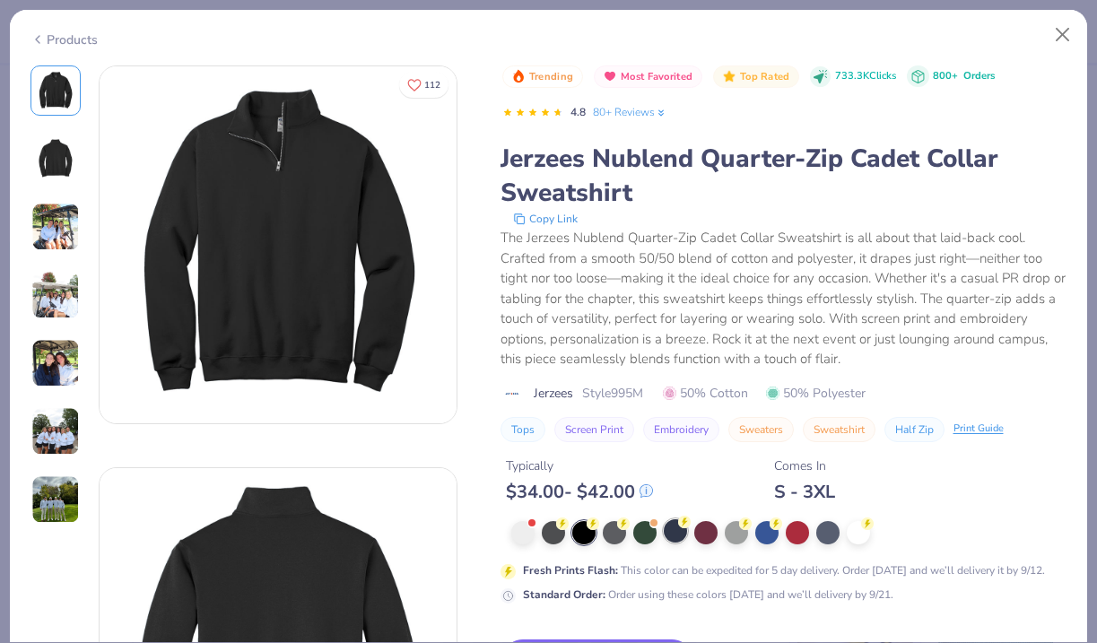
click at [684, 531] on div at bounding box center [675, 530] width 23 height 23
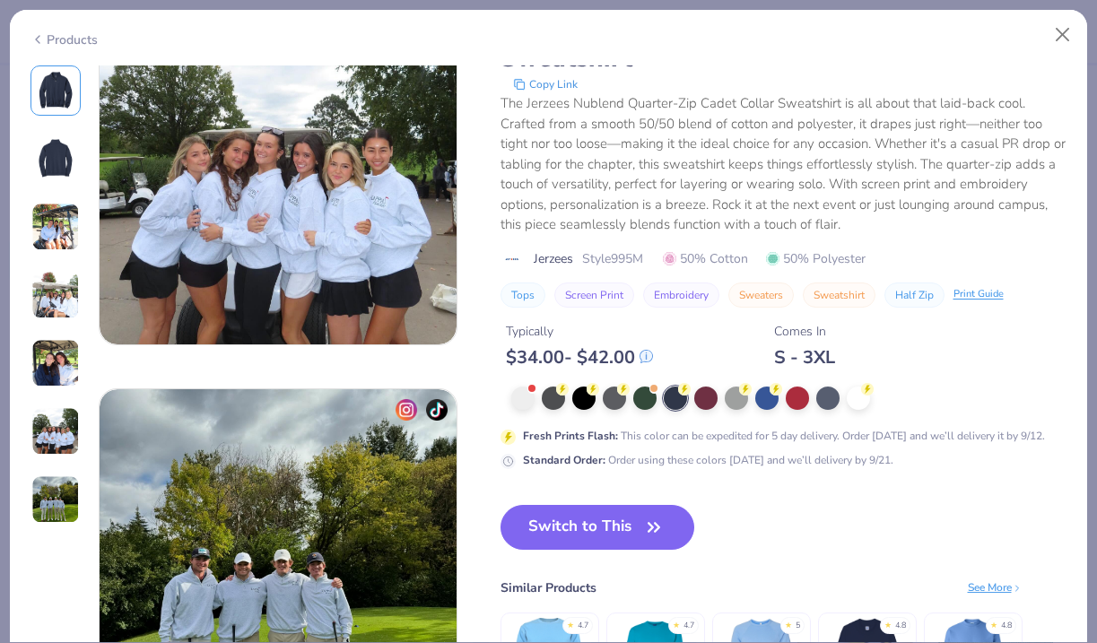
scroll to position [2330, 0]
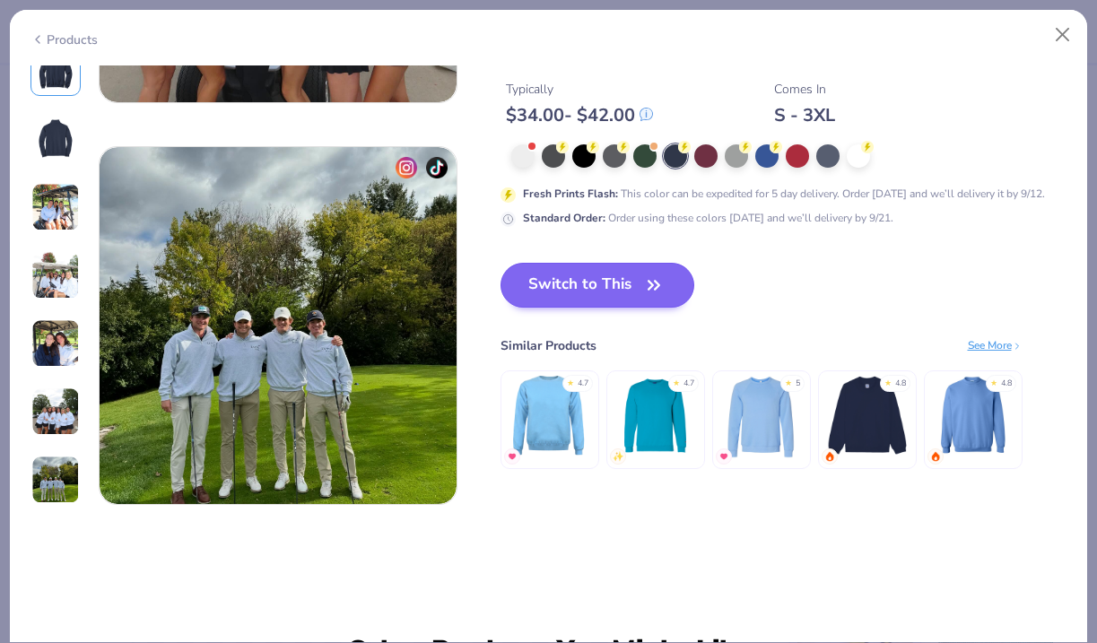
click at [545, 283] on button "Switch to This" at bounding box center [597, 285] width 195 height 45
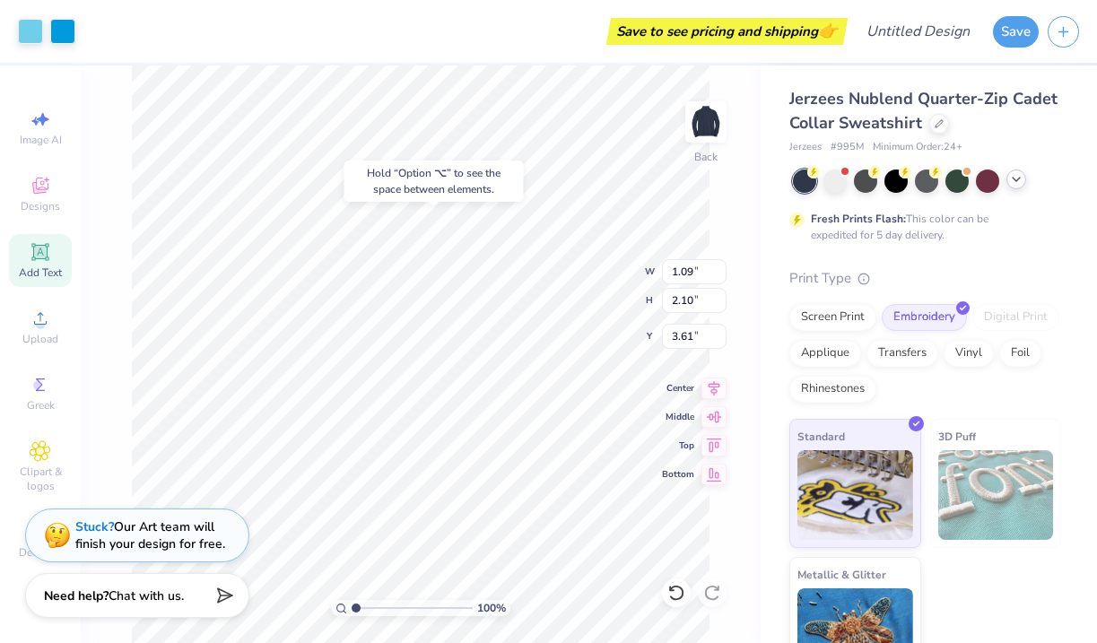
type input "3.61"
type input "5.74"
type input "1.86"
type input "8.14"
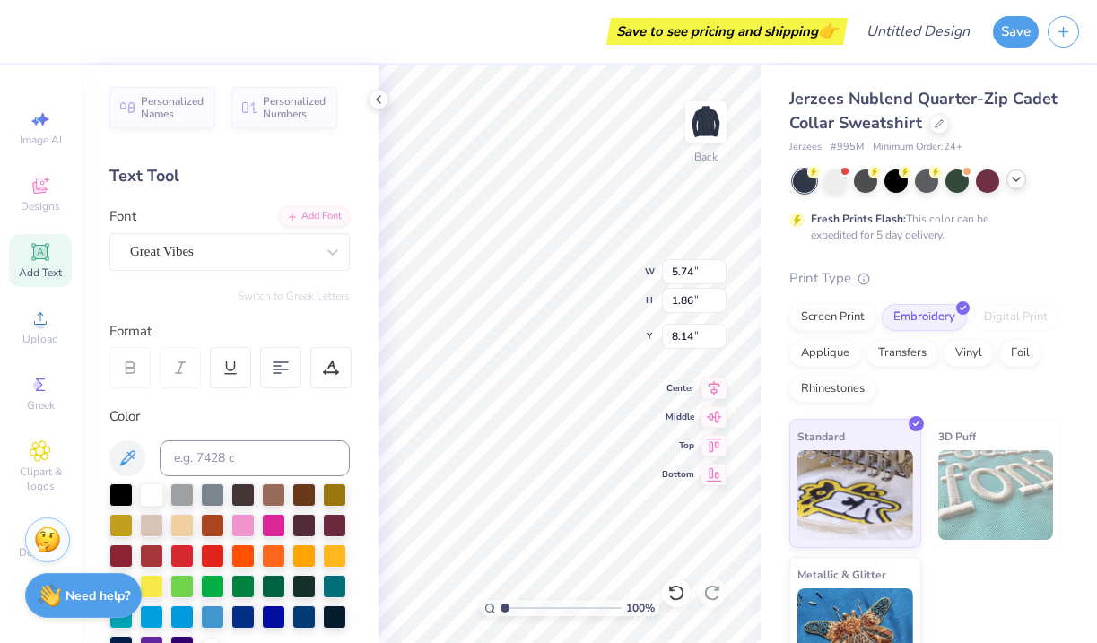
type input "2.92"
type input "0.95"
type input "6.03"
type input "2.44"
type input "2.92"
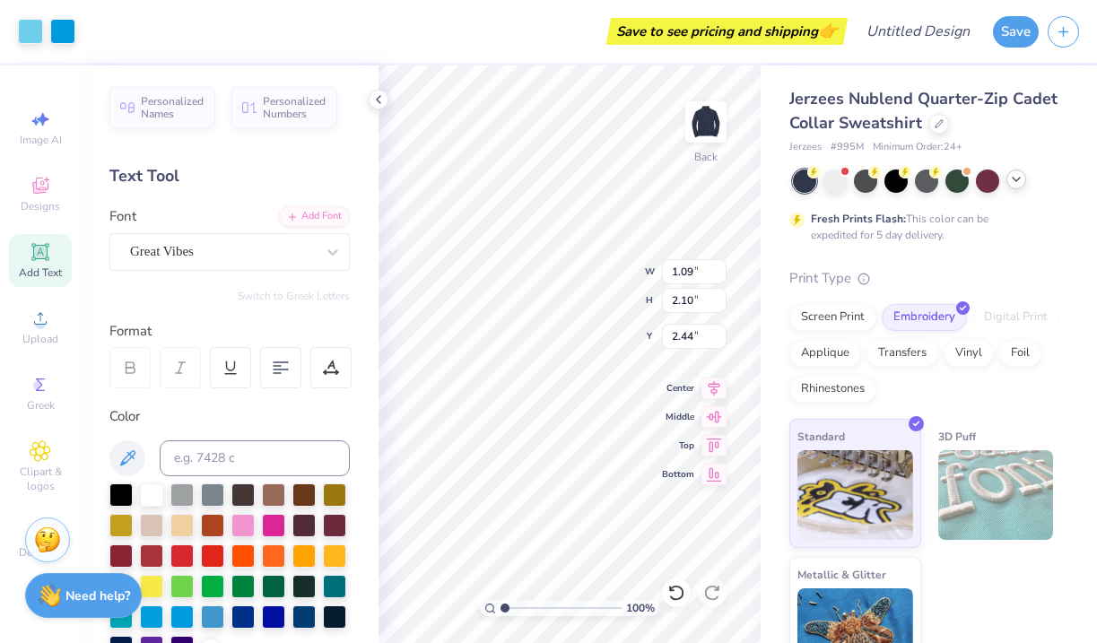
type input "0.95"
type input "4.92"
click at [604, 305] on div "100 % Back W 2.92 2.92 " H 0.95 0.95 " Y 4.92 4.92 " Center Middle Top Bottom" at bounding box center [569, 354] width 382 height 578
click at [959, 145] on span "Minimum Order: 24 +" at bounding box center [918, 147] width 90 height 15
click at [958, 145] on span "Minimum Order: 24 +" at bounding box center [918, 147] width 90 height 15
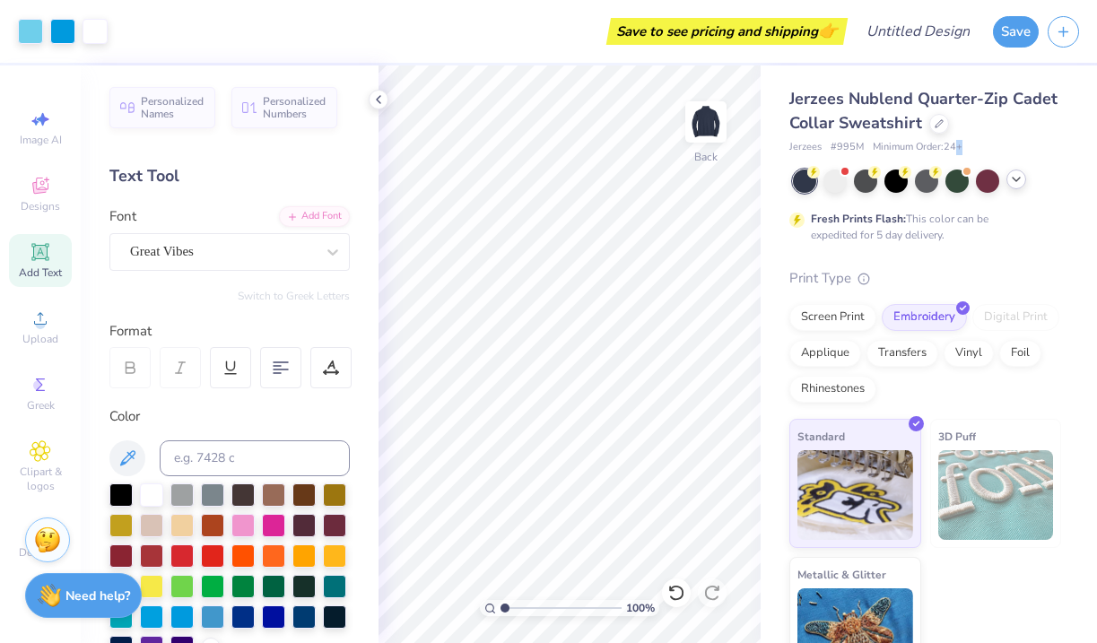
click at [963, 141] on div "Jerzees # 995M Minimum Order: 24 +" at bounding box center [925, 147] width 272 height 15
click at [379, 98] on icon at bounding box center [378, 99] width 14 height 14
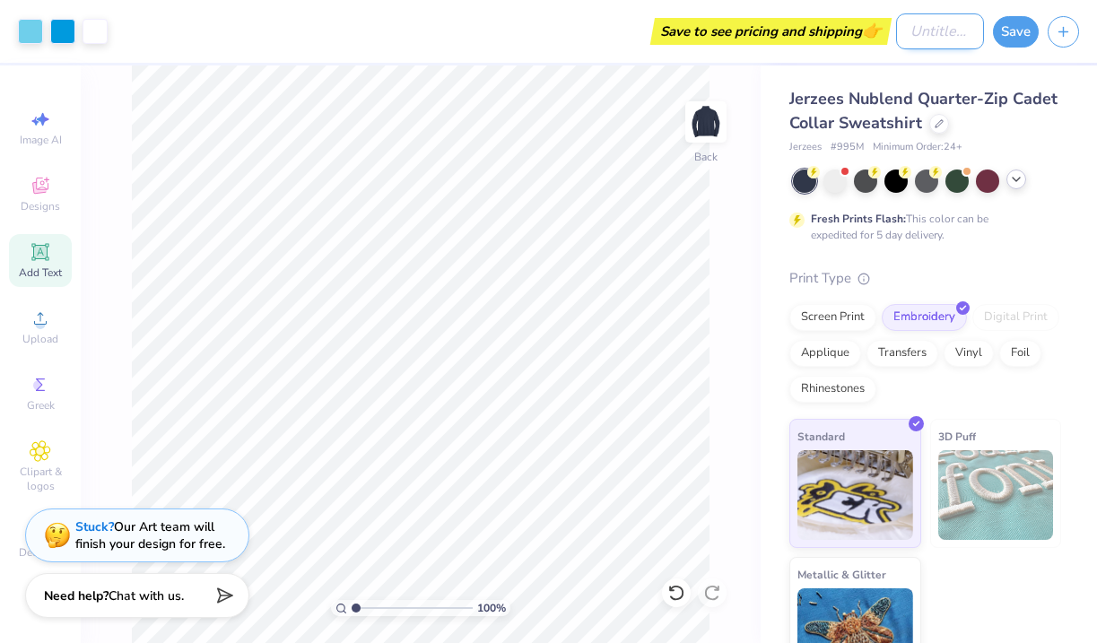
click at [938, 31] on input "Design Title" at bounding box center [940, 31] width 88 height 36
type input "Sh'licha merch"
click at [1008, 32] on button "Save" at bounding box center [1016, 28] width 46 height 31
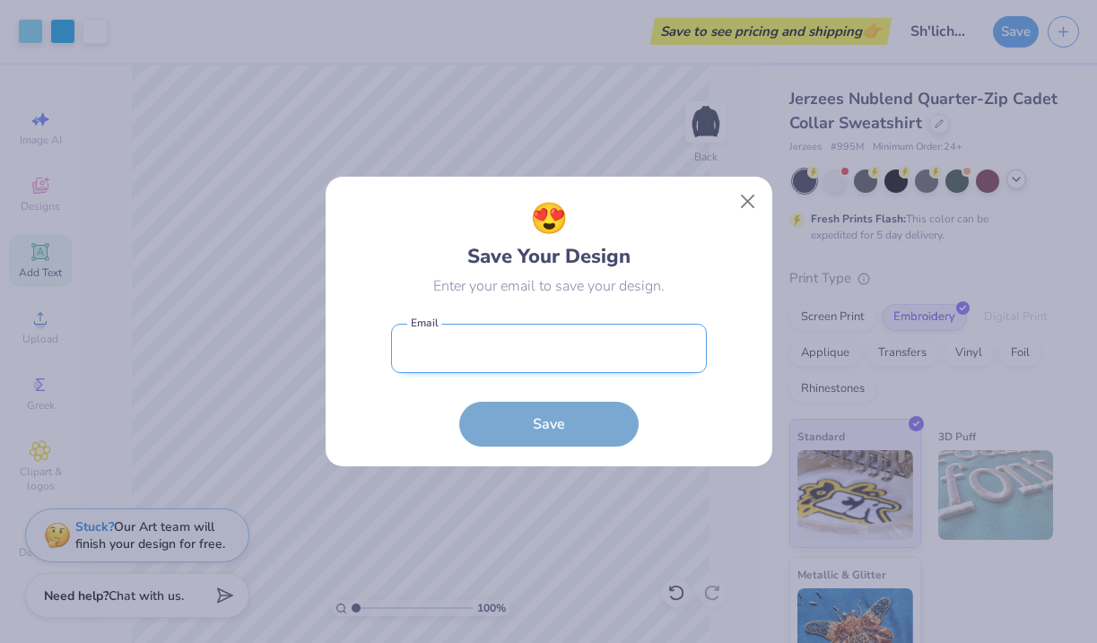
click at [627, 357] on input "email" at bounding box center [549, 348] width 316 height 49
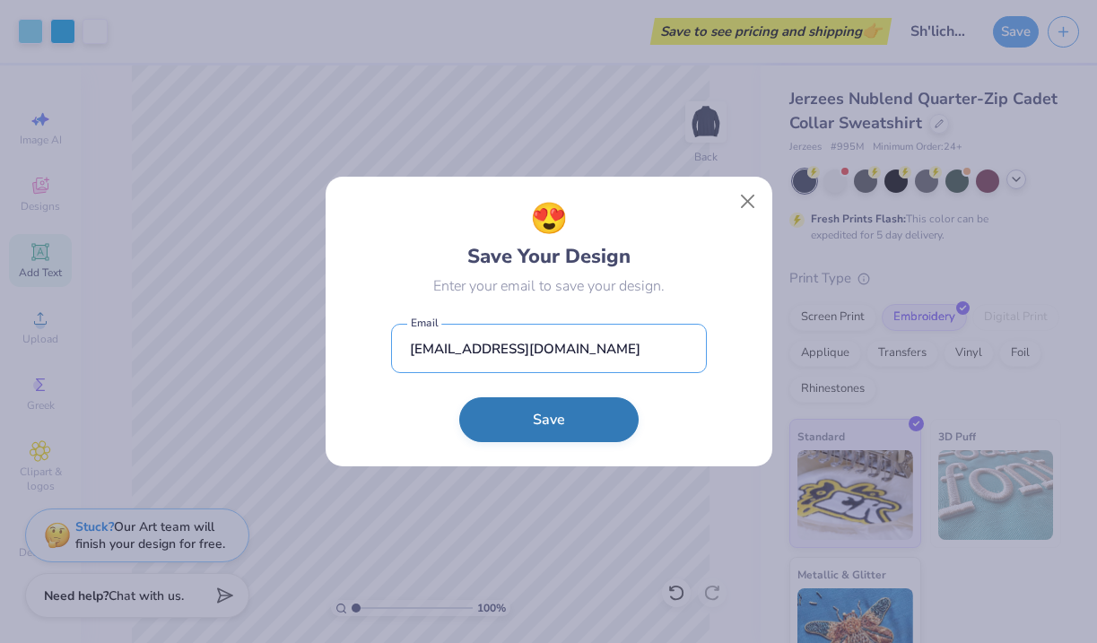
type input "[EMAIL_ADDRESS][DOMAIN_NAME]"
click at [576, 430] on button "Save" at bounding box center [548, 419] width 179 height 45
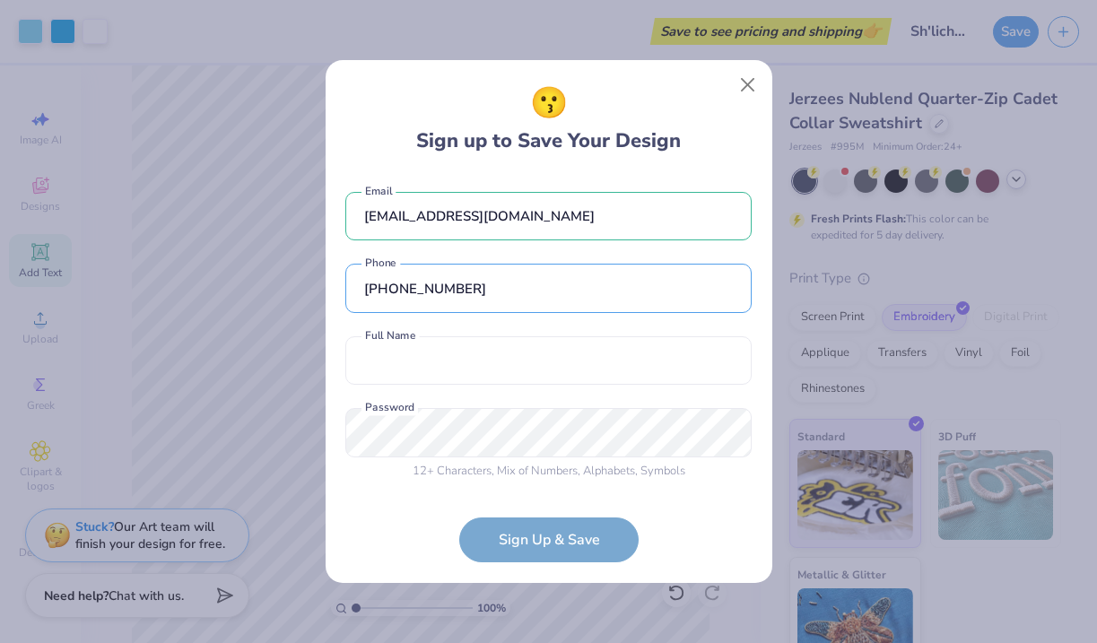
type input "[PHONE_NUMBER]"
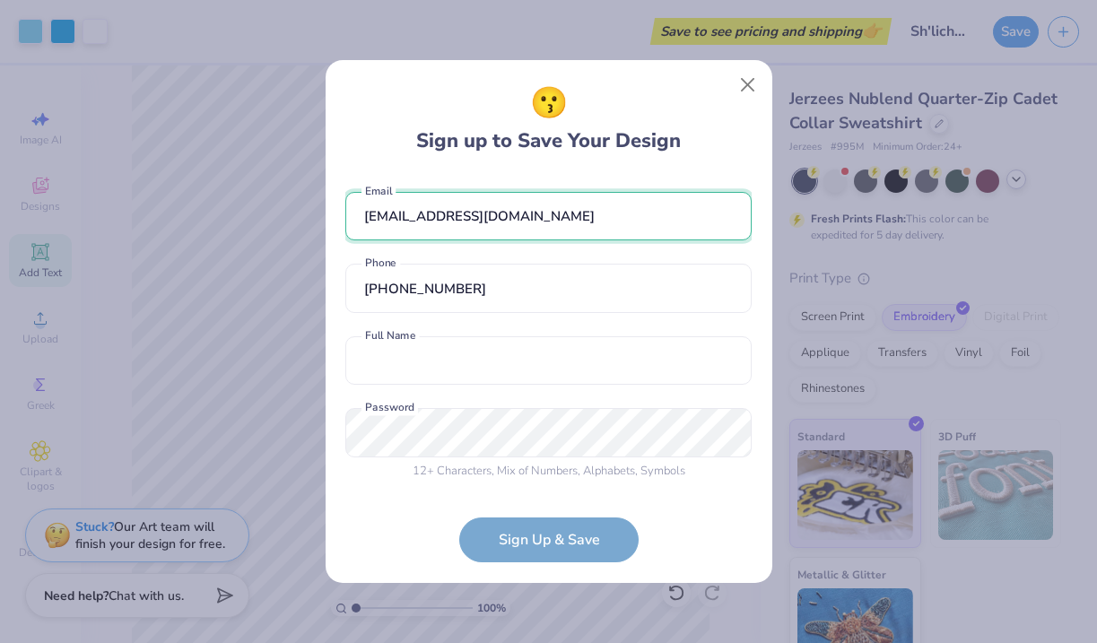
drag, startPoint x: 550, startPoint y: 219, endPoint x: 360, endPoint y: 219, distance: 190.1
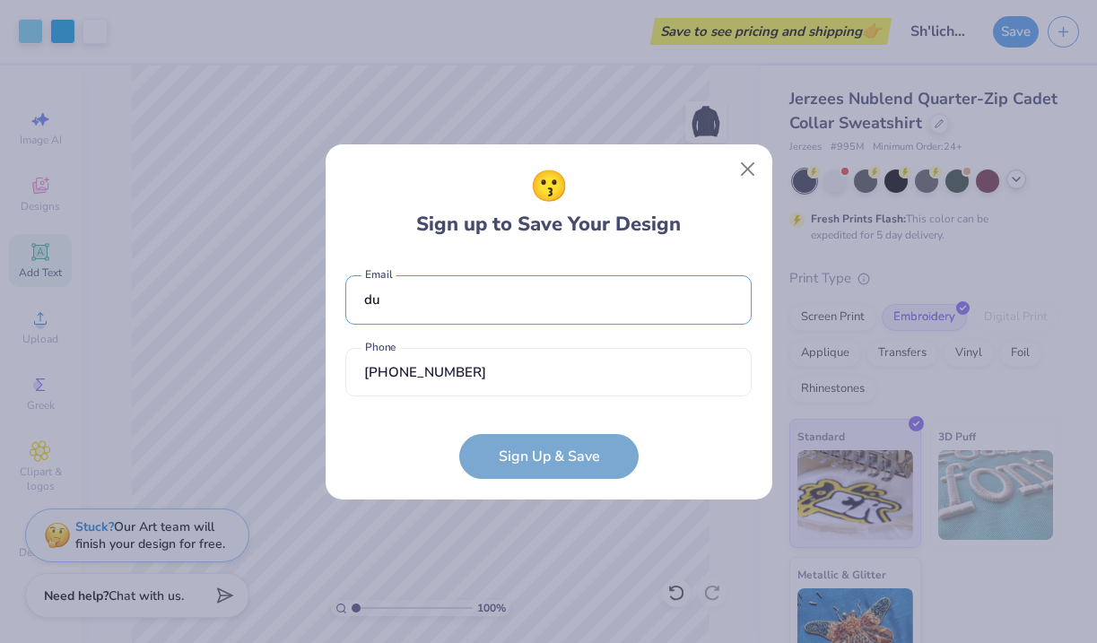
type input "d"
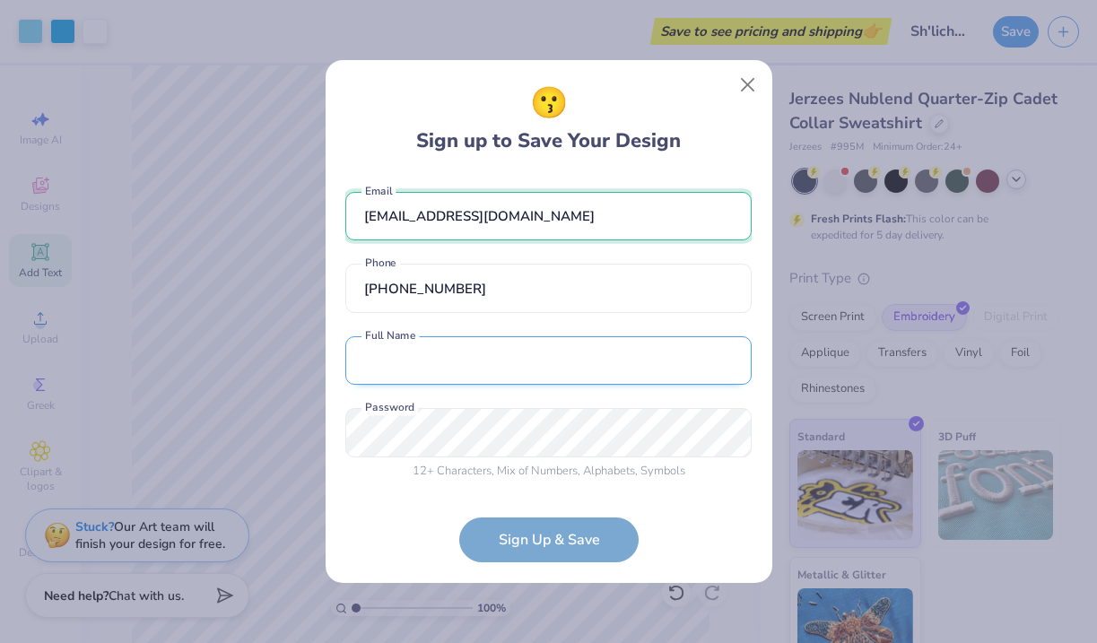
type input "[EMAIL_ADDRESS][DOMAIN_NAME]"
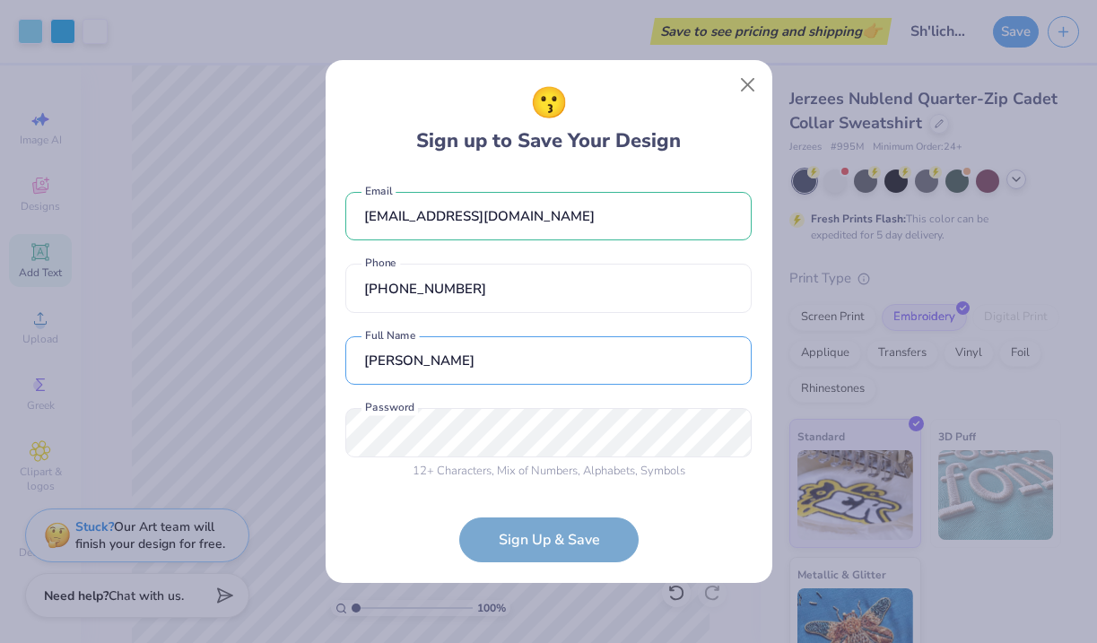
type input "[PERSON_NAME]"
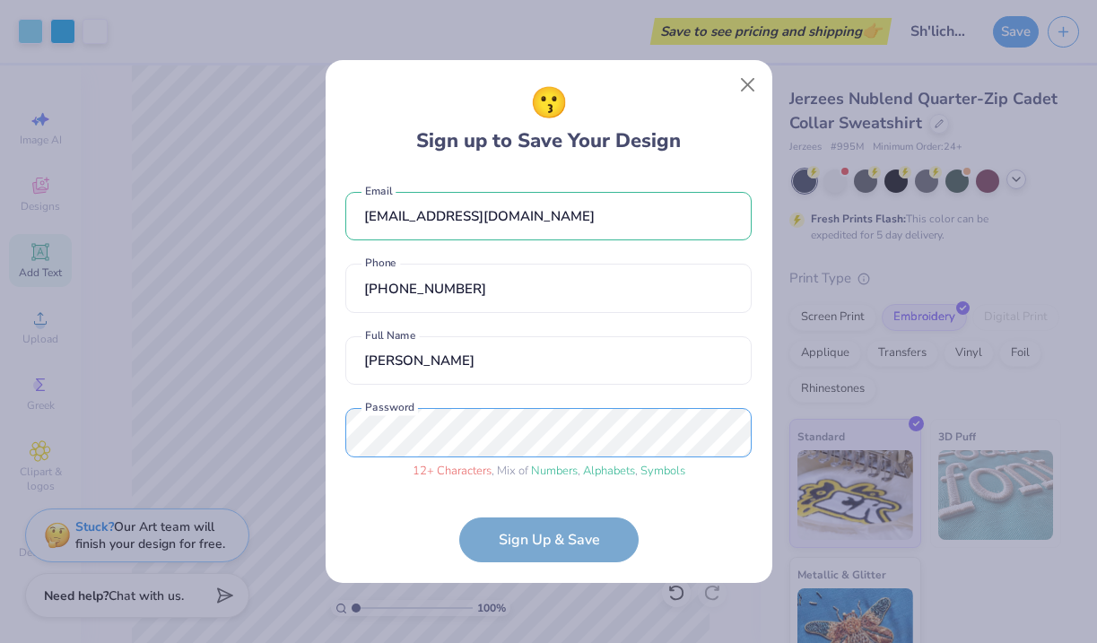
scroll to position [61, 0]
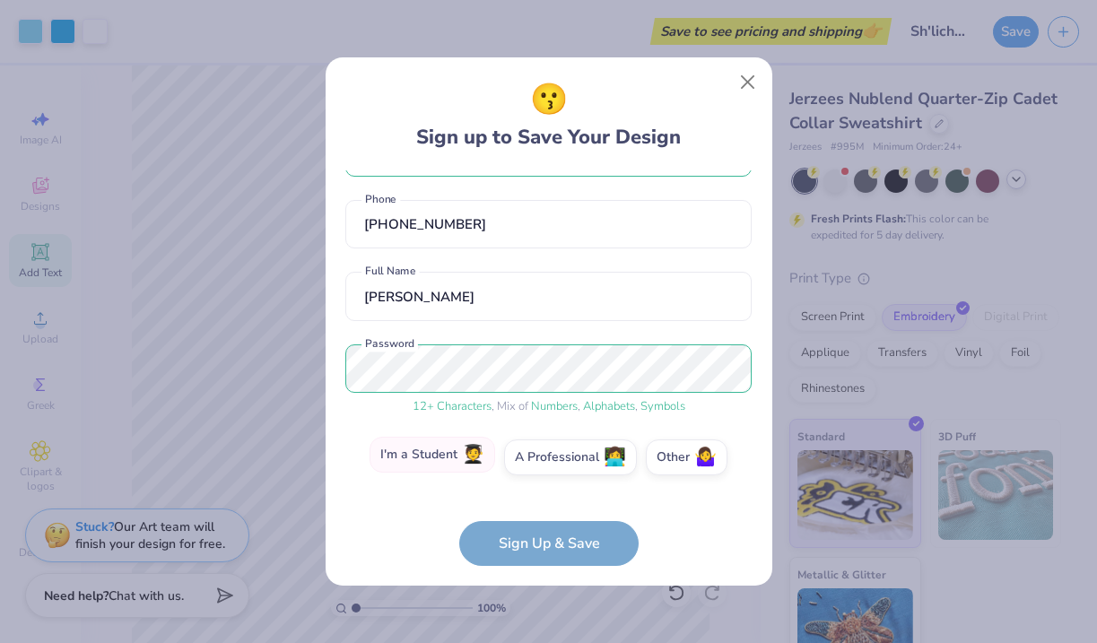
click at [412, 448] on label "I'm a Student 🧑‍🎓" at bounding box center [432, 455] width 126 height 36
click at [543, 517] on input "I'm a Student 🧑‍🎓" at bounding box center [549, 523] width 12 height 12
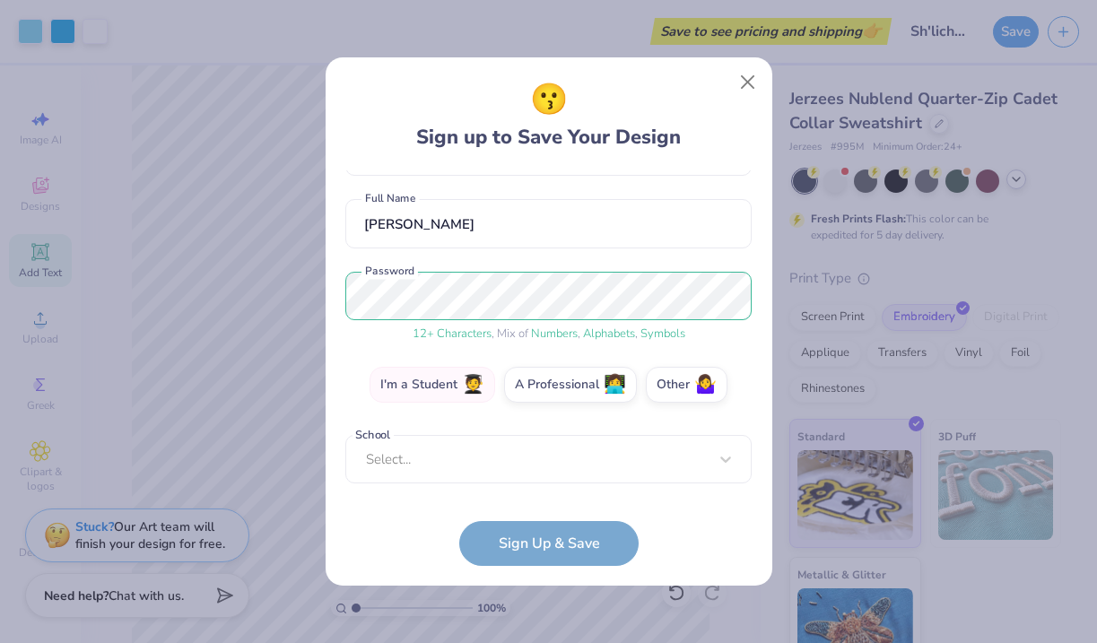
scroll to position [125, 0]
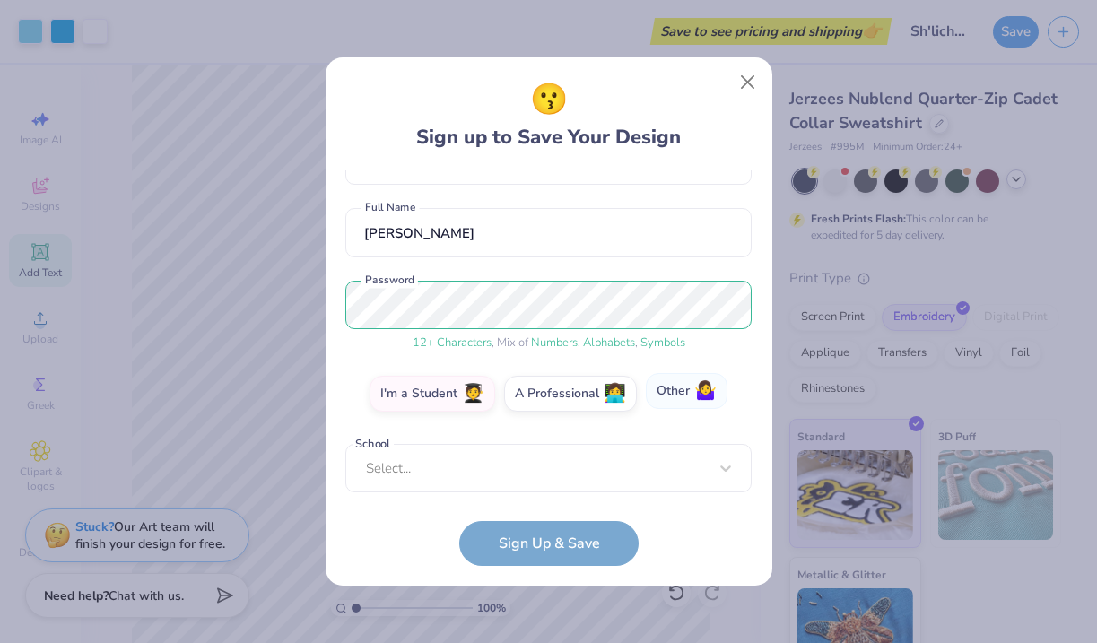
click at [679, 392] on label "Other 🤷‍♀️" at bounding box center [687, 391] width 82 height 36
click at [554, 517] on input "Other 🤷‍♀️" at bounding box center [549, 523] width 12 height 12
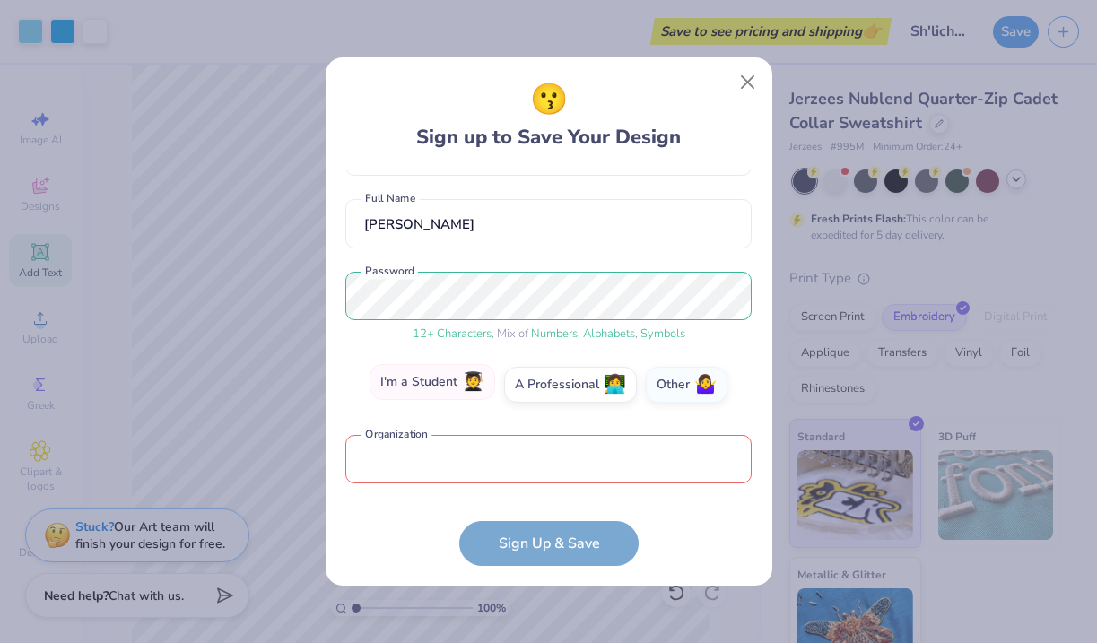
click at [466, 386] on span "🧑‍🎓" at bounding box center [473, 382] width 22 height 21
click at [543, 517] on input "I'm a Student 🧑‍🎓" at bounding box center [549, 523] width 12 height 12
click at [721, 393] on label "Other 🤷‍♀️" at bounding box center [687, 382] width 82 height 36
click at [554, 517] on input "Other 🤷‍♀️" at bounding box center [549, 523] width 12 height 12
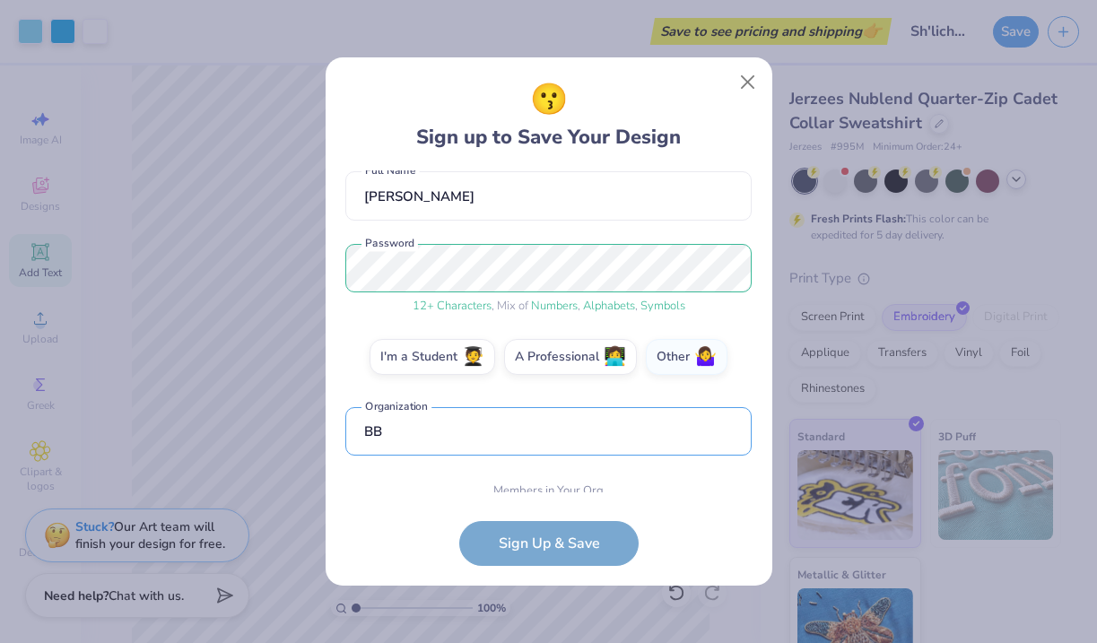
scroll to position [241, 0]
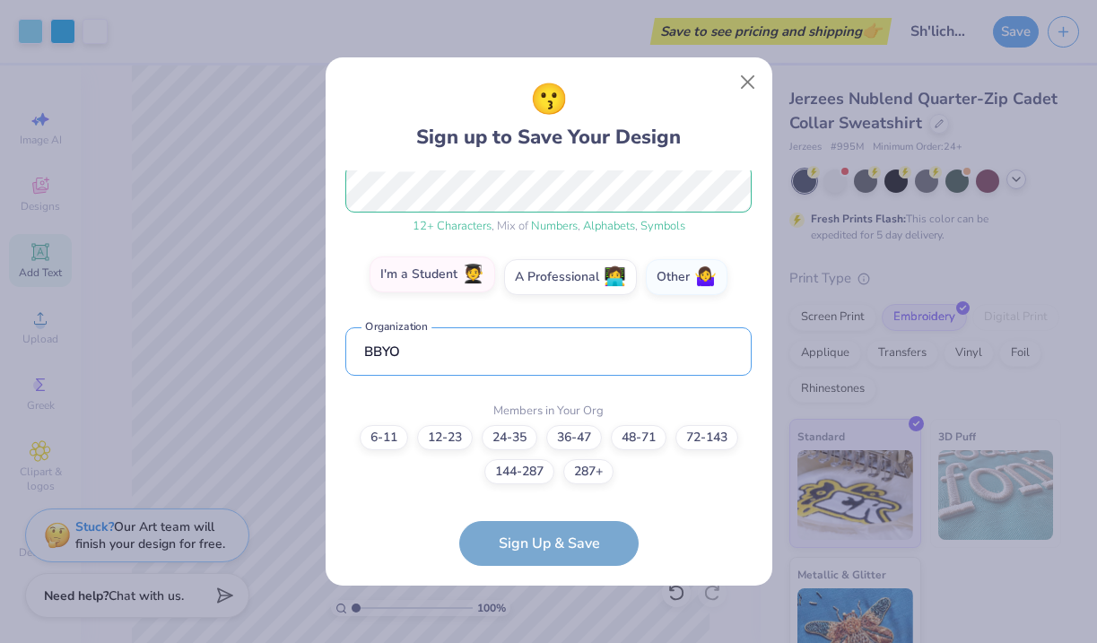
type input "BBYO"
click at [450, 274] on label "I'm a Student 🧑‍🎓" at bounding box center [432, 274] width 126 height 36
click at [543, 517] on input "I'm a Student 🧑‍🎓" at bounding box center [549, 523] width 12 height 12
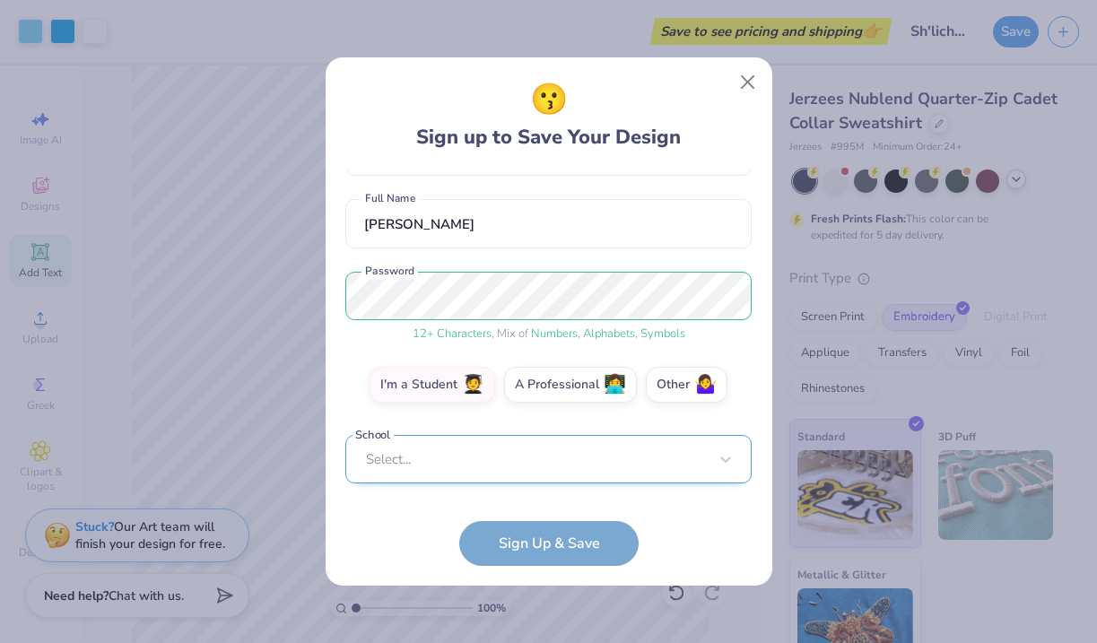
click at [604, 473] on div "Select..." at bounding box center [548, 459] width 406 height 49
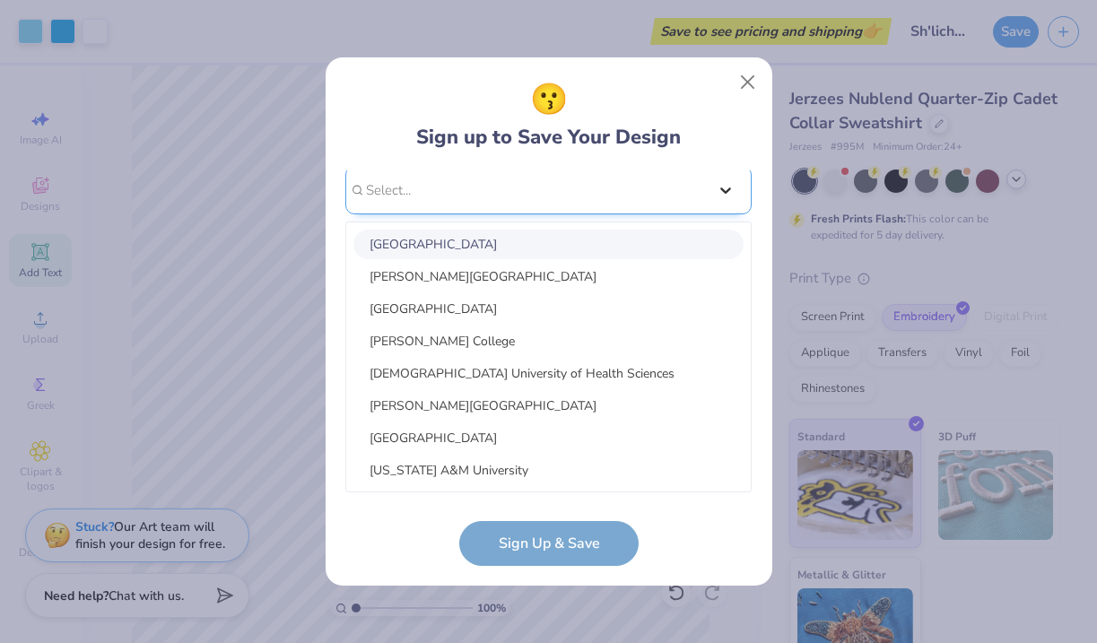
click at [729, 187] on div "[EMAIL_ADDRESS][DOMAIN_NAME] Email [PHONE_NUMBER] Phone [PERSON_NAME] Full Name…" at bounding box center [548, 331] width 406 height 322
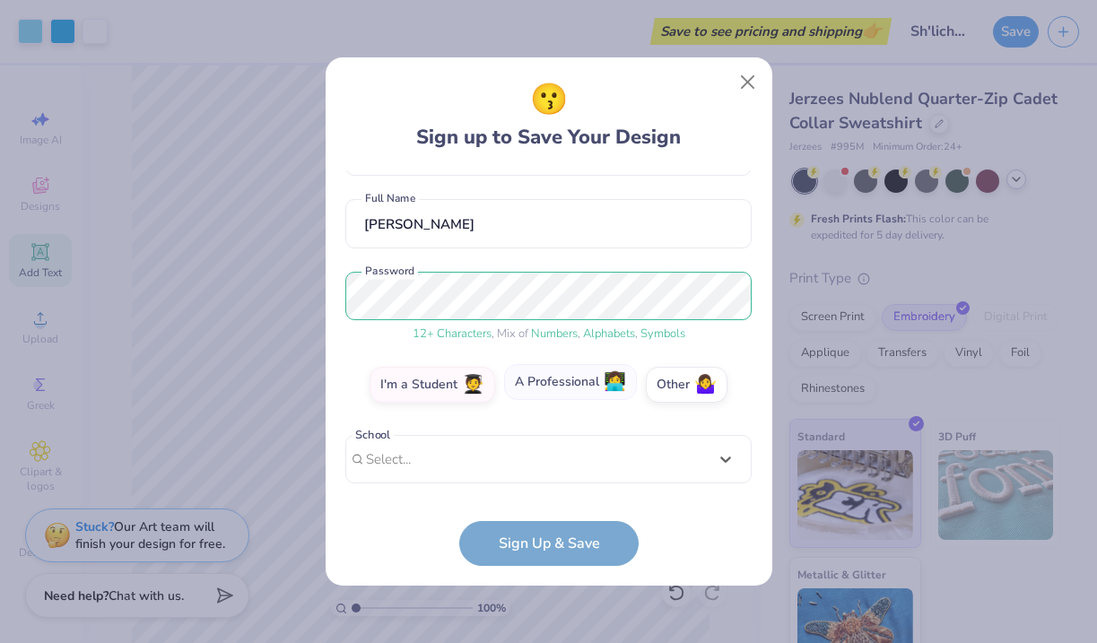
click at [569, 388] on label "A Professional 👩‍💻" at bounding box center [570, 382] width 133 height 36
click at [554, 517] on input "A Professional 👩‍💻" at bounding box center [549, 523] width 12 height 12
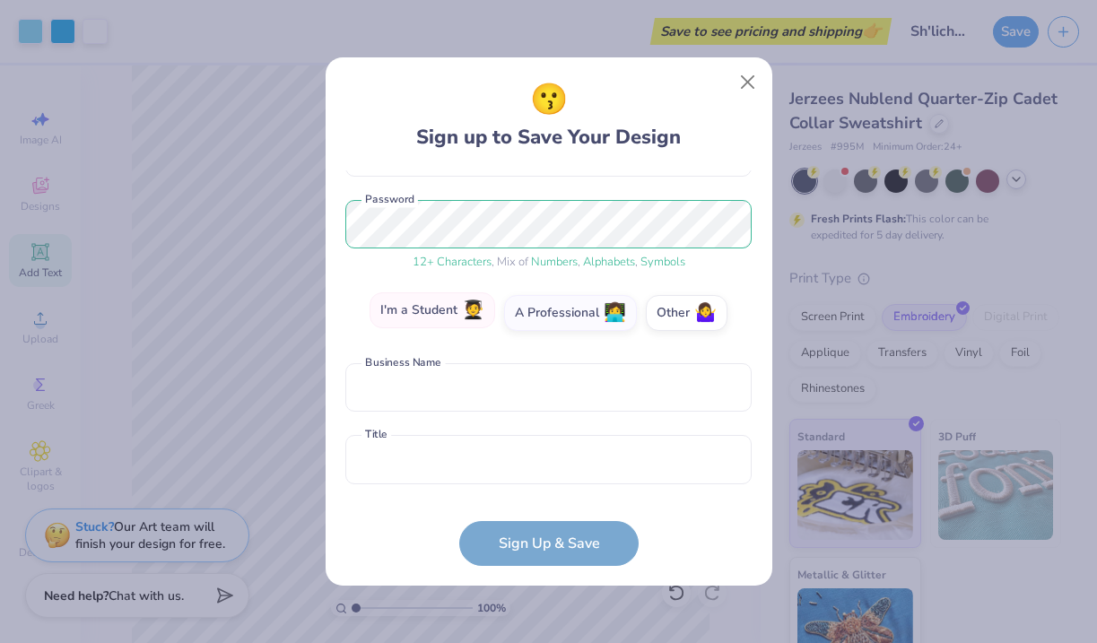
click at [413, 316] on label "I'm a Student 🧑‍🎓" at bounding box center [432, 310] width 126 height 36
click at [543, 517] on input "I'm a Student 🧑‍🎓" at bounding box center [549, 523] width 12 height 12
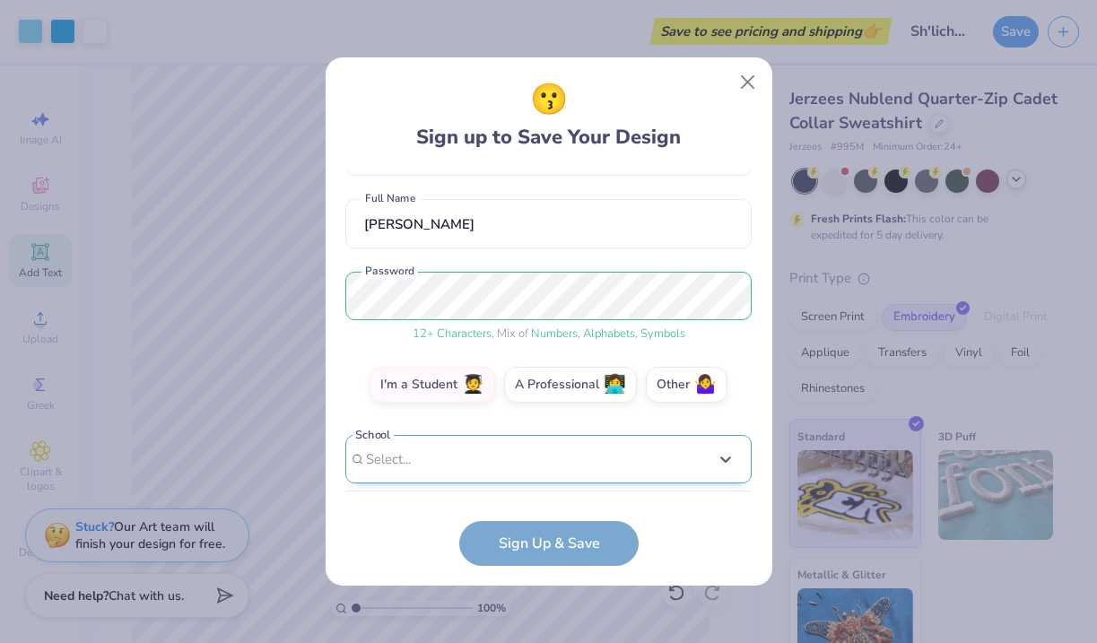
scroll to position [403, 0]
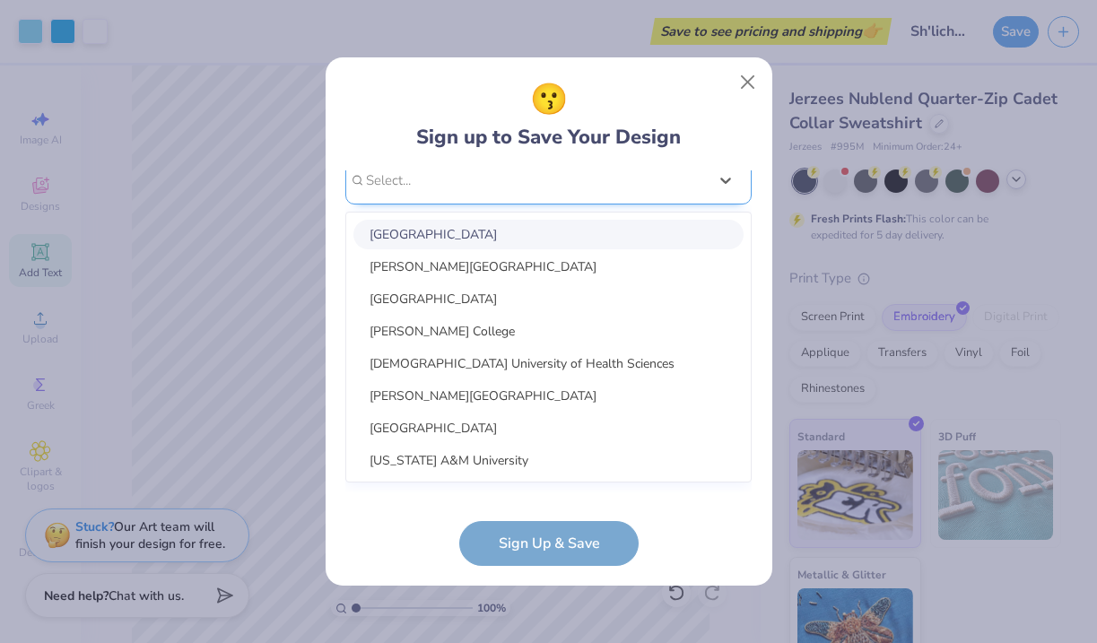
click at [584, 452] on div "option focused, 1 of 15. 15 results available. Use Up and Down to choose option…" at bounding box center [548, 319] width 406 height 327
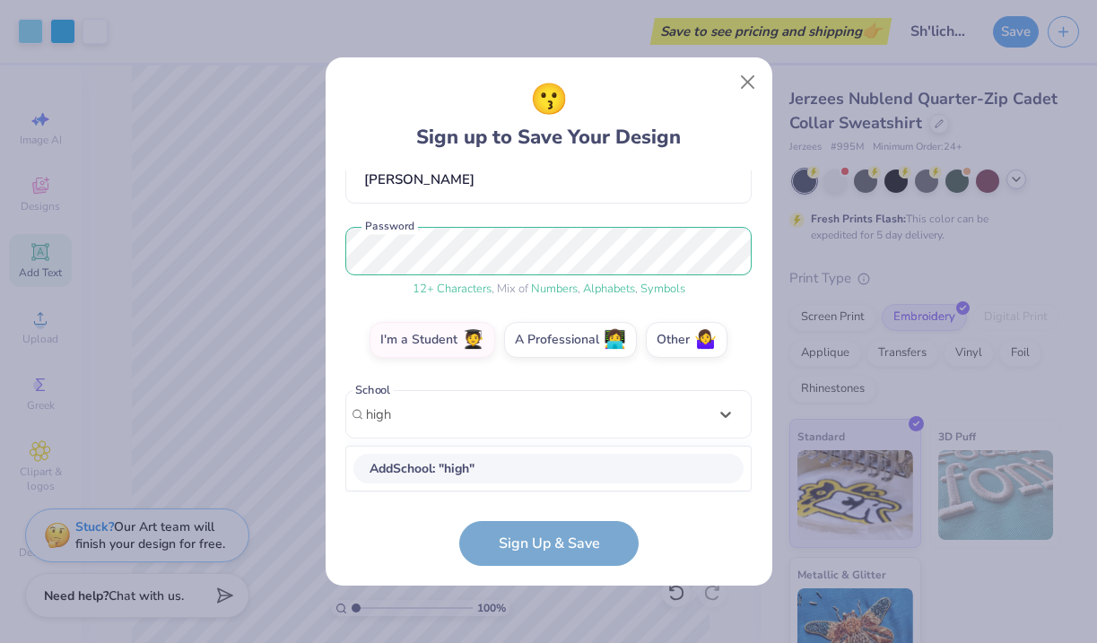
scroll to position [178, 0]
type input "h"
click at [670, 352] on div "[EMAIL_ADDRESS][DOMAIN_NAME] Email [PHONE_NUMBER] Phone [PERSON_NAME] Full Name…" at bounding box center [548, 331] width 406 height 322
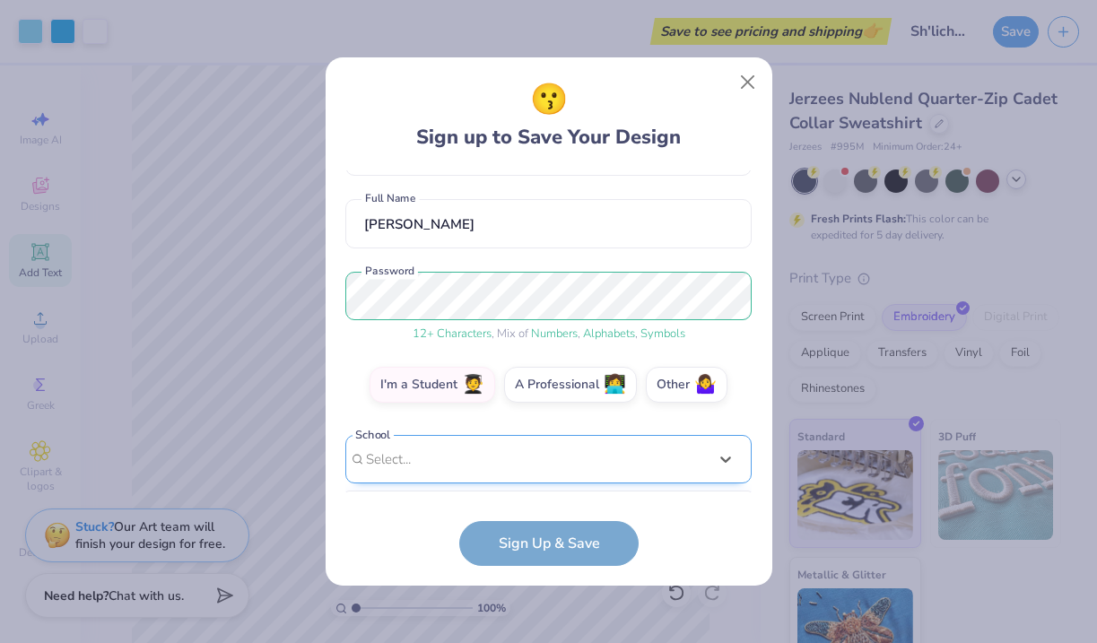
click at [573, 466] on div "option focused, 1 of 240. 240 results available. Use Up and Down to choose opti…" at bounding box center [548, 598] width 406 height 327
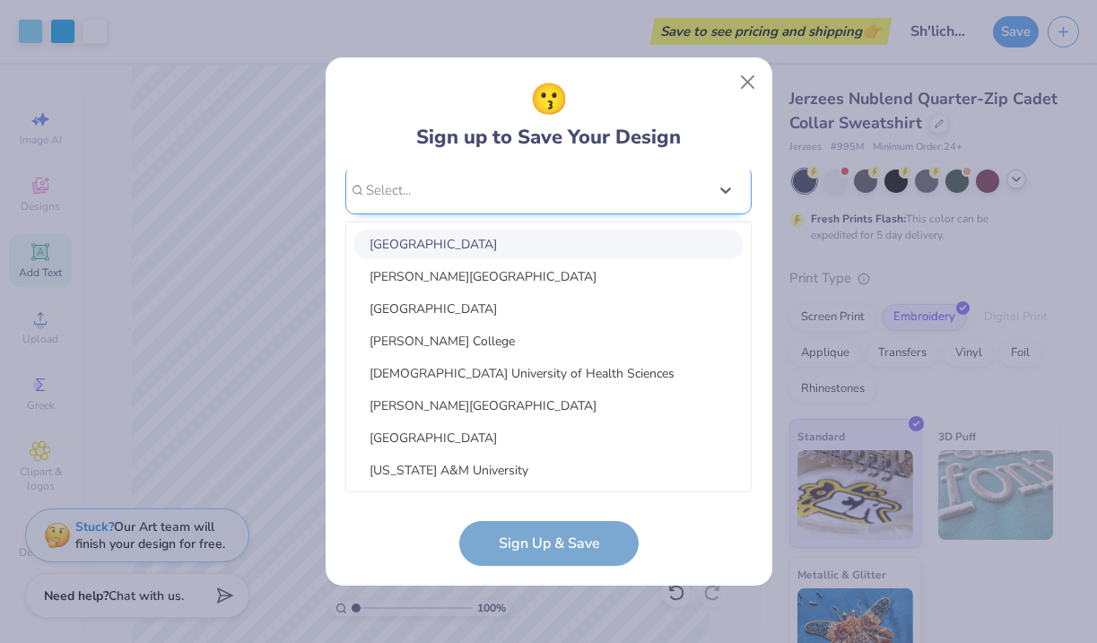
scroll to position [403, 0]
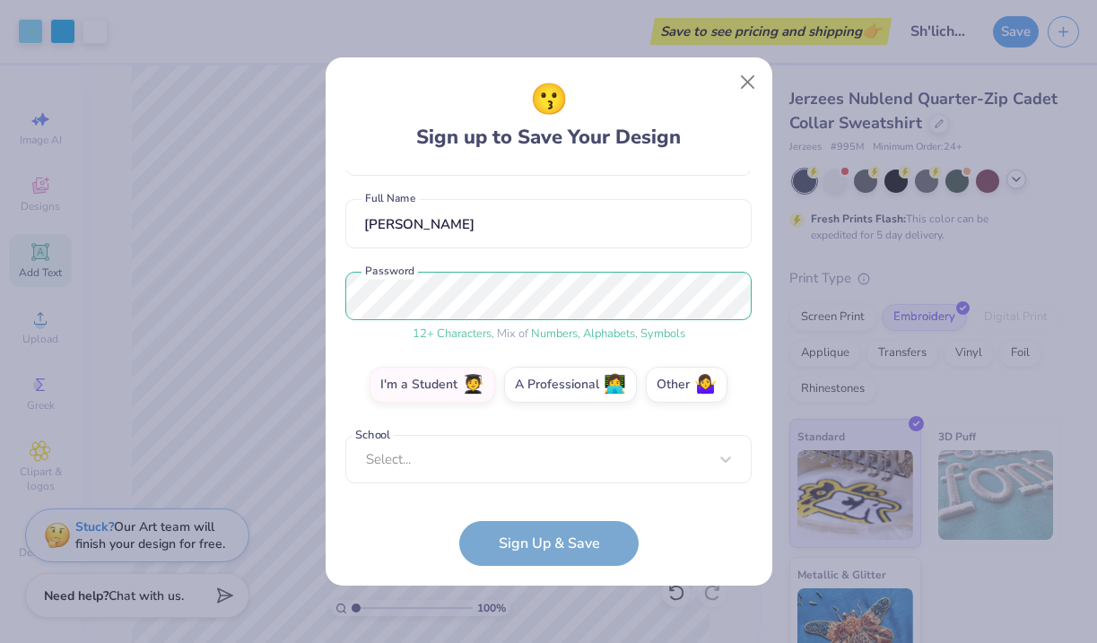
click at [676, 567] on div "😗 Sign up to Save Your Design [EMAIL_ADDRESS][DOMAIN_NAME] Email [PHONE_NUMBER]…" at bounding box center [549, 321] width 447 height 529
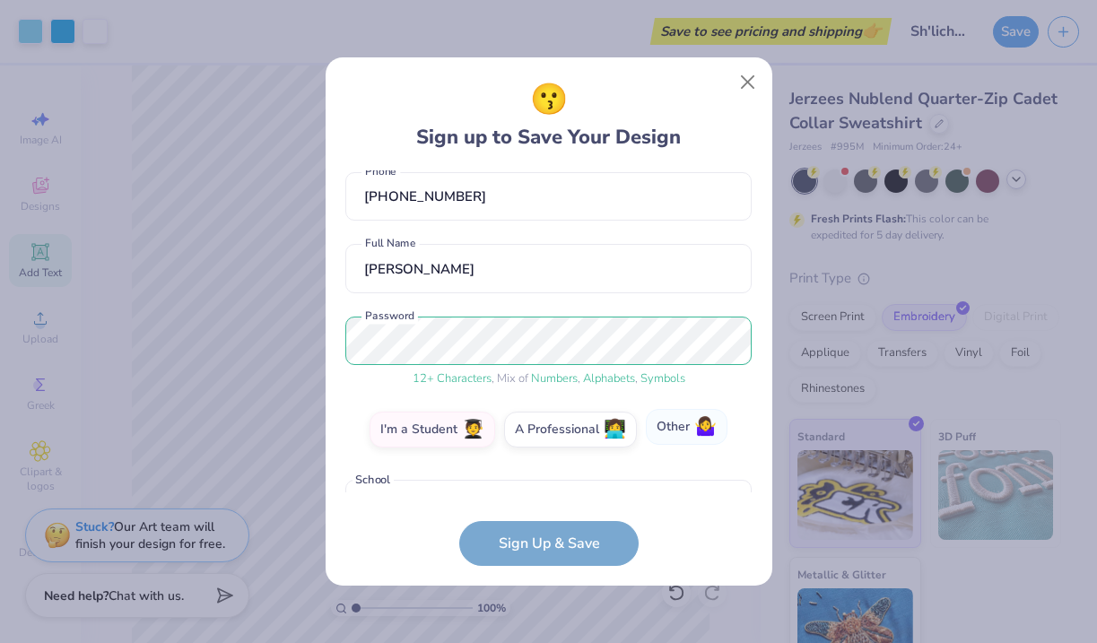
click at [678, 426] on label "Other 🤷‍♀️" at bounding box center [687, 427] width 82 height 36
click at [554, 517] on input "Other 🤷‍♀️" at bounding box center [549, 523] width 12 height 12
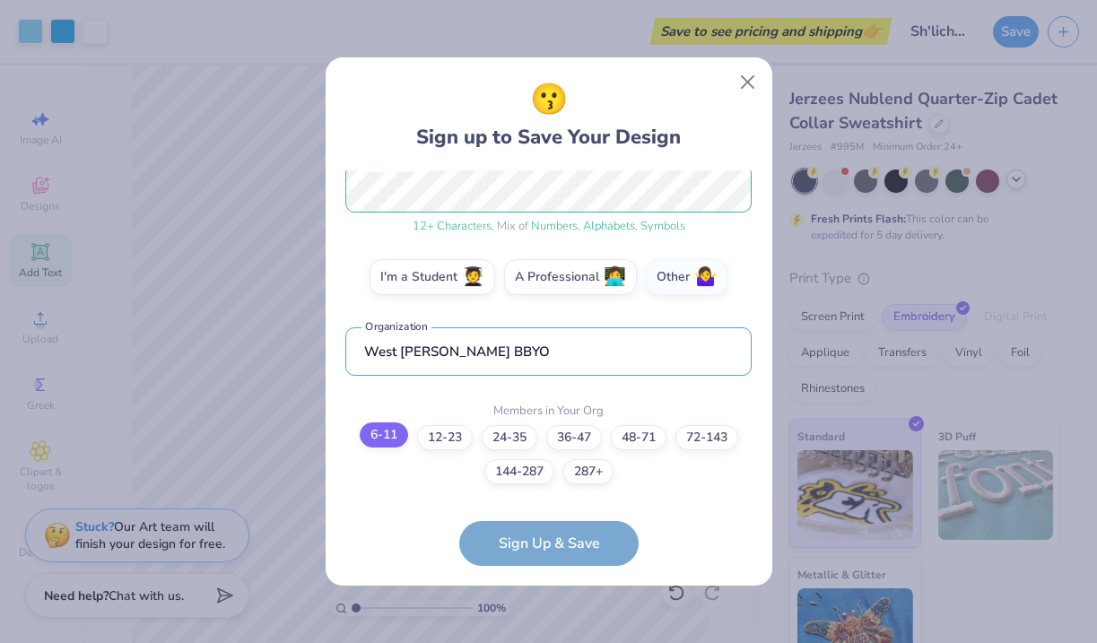
type input "West [PERSON_NAME] BBYO"
click at [379, 446] on label "6-11" at bounding box center [384, 434] width 48 height 25
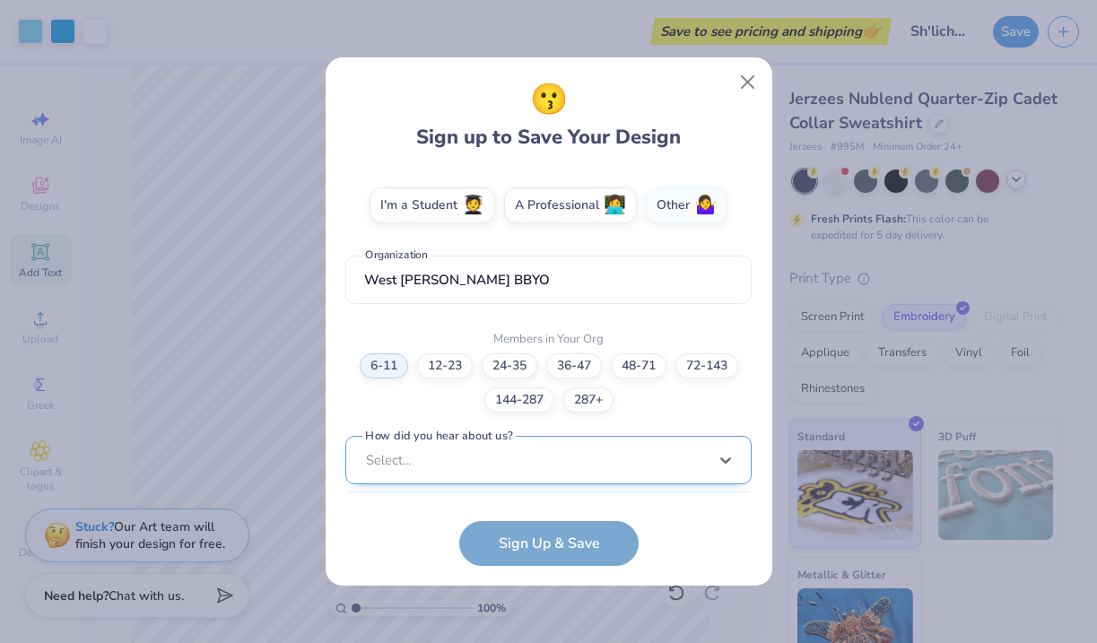
scroll to position [582, 0]
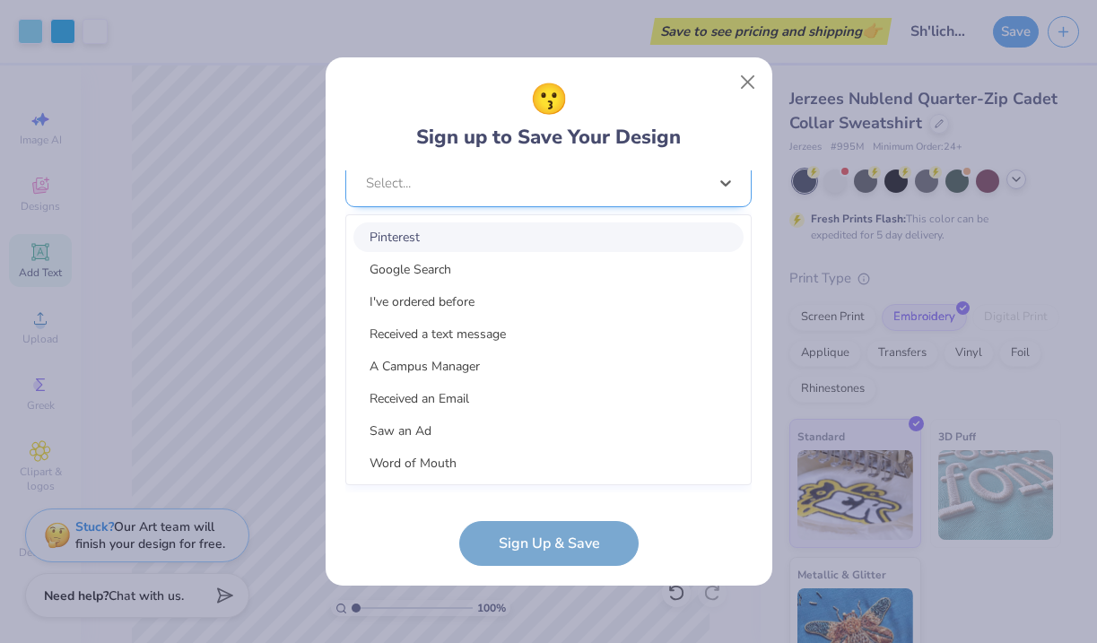
click at [480, 453] on div "option Pinterest focused, 1 of 15. 15 results available. Use Up and Down to cho…" at bounding box center [548, 322] width 406 height 327
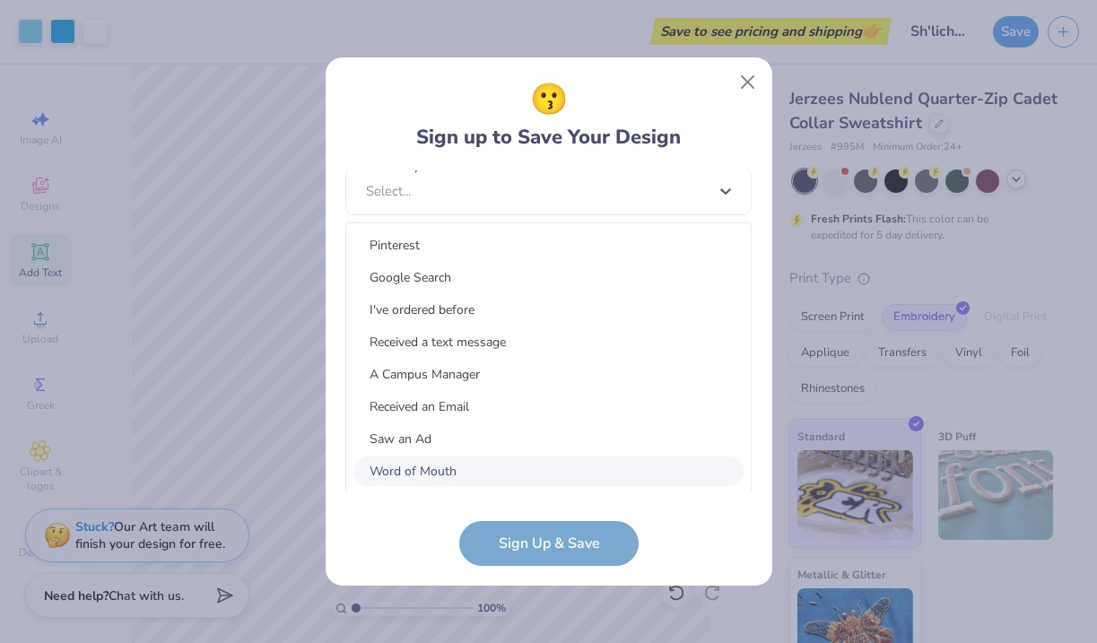
click at [406, 472] on div "Word of Mouth" at bounding box center [548, 471] width 390 height 30
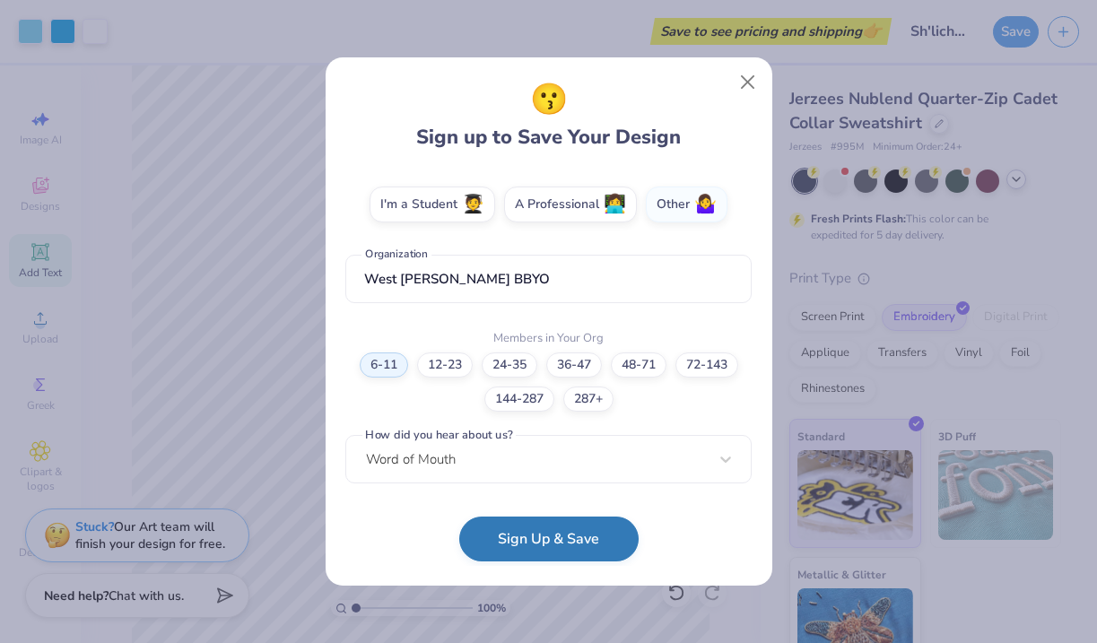
click at [523, 545] on button "Sign Up & Save" at bounding box center [548, 539] width 179 height 45
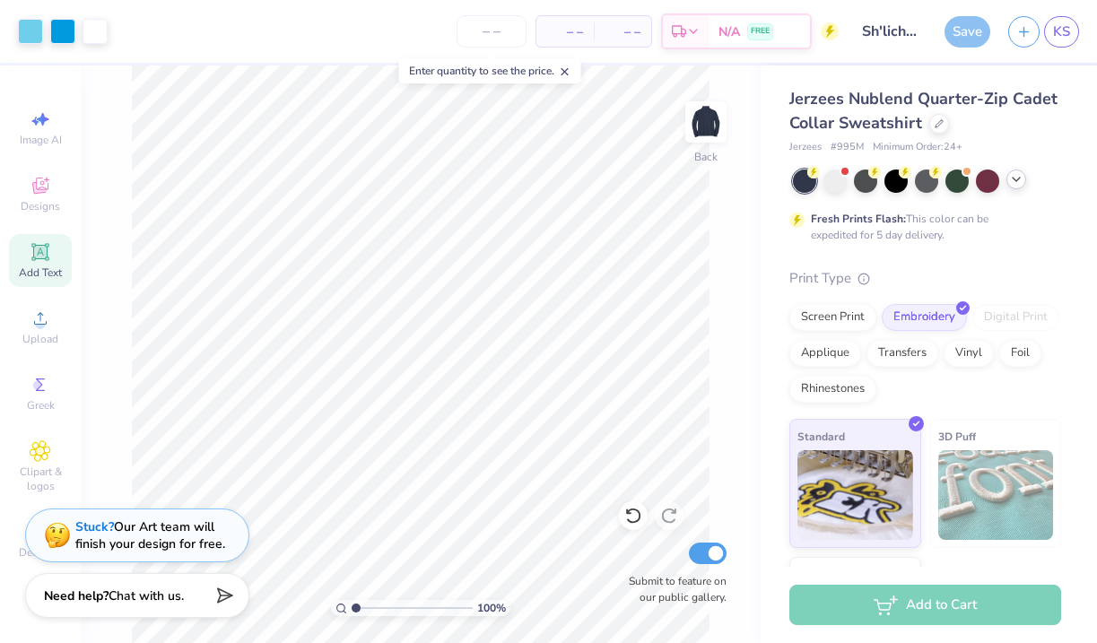
click at [960, 35] on div "Save" at bounding box center [967, 31] width 46 height 31
click at [871, 607] on div "Add to Cart" at bounding box center [925, 605] width 272 height 40
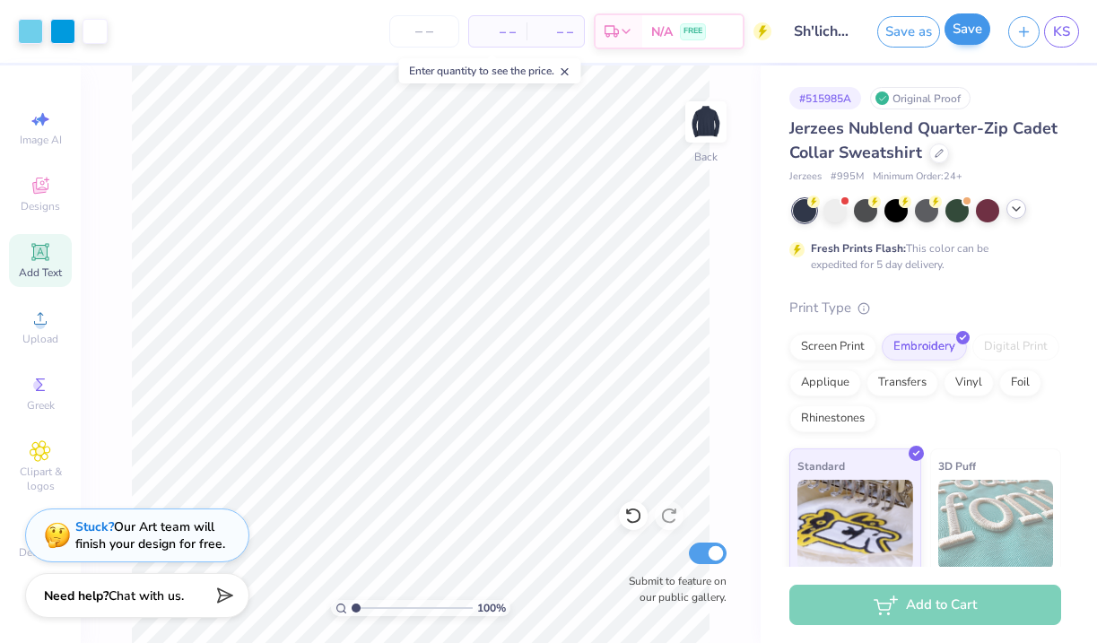
click at [963, 27] on button "Save" at bounding box center [967, 28] width 46 height 31
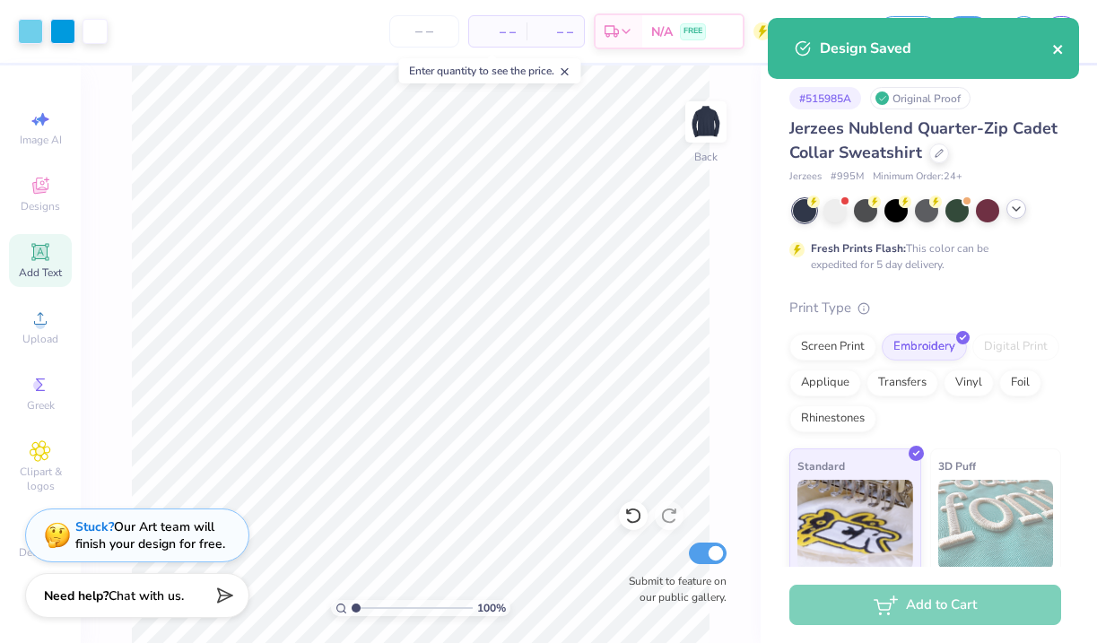
click at [1056, 45] on icon "close" at bounding box center [1058, 49] width 13 height 14
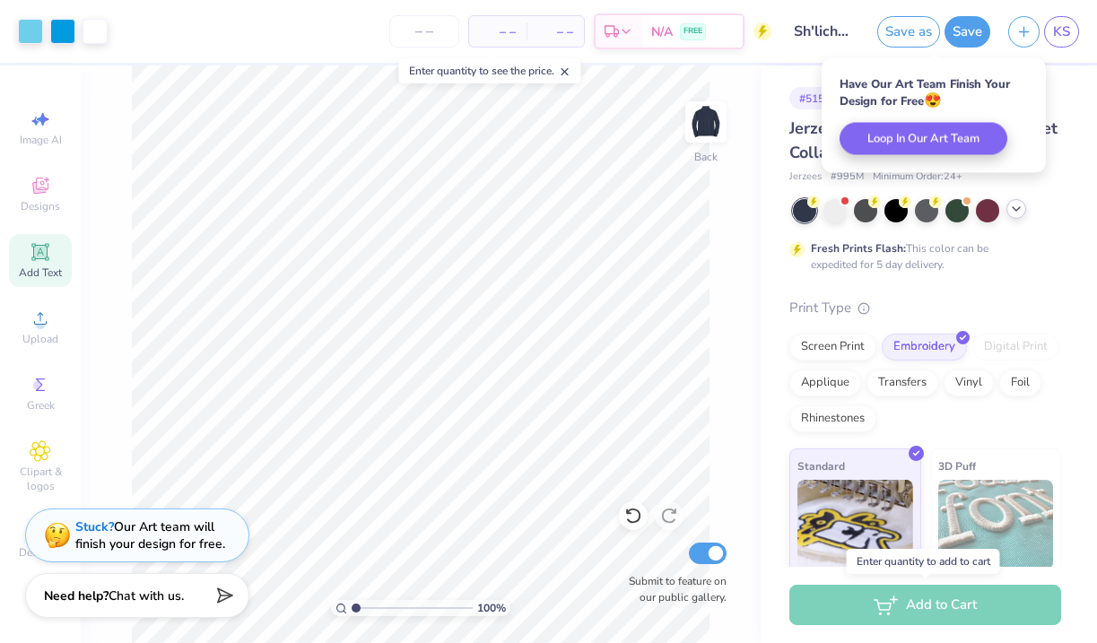
click at [908, 597] on div "Add to Cart" at bounding box center [925, 605] width 272 height 40
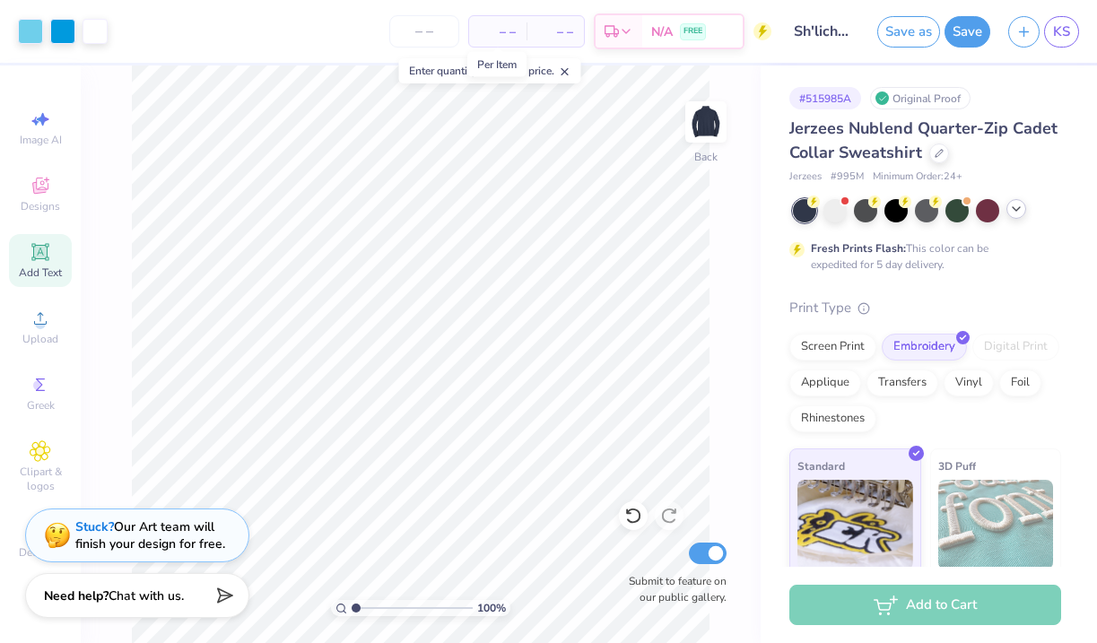
click at [497, 32] on span "– –" at bounding box center [498, 31] width 36 height 19
click at [419, 39] on input "number" at bounding box center [424, 31] width 70 height 32
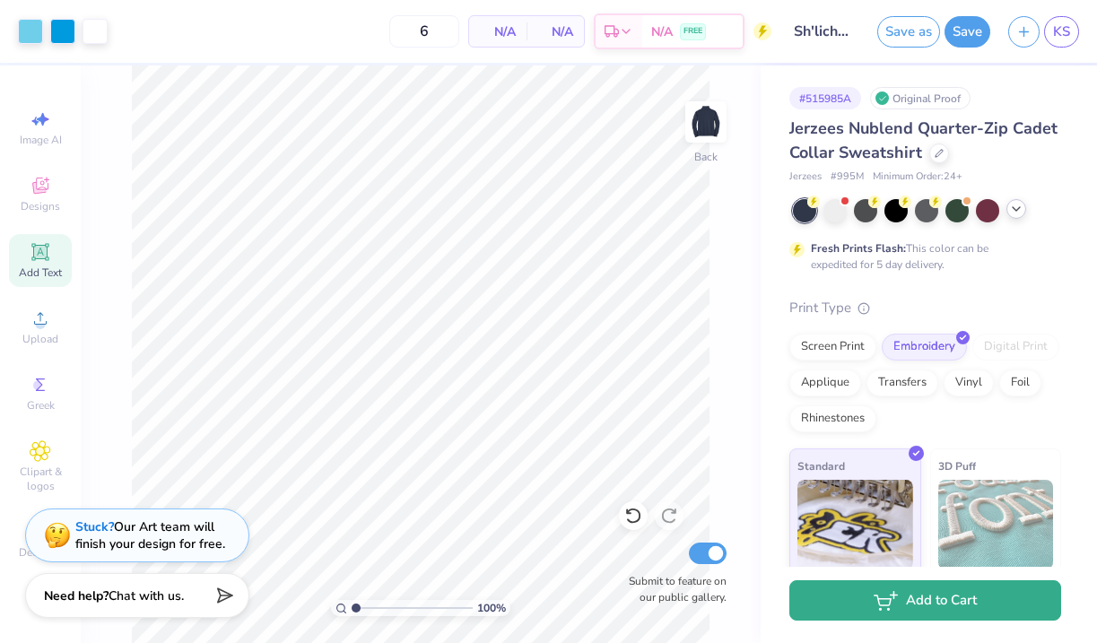
type input "12"
click at [833, 610] on button "Add to Cart" at bounding box center [925, 600] width 272 height 40
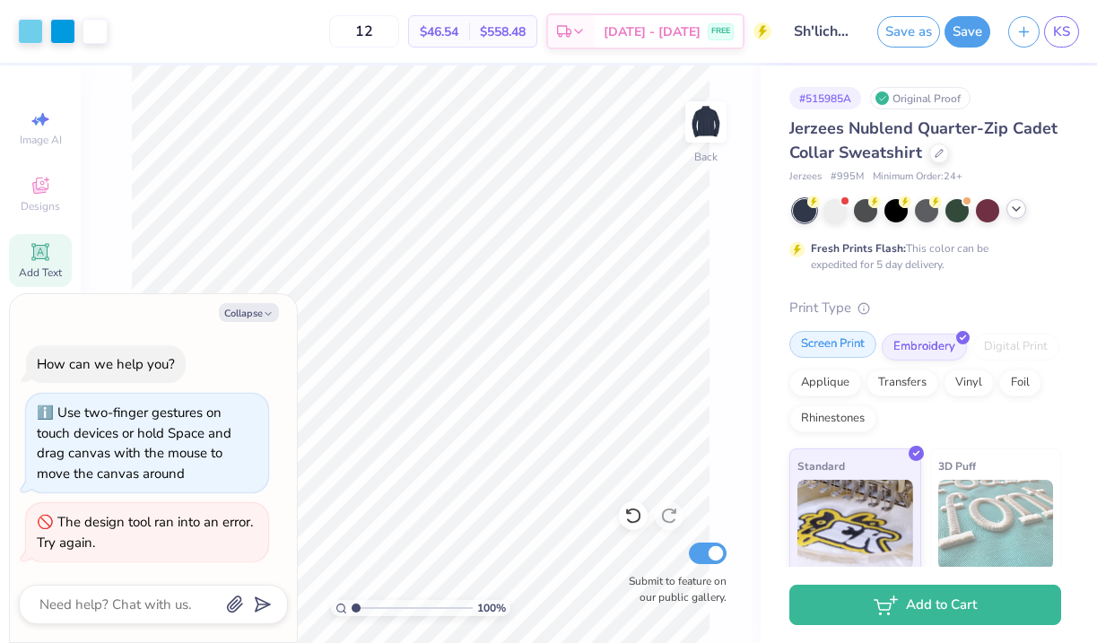
click at [846, 343] on div "Screen Print" at bounding box center [832, 344] width 87 height 27
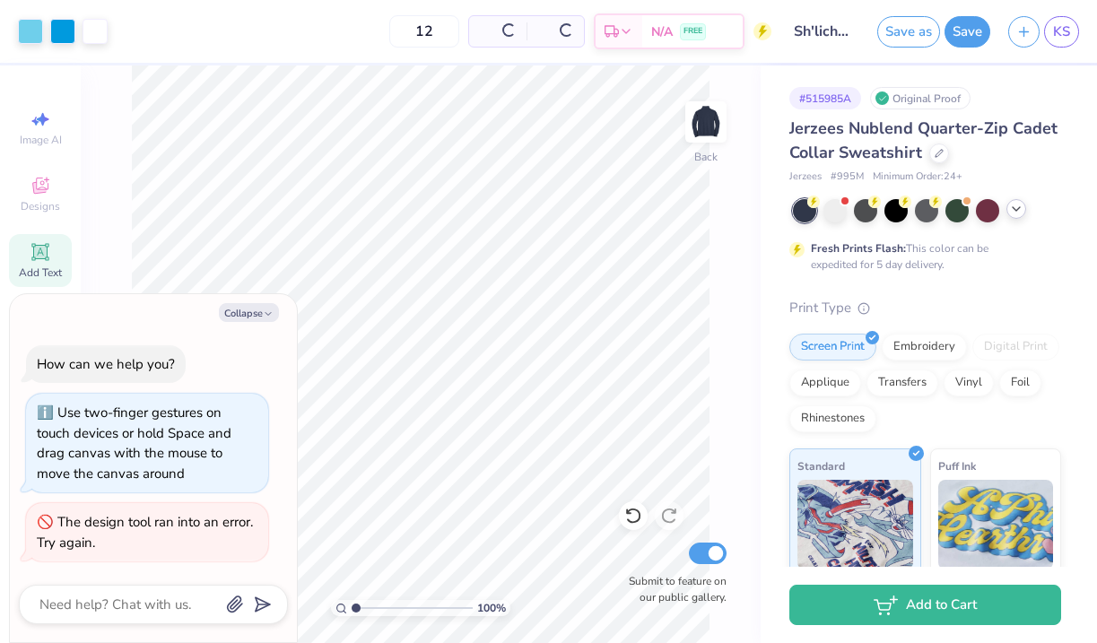
type textarea "x"
drag, startPoint x: 397, startPoint y: 38, endPoint x: 355, endPoint y: 36, distance: 42.2
click at [355, 36] on input "12" at bounding box center [364, 31] width 70 height 32
type input "12"
